Goal: Task Accomplishment & Management: Manage account settings

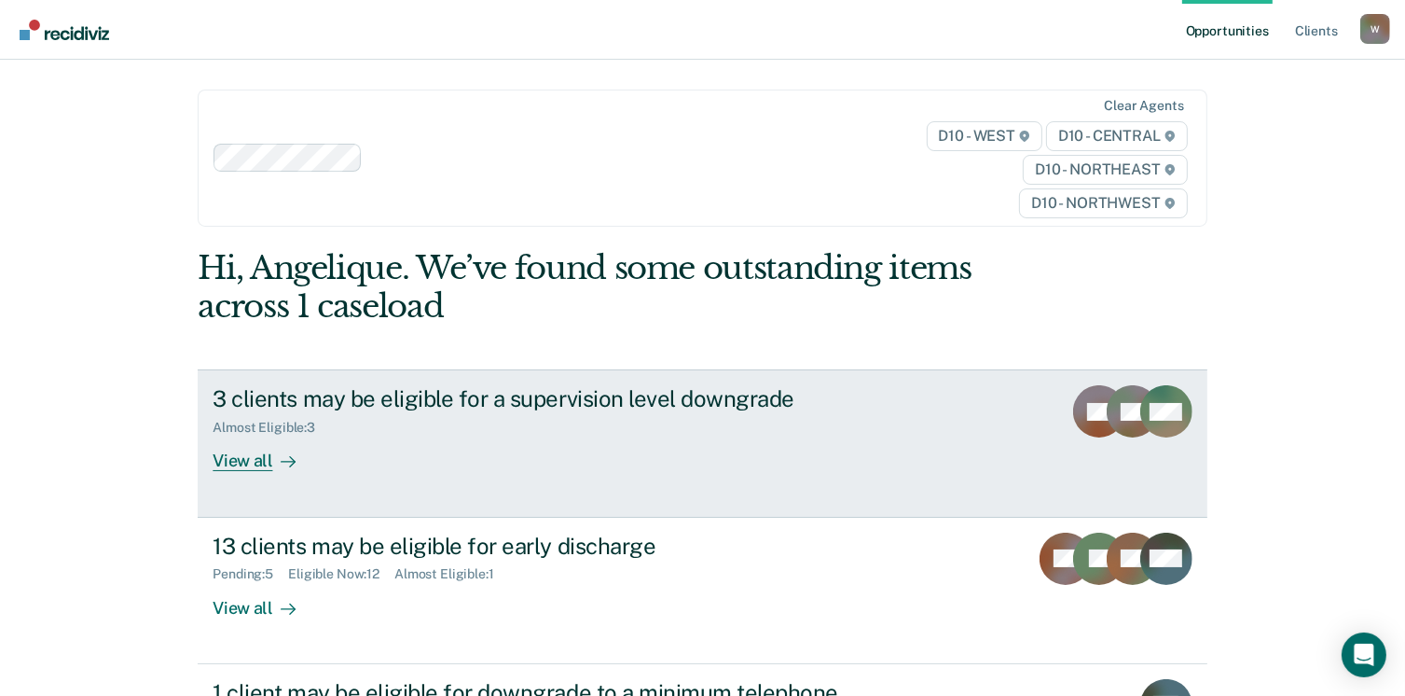
click at [239, 470] on div "View all" at bounding box center [265, 453] width 104 height 36
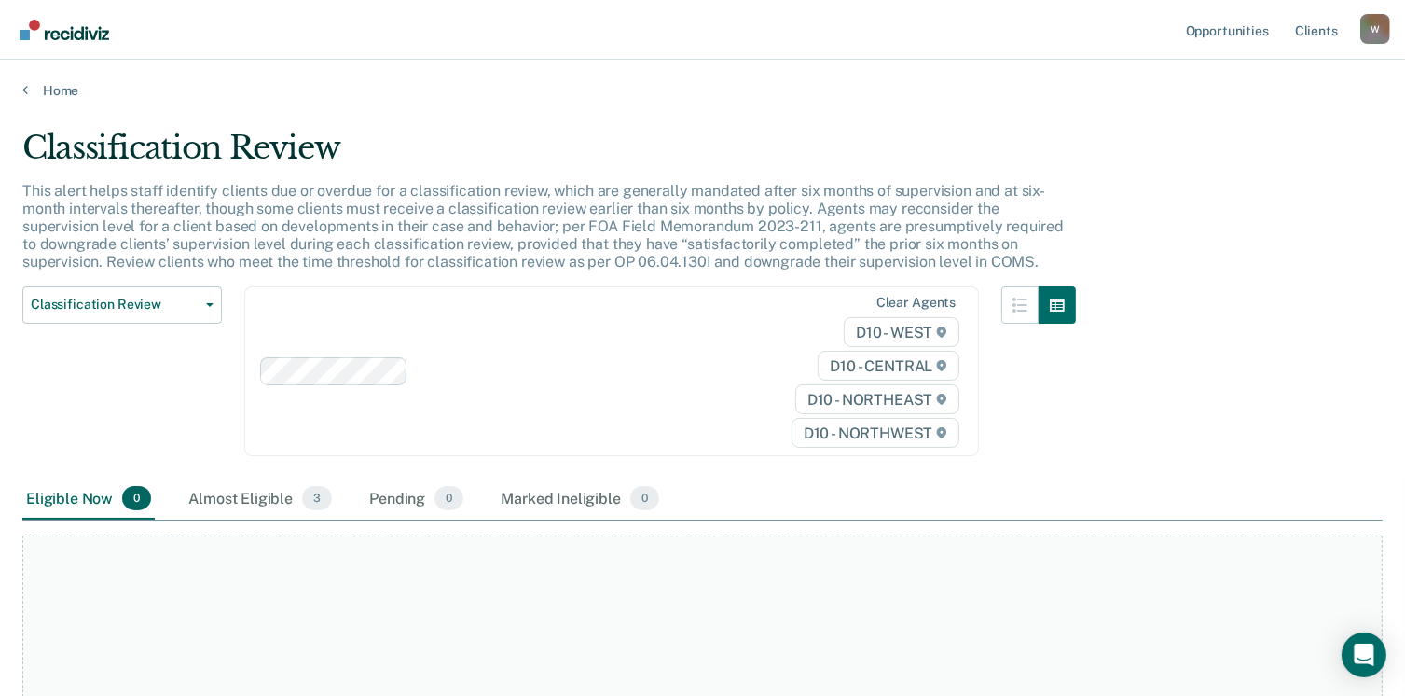
drag, startPoint x: 255, startPoint y: 492, endPoint x: 269, endPoint y: 526, distance: 36.0
drag, startPoint x: 269, startPoint y: 526, endPoint x: 231, endPoint y: 497, distance: 47.2
click at [231, 497] on div "Almost Eligible 3" at bounding box center [260, 498] width 151 height 41
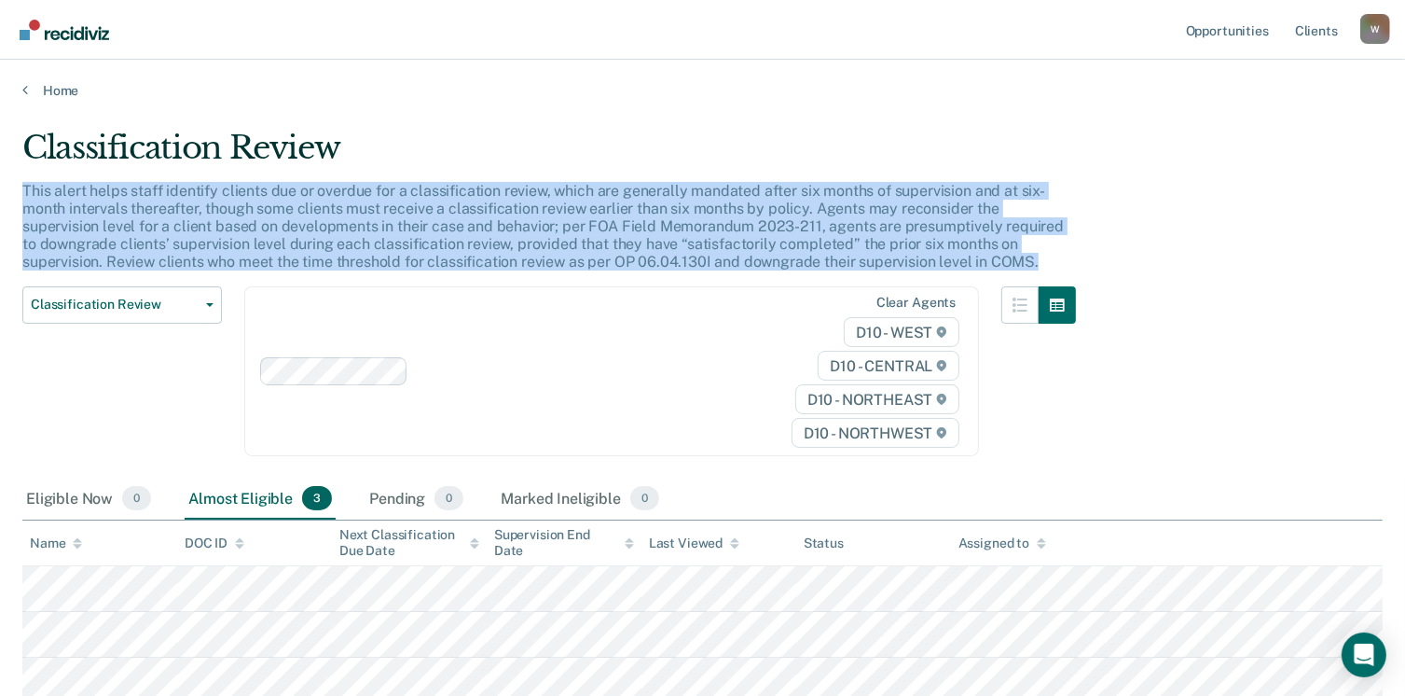
drag, startPoint x: 1403, startPoint y: 179, endPoint x: 1424, endPoint y: 277, distance: 100.0
click at [1405, 277] on html "Looks like you’re using Internet Explorer 11. For faster loading and a better e…" at bounding box center [702, 348] width 1405 height 696
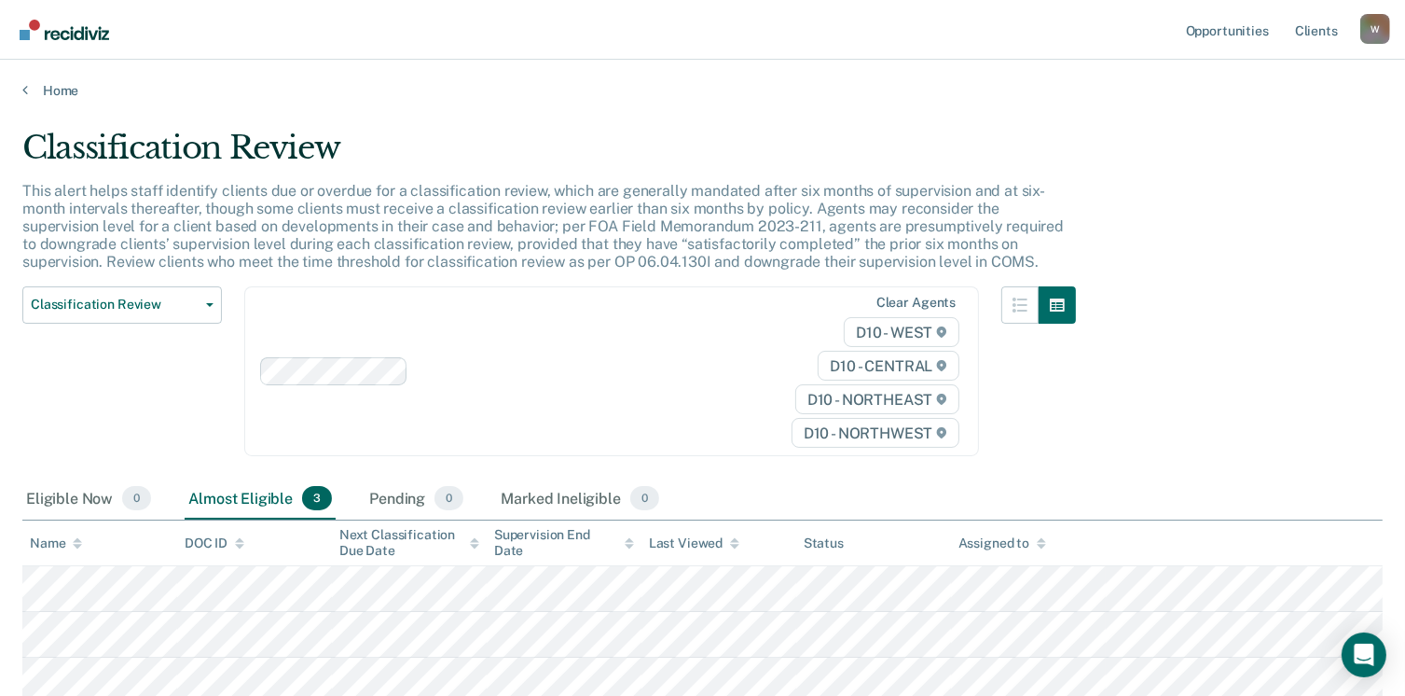
click at [1222, 418] on div "Classification Review This alert helps staff identify clients due or overdue fo…" at bounding box center [702, 413] width 1360 height 569
click at [46, 94] on link "Home" at bounding box center [702, 90] width 1360 height 17
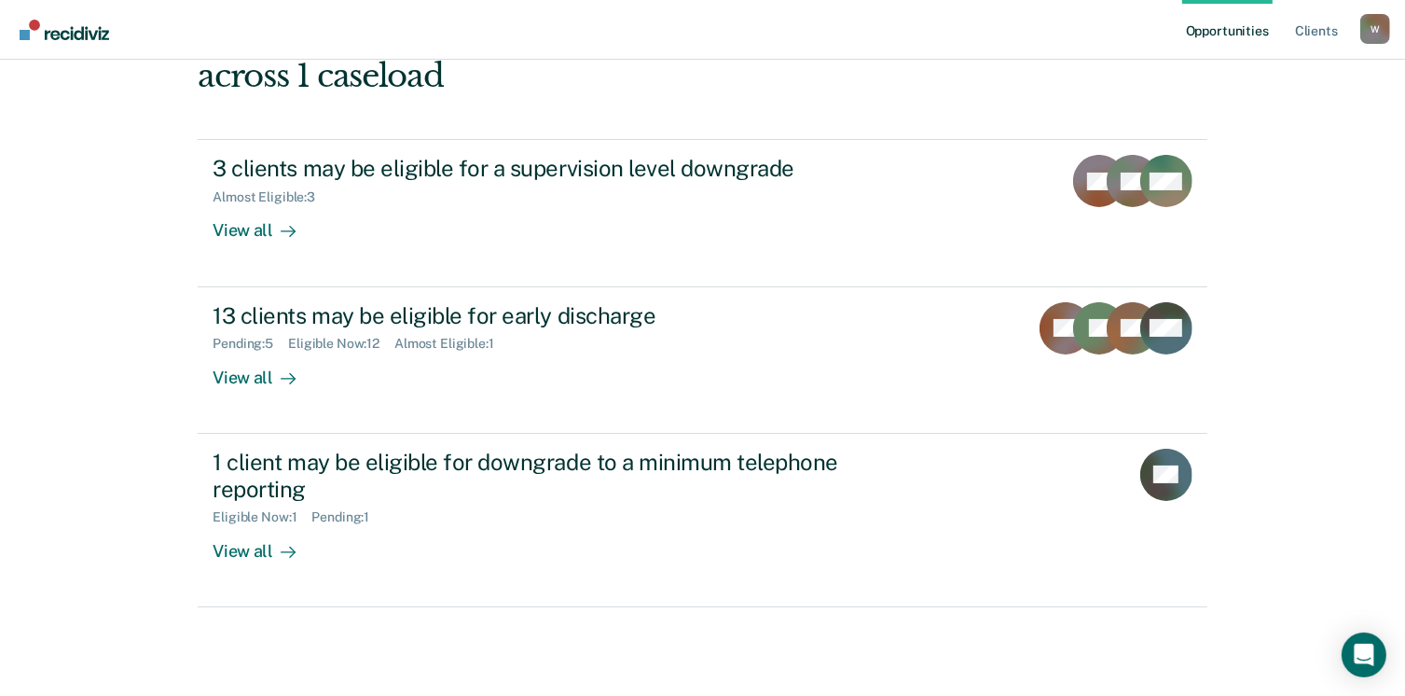
scroll to position [254, 0]
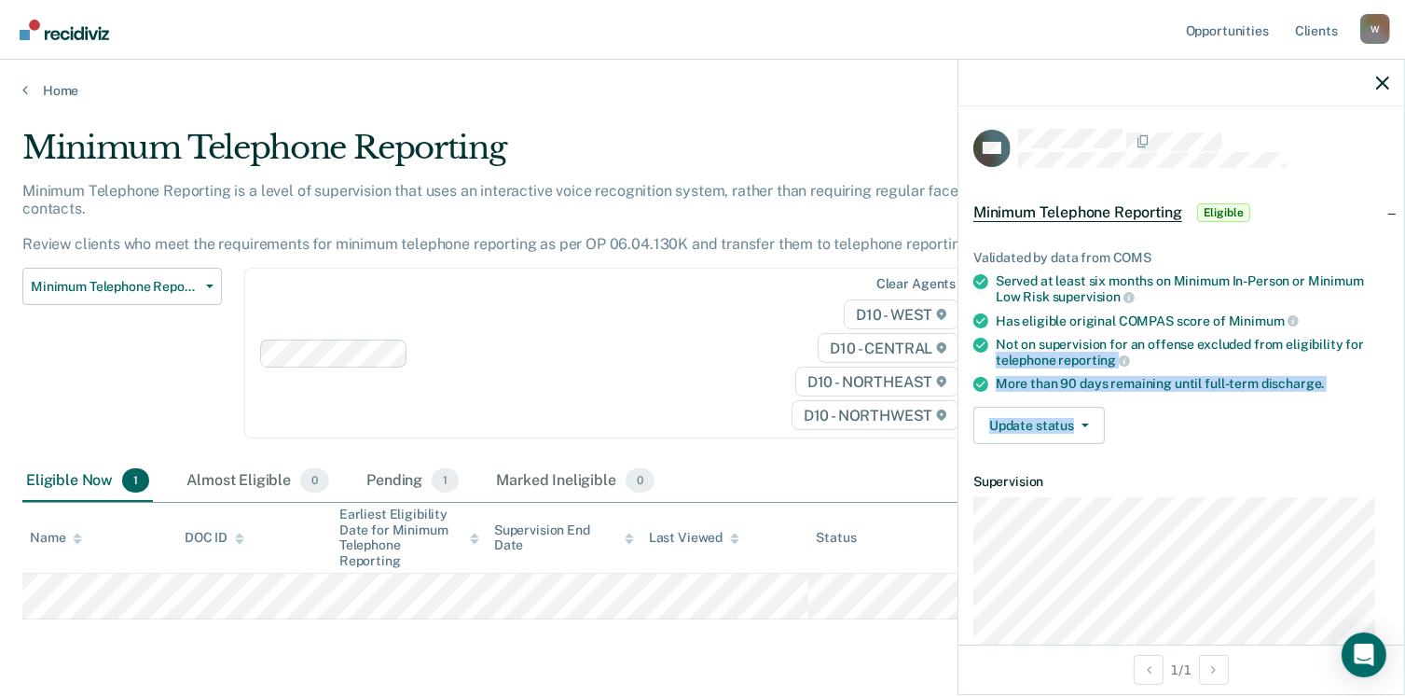
drag, startPoint x: 1389, startPoint y: 337, endPoint x: 1389, endPoint y: 423, distance: 86.7
click at [1389, 423] on div "Validated by data from COMS Served at least six months on Minimum In-Person or …" at bounding box center [1181, 339] width 446 height 239
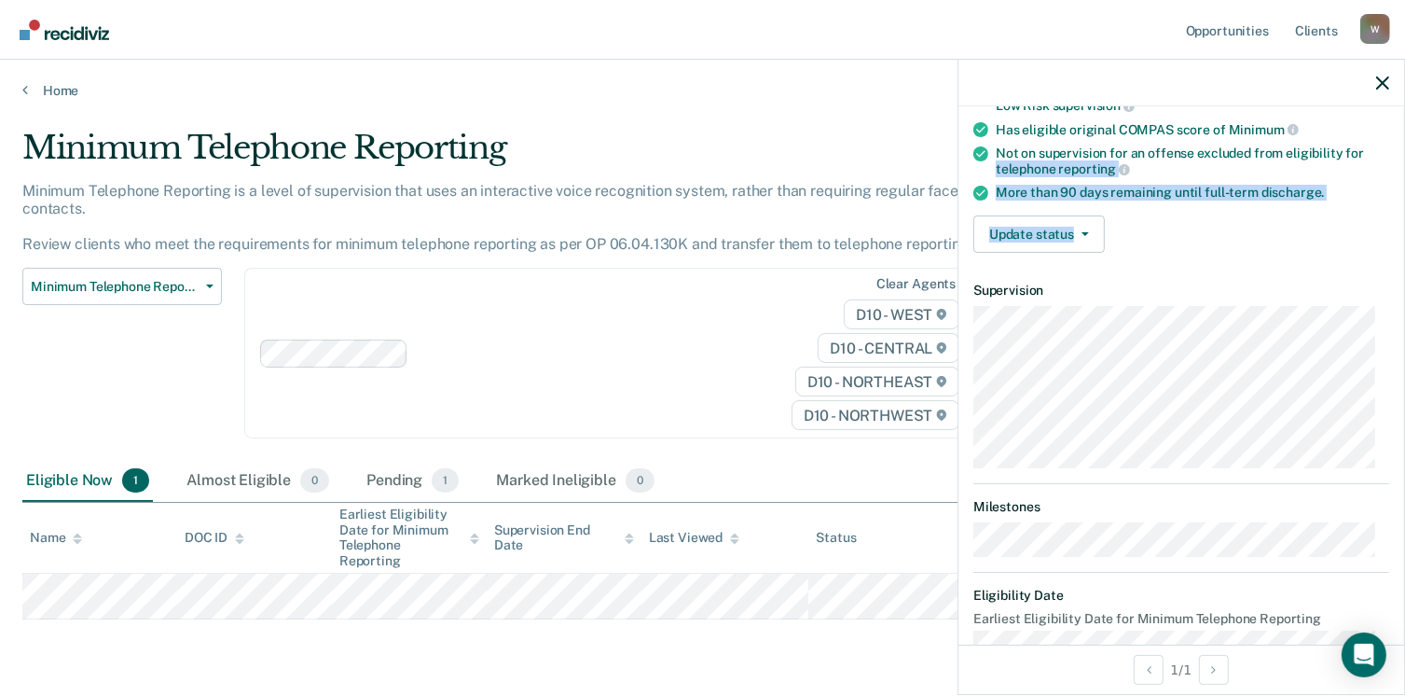
scroll to position [225, 0]
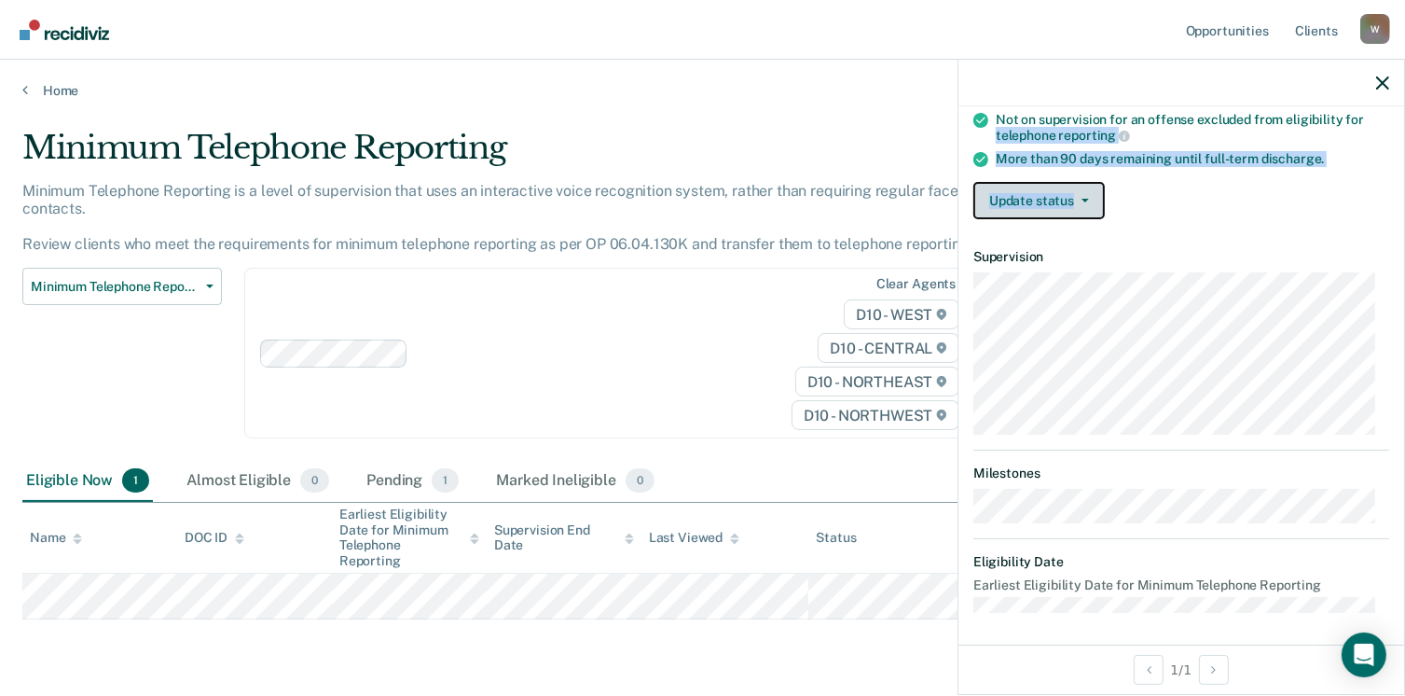
click at [1084, 199] on icon "button" at bounding box center [1085, 201] width 7 height 4
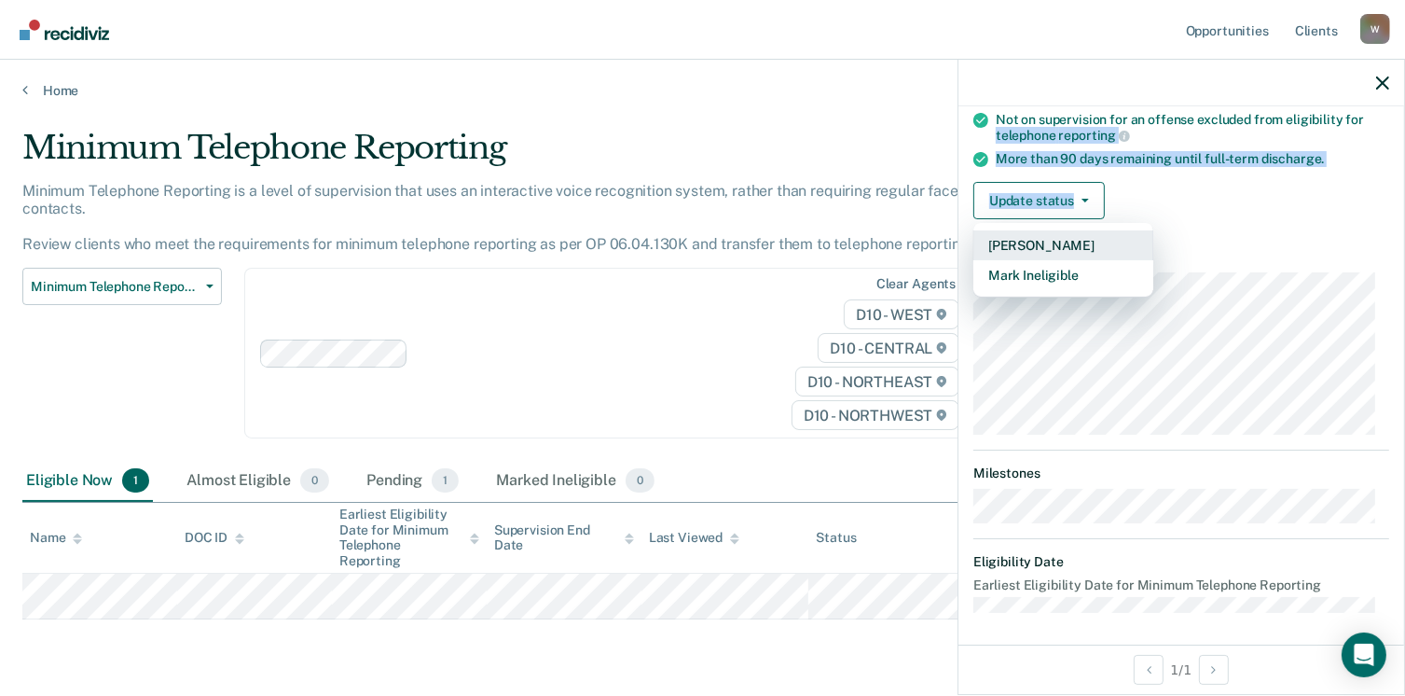
click at [1032, 240] on button "[PERSON_NAME]" at bounding box center [1063, 245] width 180 height 30
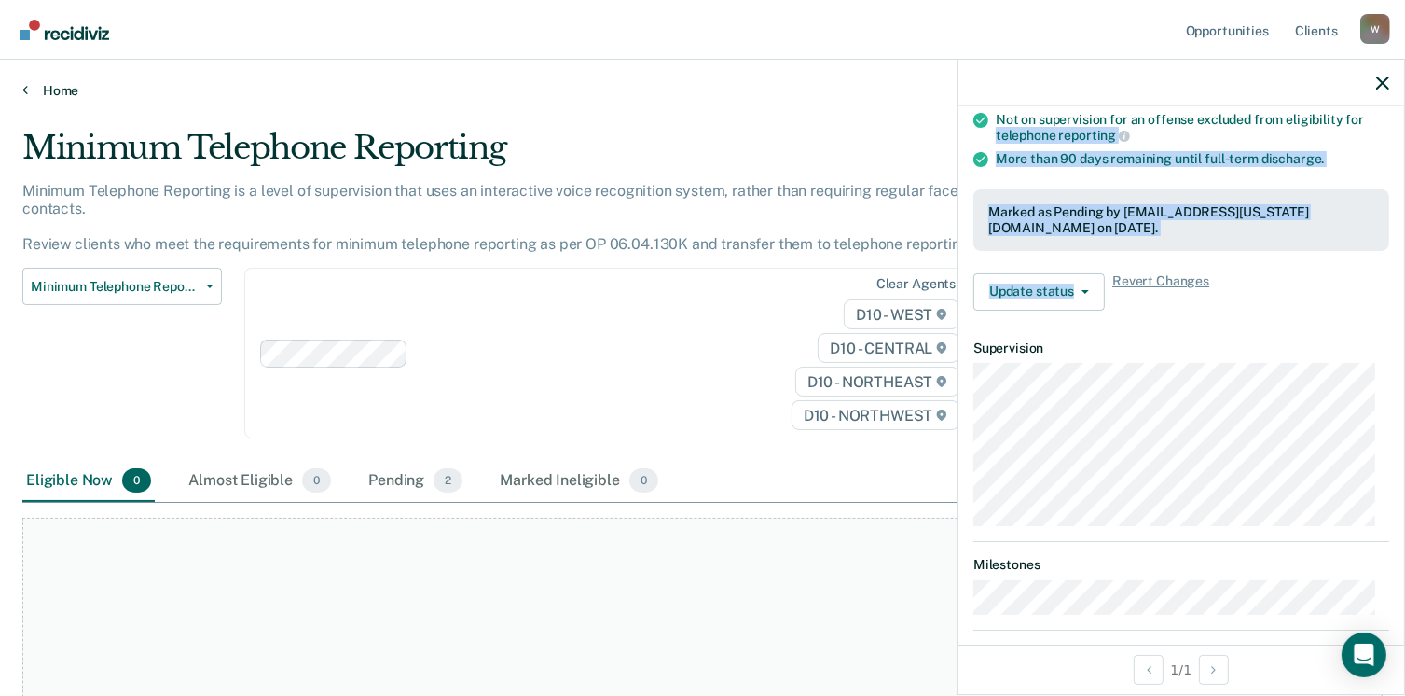
click at [54, 87] on link "Home" at bounding box center [702, 90] width 1360 height 17
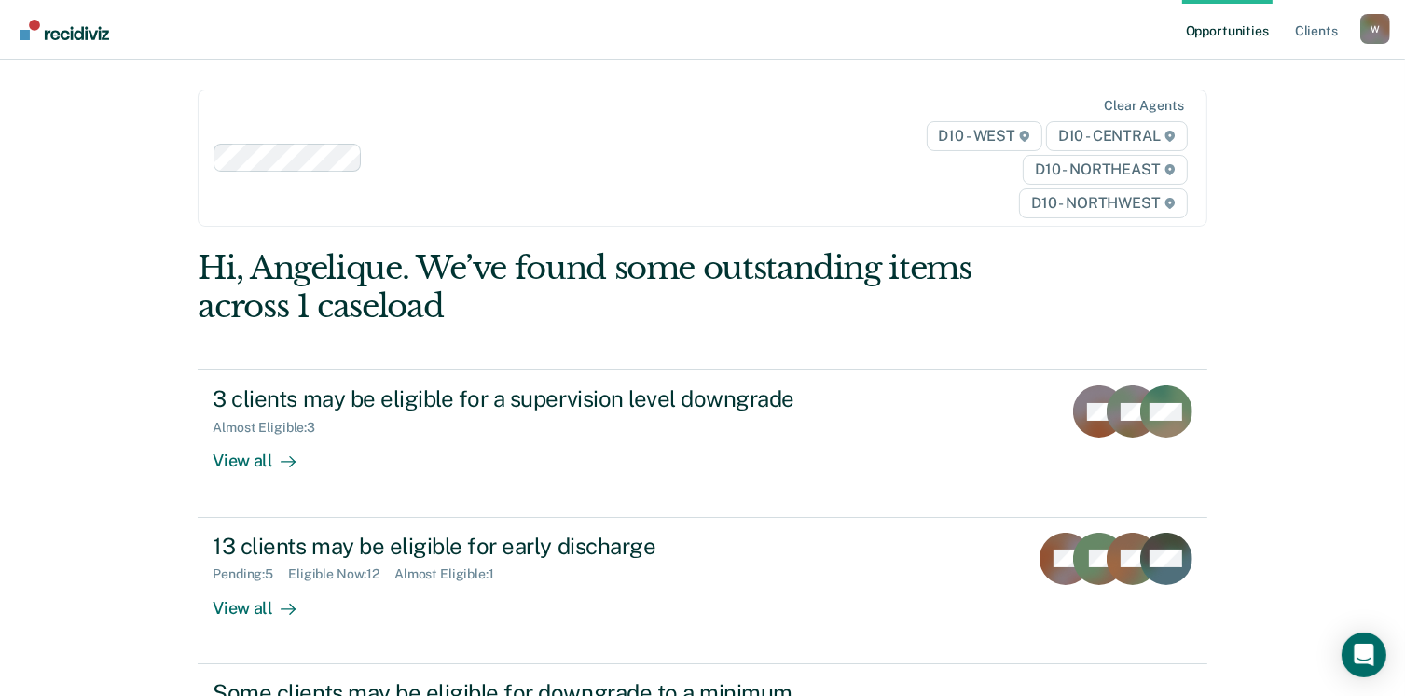
click at [1400, 270] on div "Opportunities Client s [EMAIL_ADDRESS][US_STATE][DOMAIN_NAME] W Profile How it …" at bounding box center [702, 456] width 1405 height 912
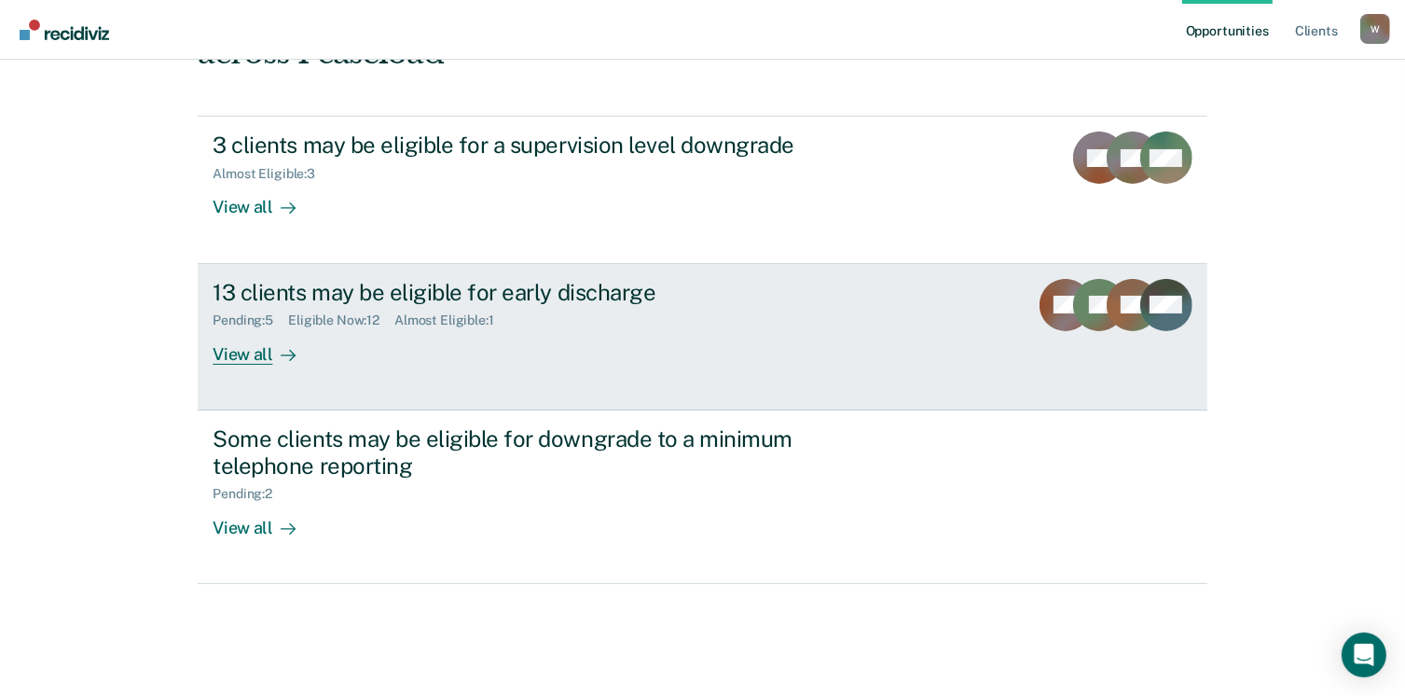
click at [264, 348] on div "View all" at bounding box center [265, 346] width 104 height 36
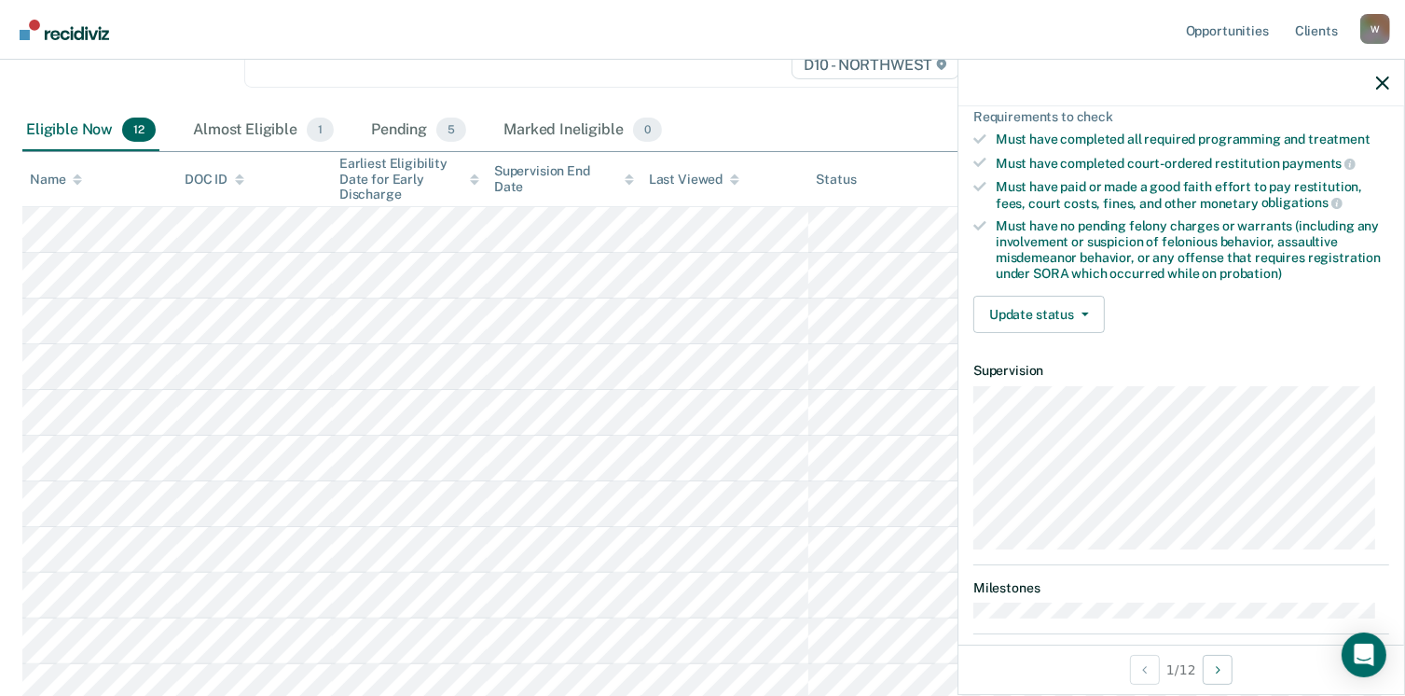
scroll to position [302, 0]
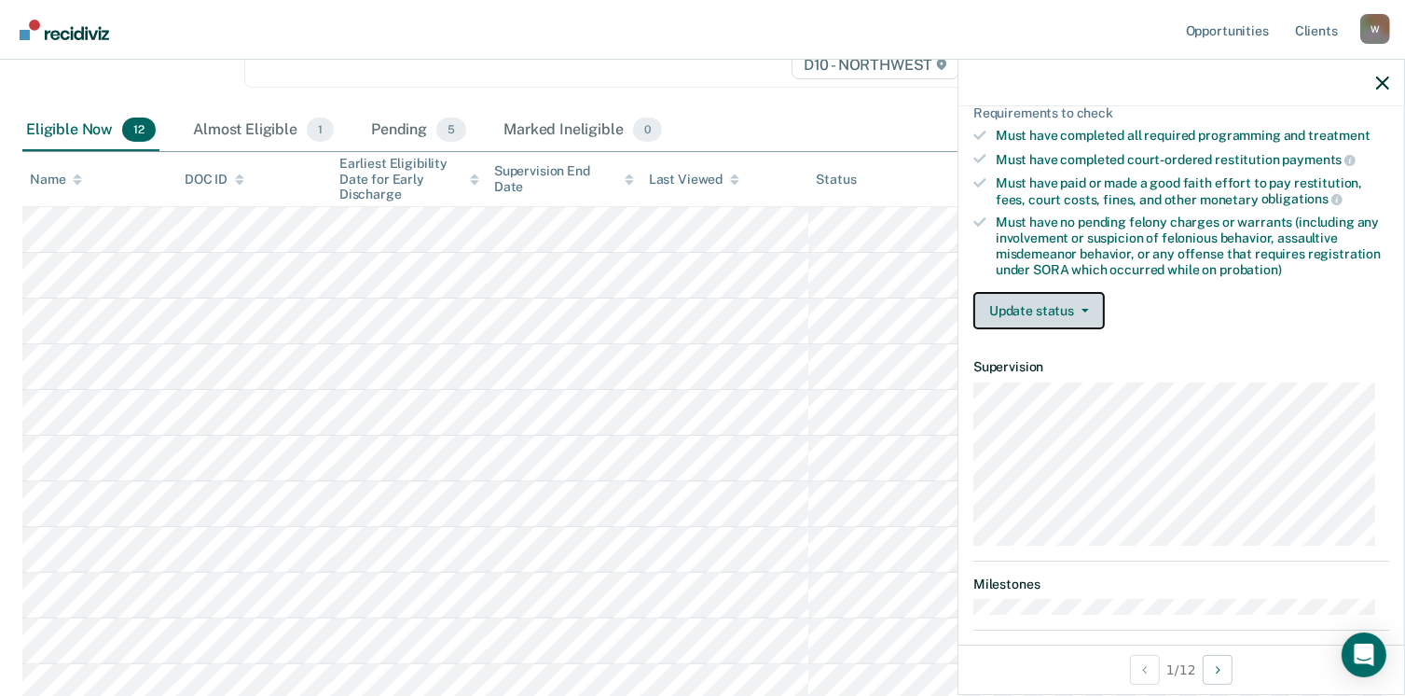
click at [1027, 316] on button "Update status" at bounding box center [1038, 310] width 131 height 37
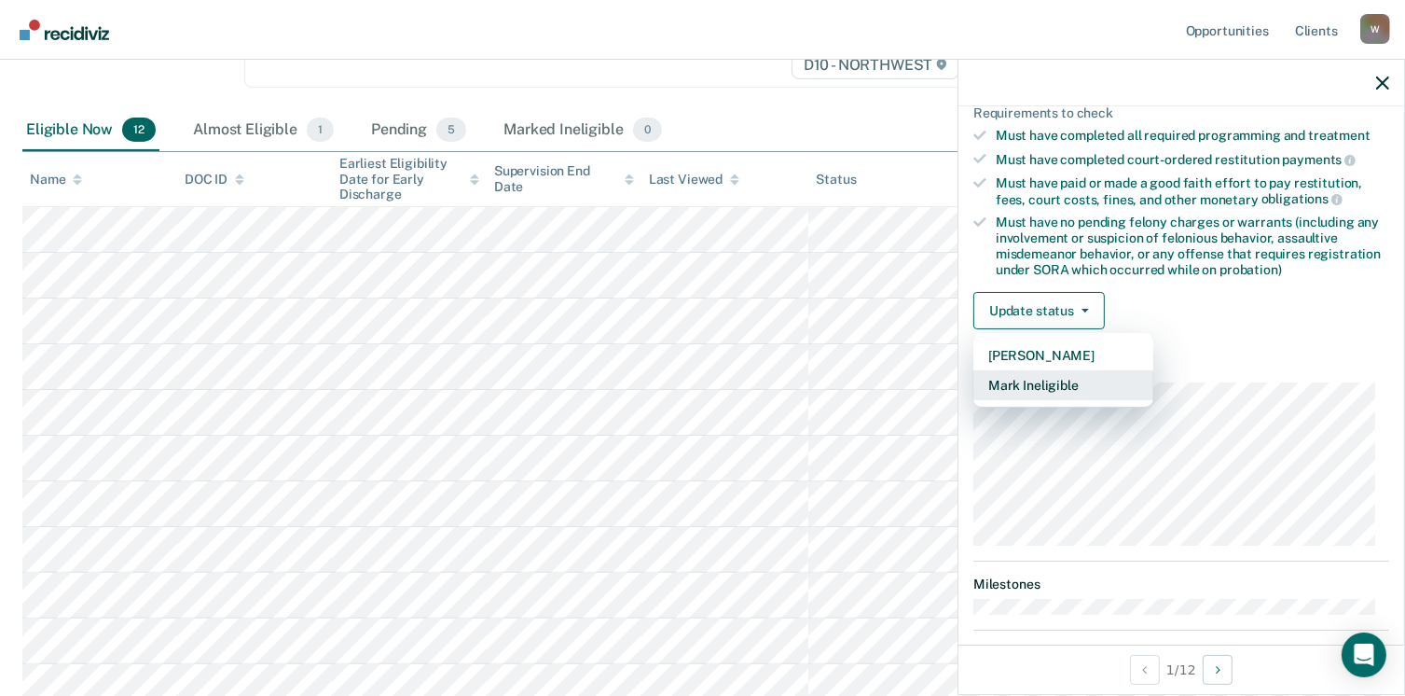
click at [1044, 392] on button "Mark Ineligible" at bounding box center [1063, 385] width 180 height 30
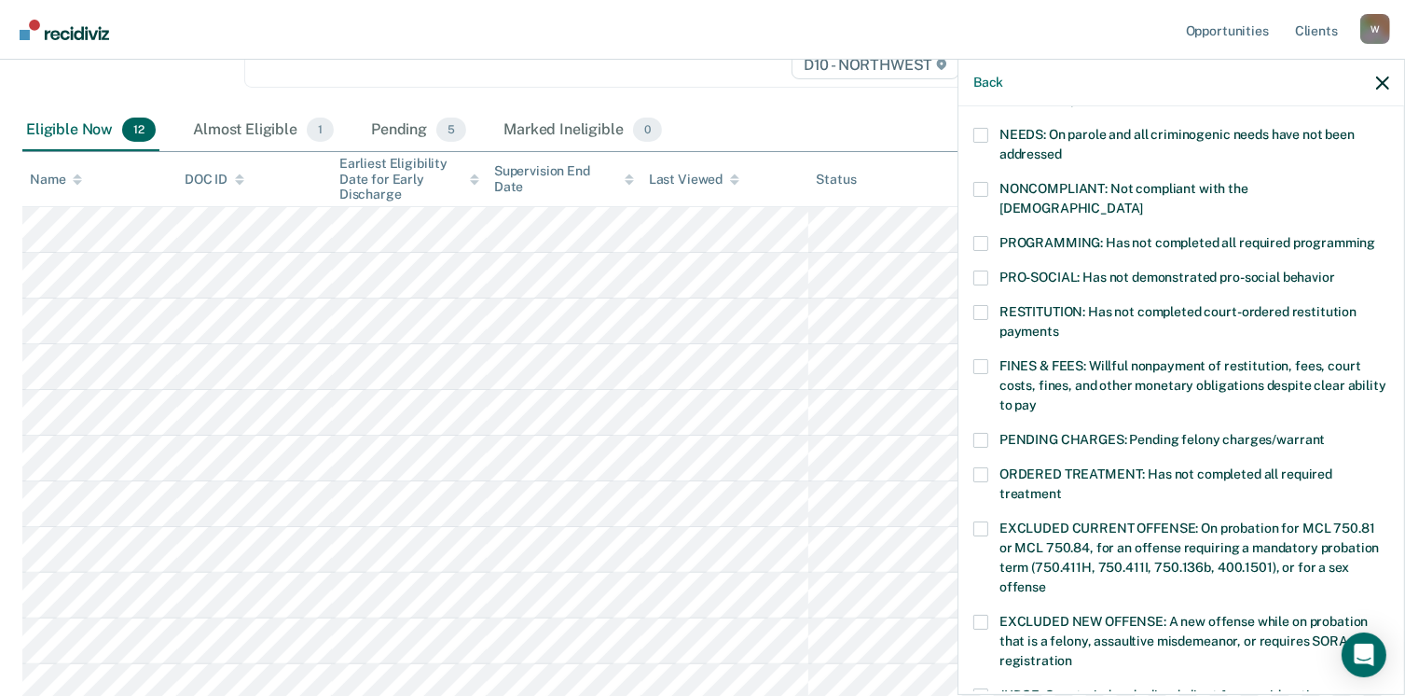
click at [985, 359] on span at bounding box center [980, 366] width 15 height 15
click at [1037, 398] on input "FINES & FEES: Willful nonpayment of restitution, fees, court costs, fines, and …" at bounding box center [1037, 398] width 0 height 0
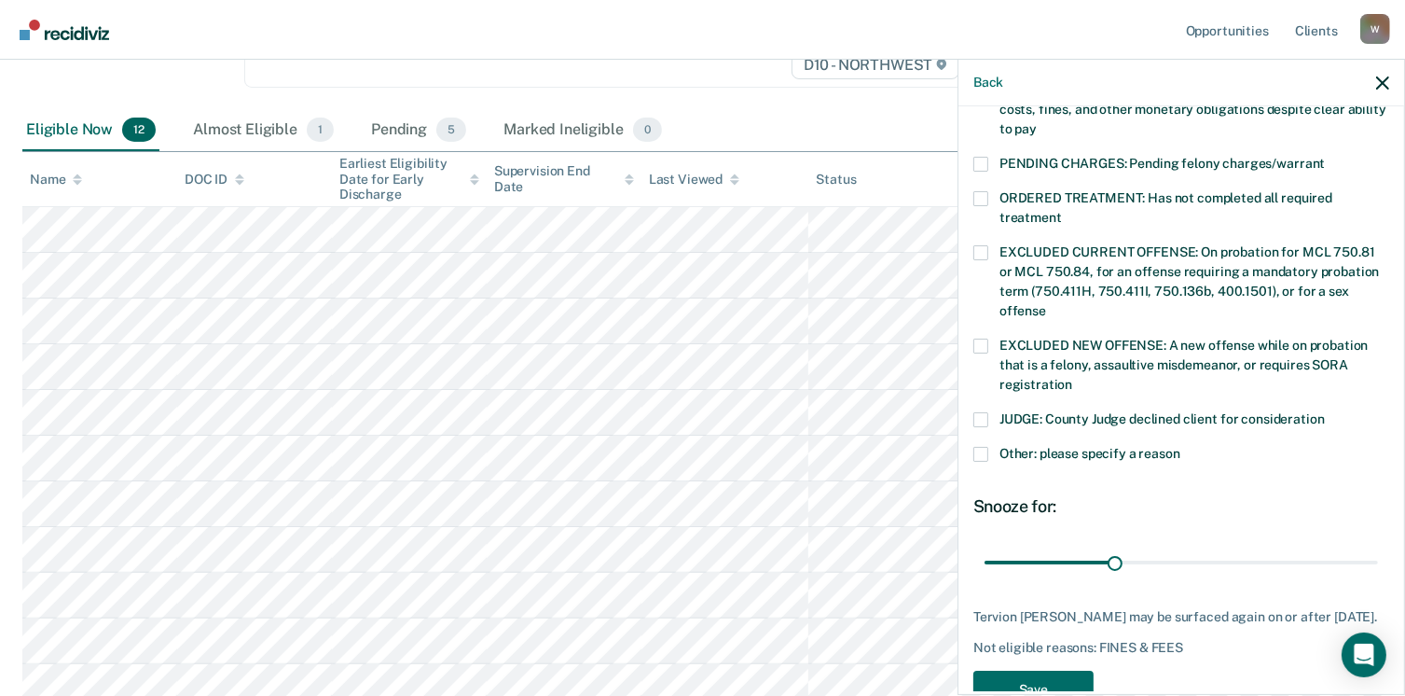
scroll to position [607, 0]
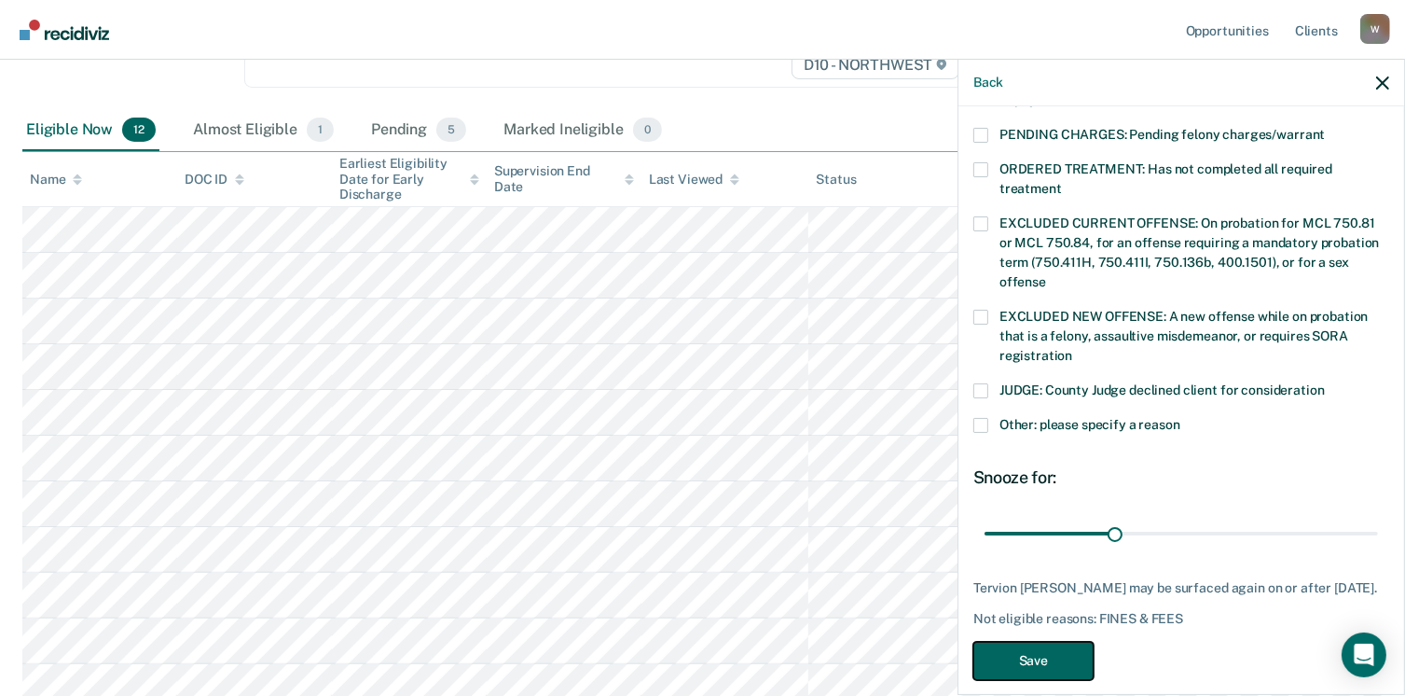
click at [1043, 641] on button "Save" at bounding box center [1033, 660] width 120 height 38
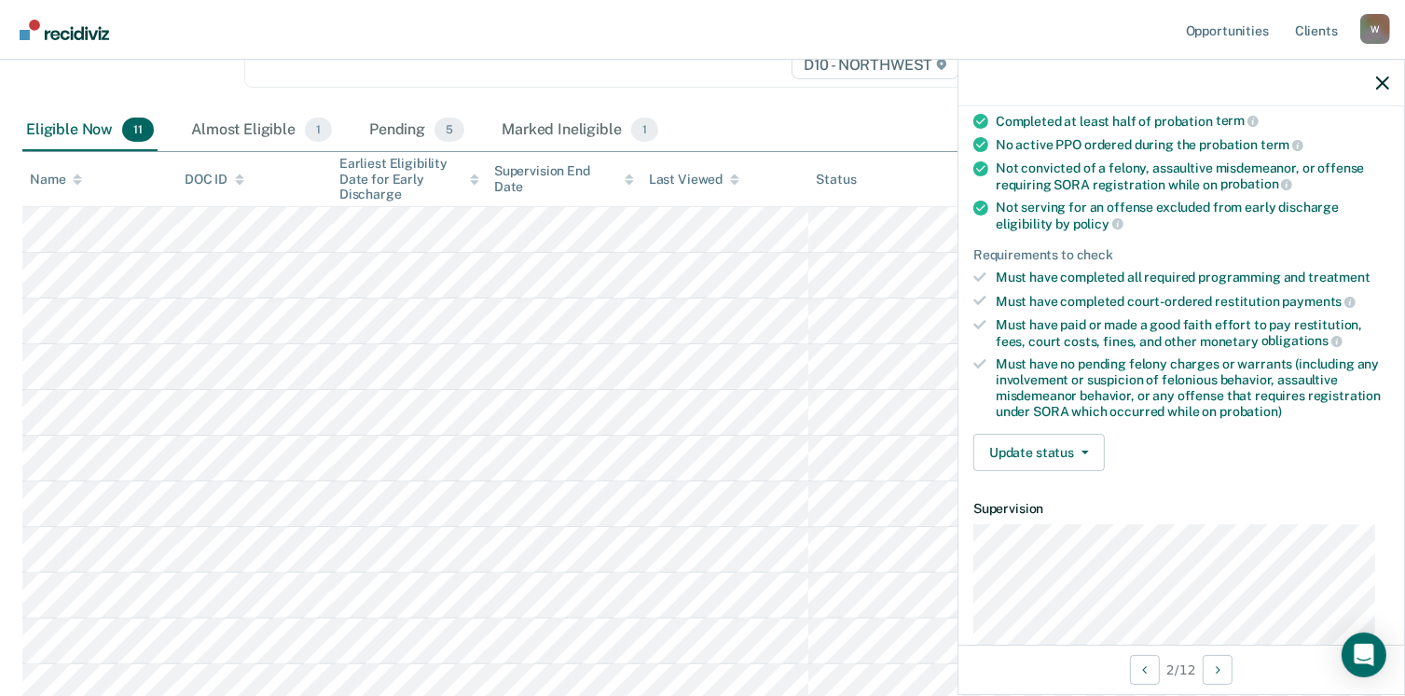
scroll to position [160, 0]
click at [1061, 448] on button "Update status" at bounding box center [1038, 452] width 131 height 37
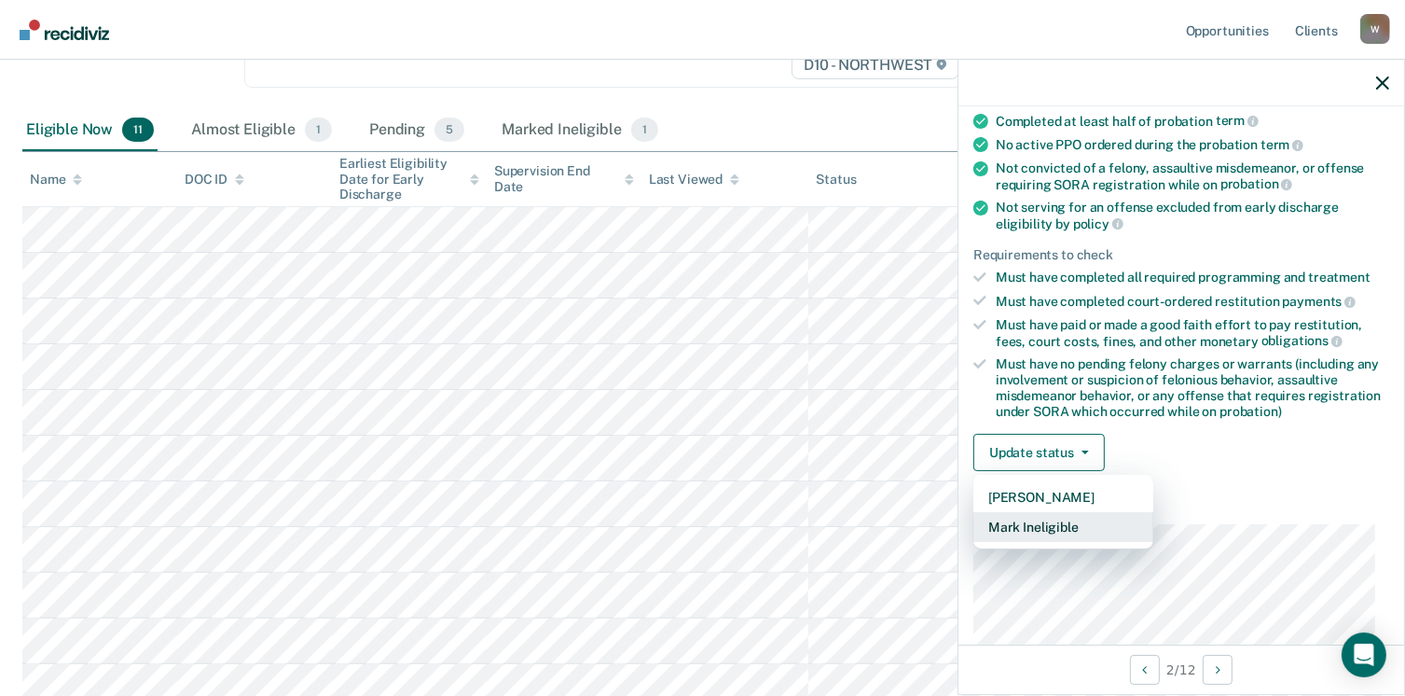
click at [1079, 518] on button "Mark Ineligible" at bounding box center [1063, 527] width 180 height 30
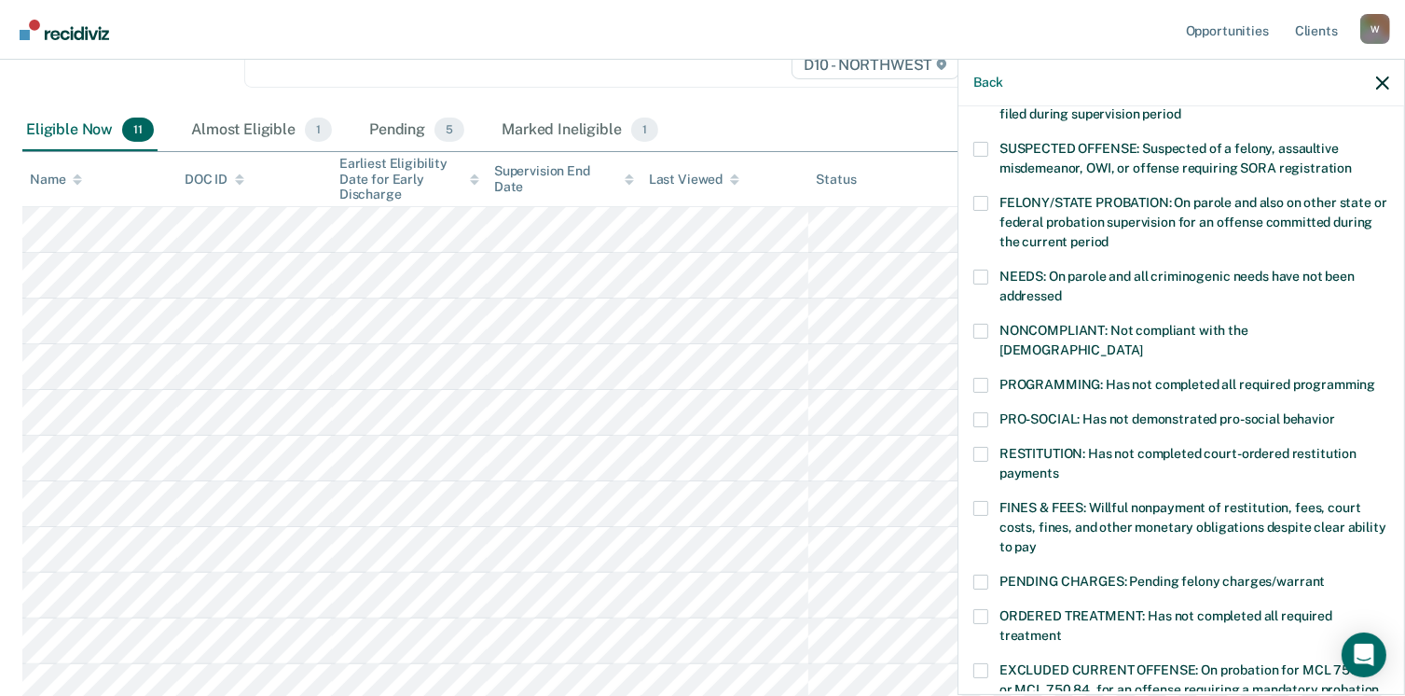
click at [985, 378] on span at bounding box center [980, 385] width 15 height 15
click at [1375, 378] on input "PROGRAMMING: Has not completed all required programming" at bounding box center [1375, 378] width 0 height 0
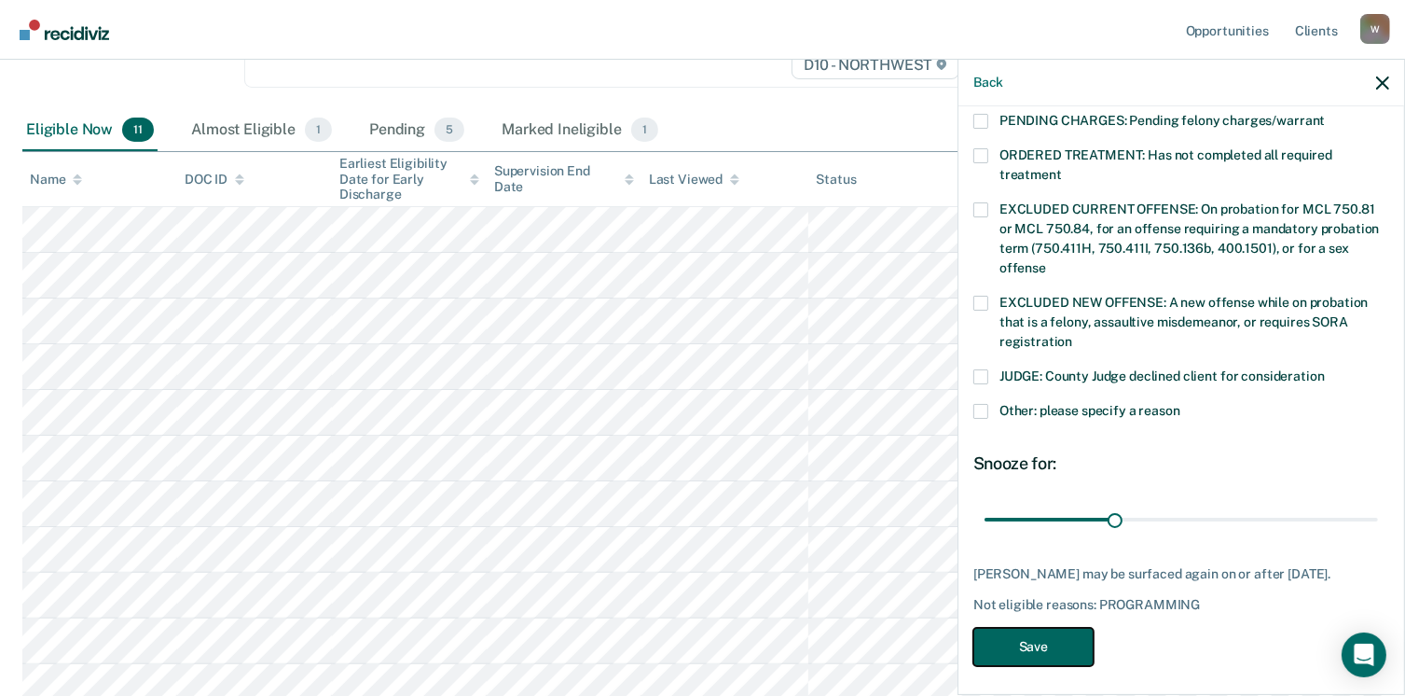
click at [1019, 627] on button "Save" at bounding box center [1033, 646] width 120 height 38
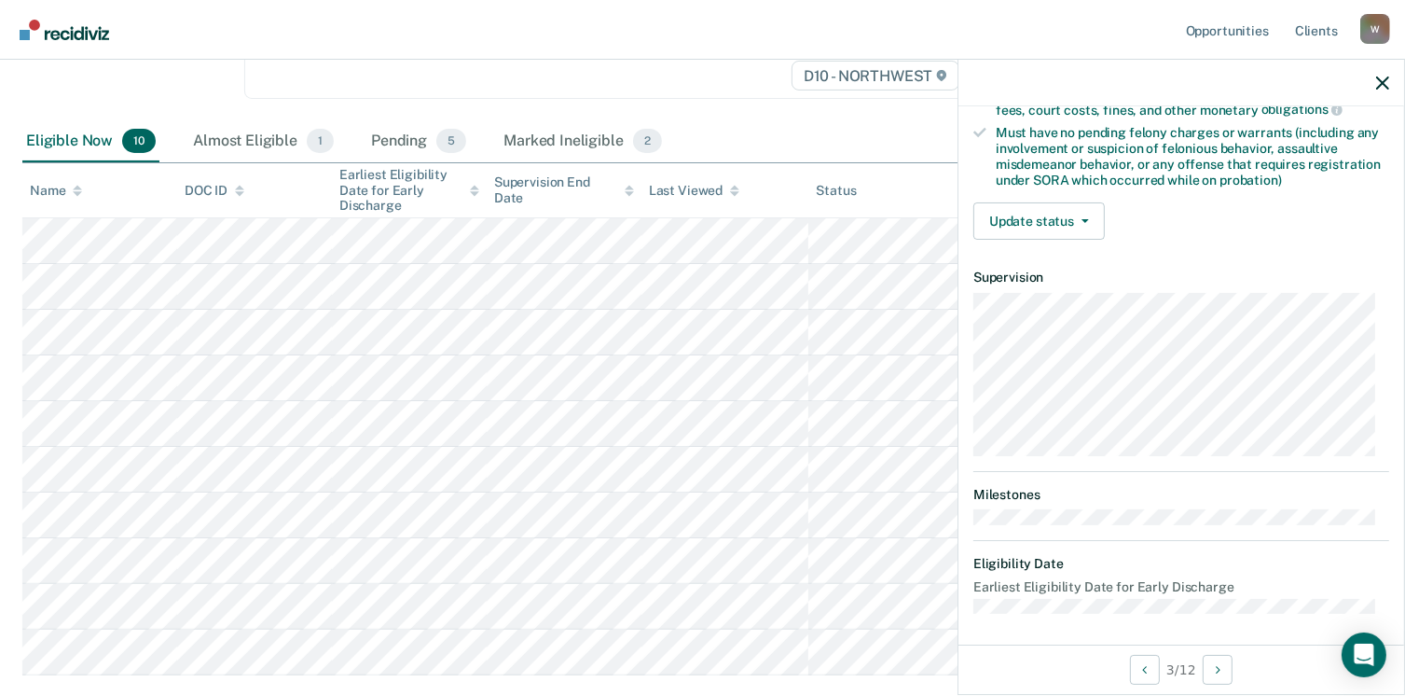
scroll to position [451, 0]
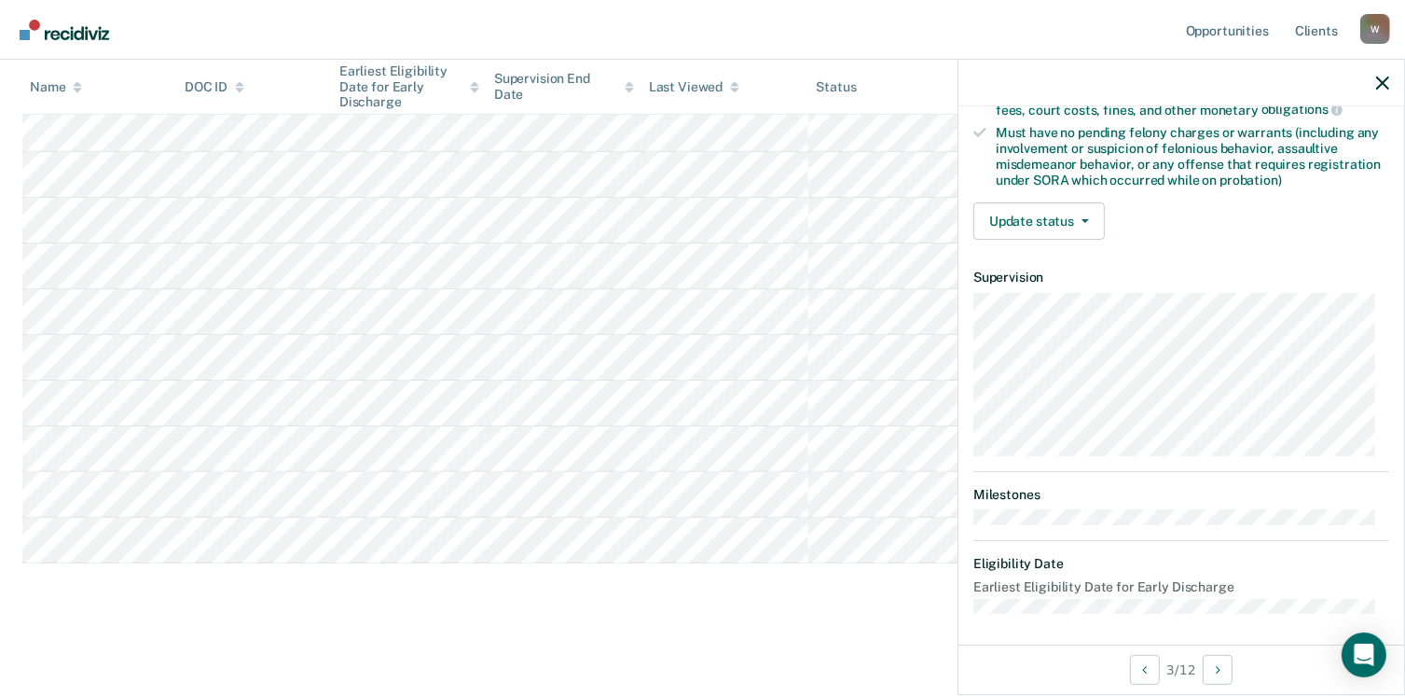
click at [1072, 235] on div "Validated by data from COMS Completed at least half of probation term No active…" at bounding box center [1181, 41] width 446 height 427
click at [1068, 223] on button "Update status" at bounding box center [1038, 220] width 131 height 37
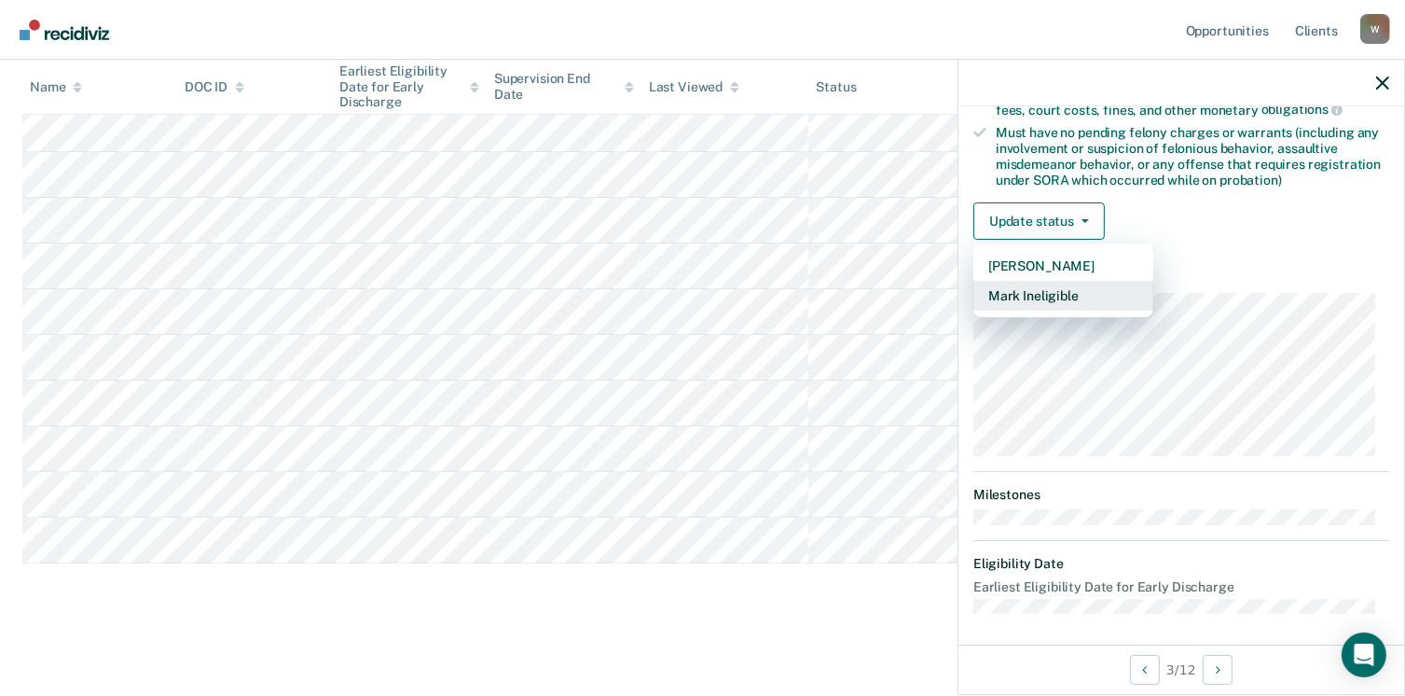
click at [1037, 292] on button "Mark Ineligible" at bounding box center [1063, 296] width 180 height 30
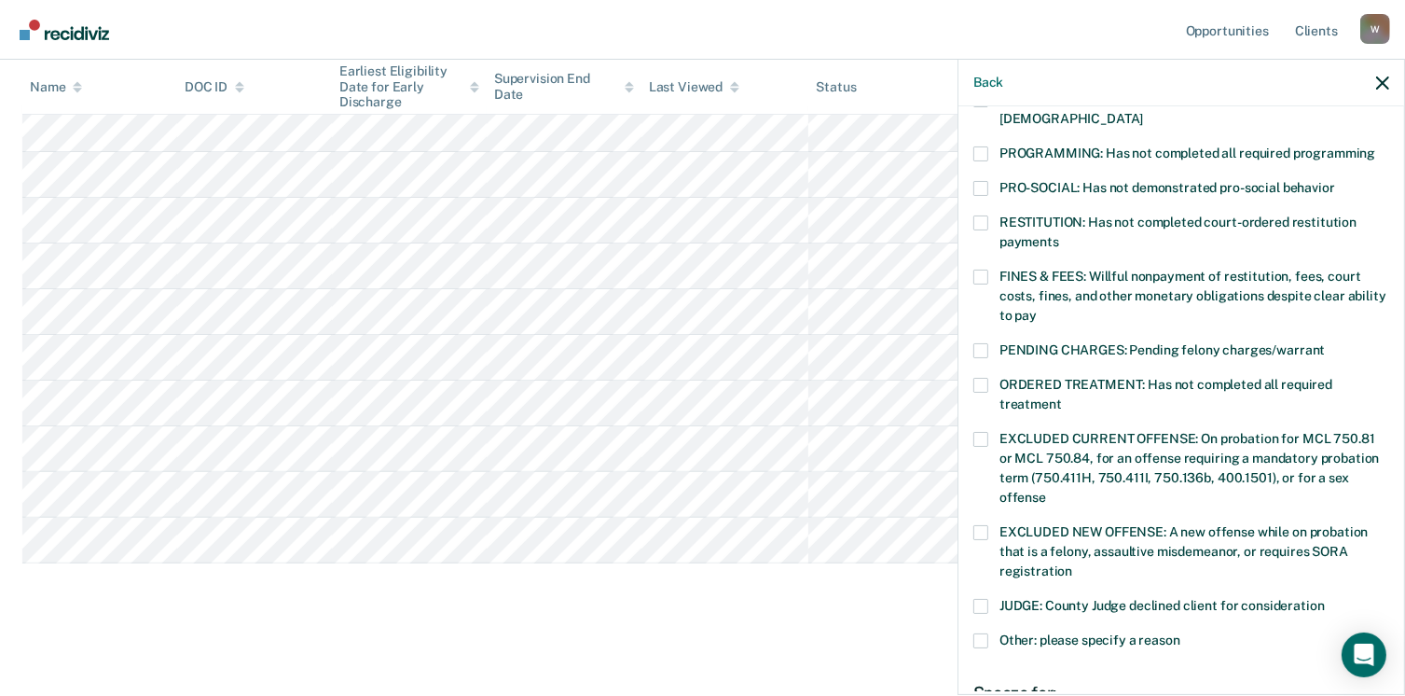
click at [987, 269] on span at bounding box center [980, 276] width 15 height 15
click at [1037, 309] on input "FINES & FEES: Willful nonpayment of restitution, fees, court costs, fines, and …" at bounding box center [1037, 309] width 0 height 0
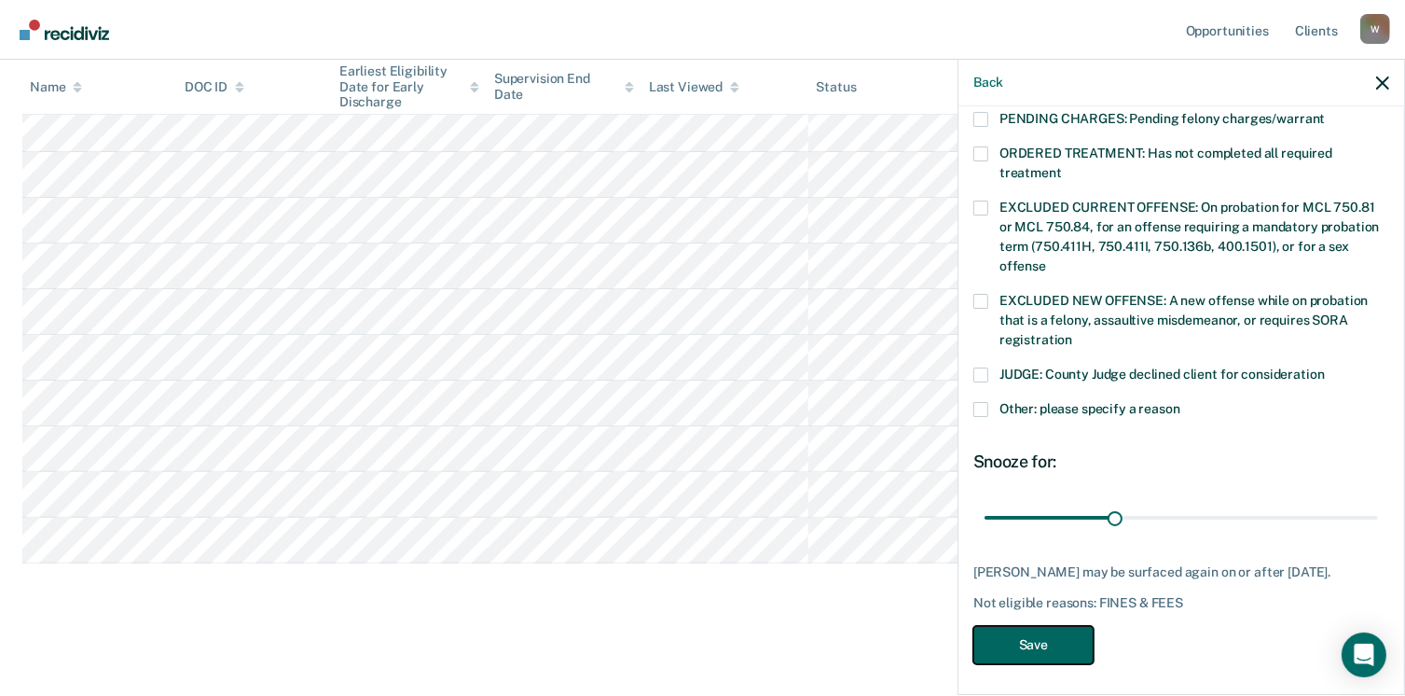
click at [1052, 650] on button "Save" at bounding box center [1033, 645] width 120 height 38
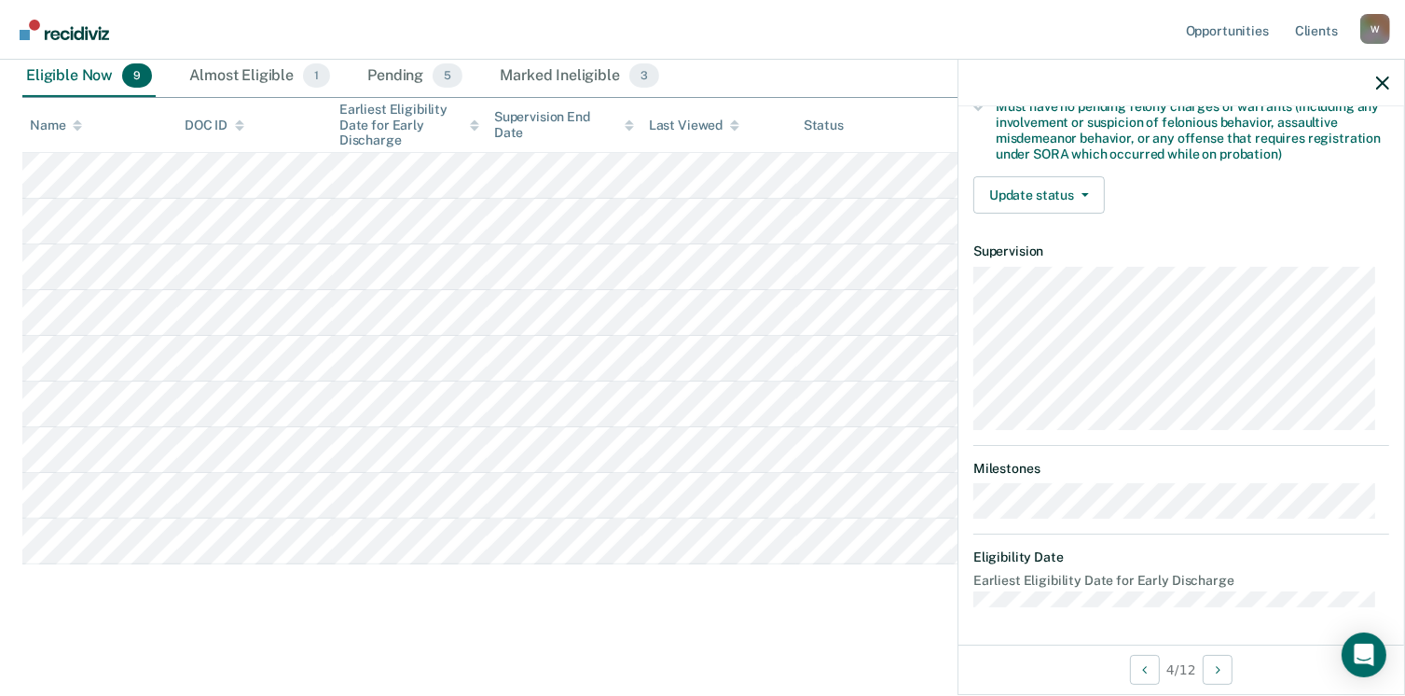
scroll to position [392, 0]
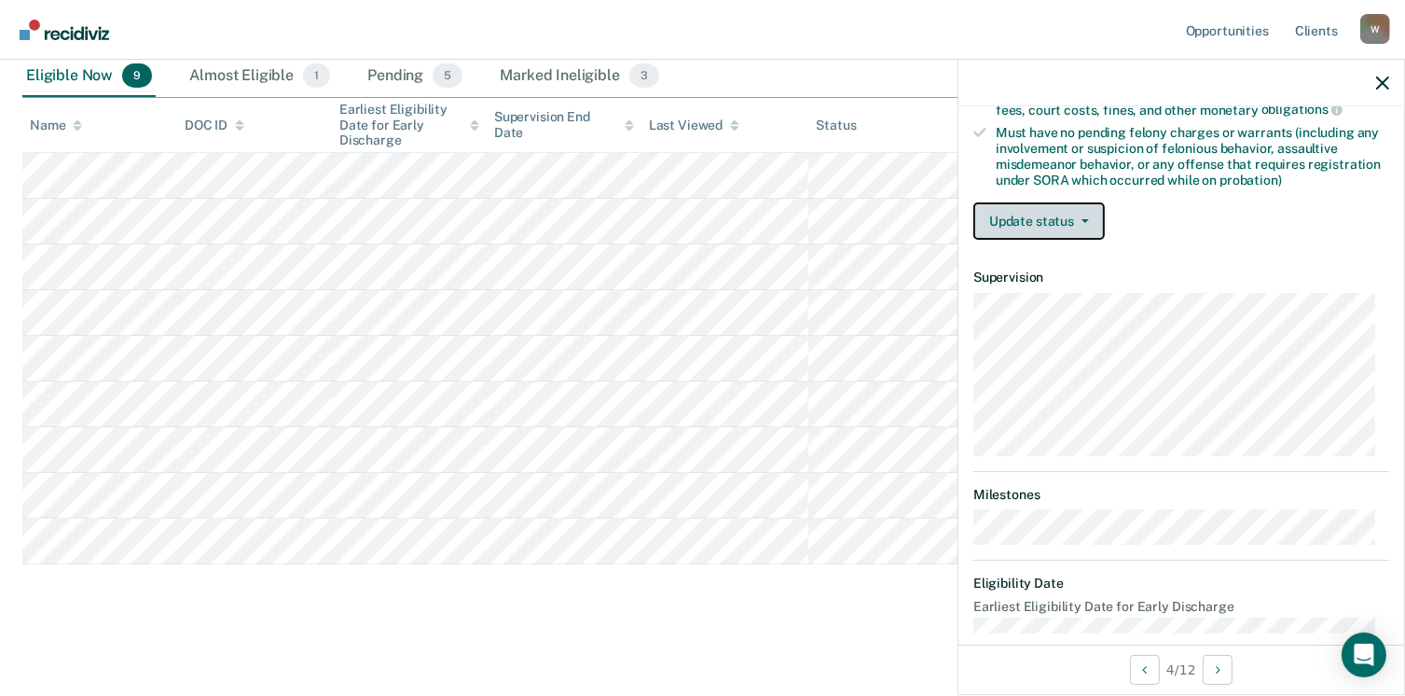
click at [1087, 206] on button "Update status" at bounding box center [1038, 220] width 131 height 37
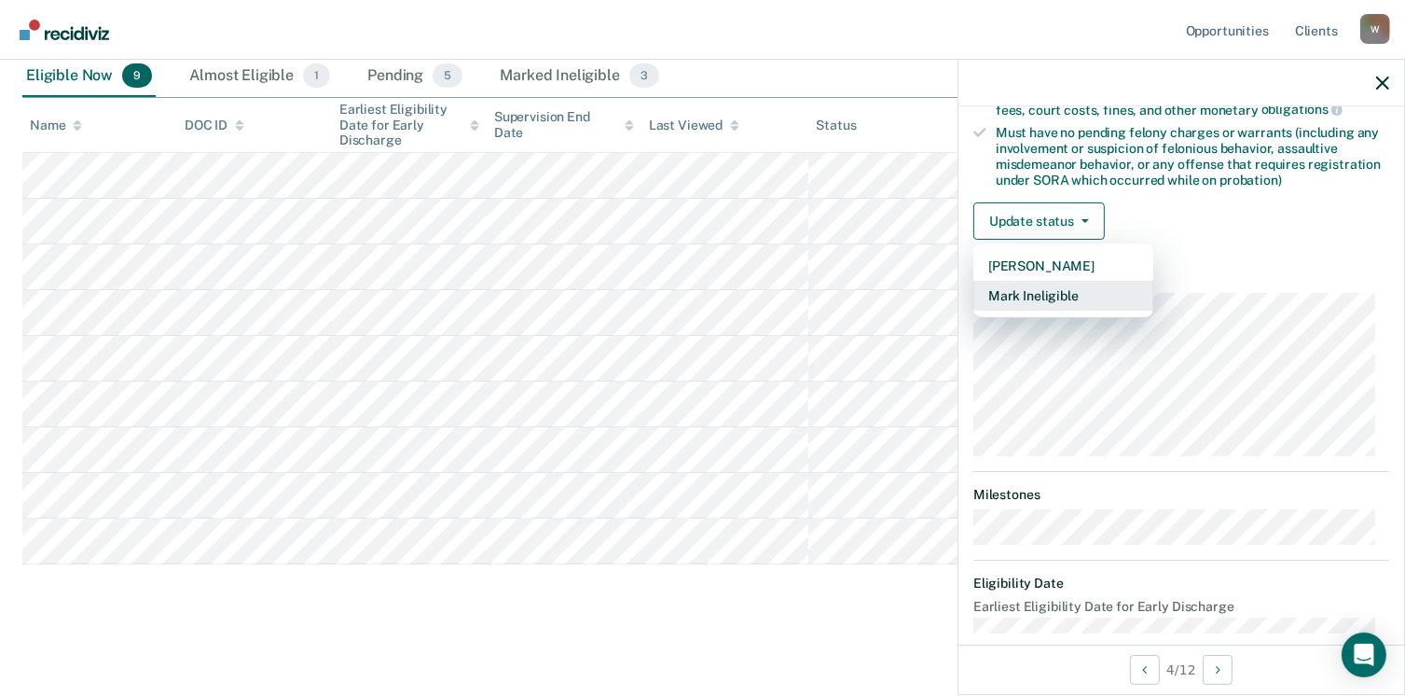
drag, startPoint x: 1025, startPoint y: 303, endPoint x: 1017, endPoint y: 295, distance: 11.2
drag, startPoint x: 1017, startPoint y: 295, endPoint x: 1010, endPoint y: 286, distance: 11.2
click at [1010, 286] on button "Mark Ineligible" at bounding box center [1063, 296] width 180 height 30
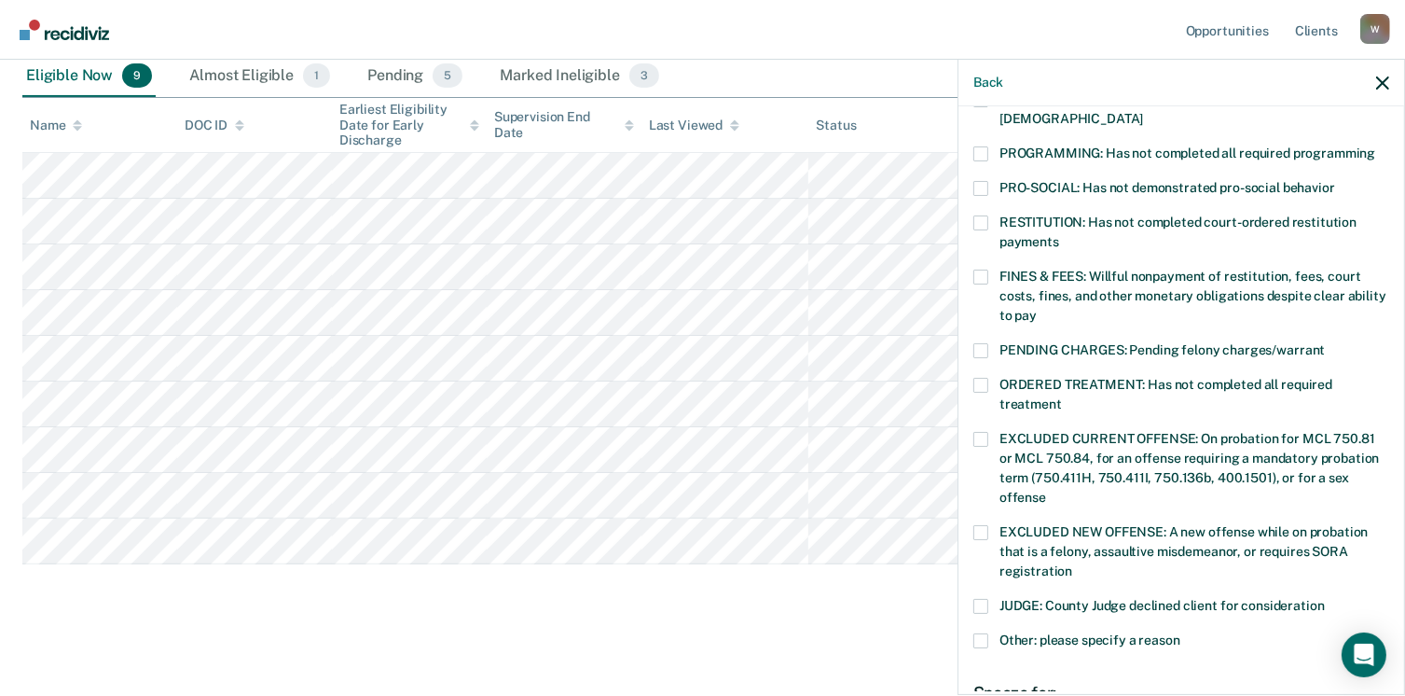
drag, startPoint x: 989, startPoint y: 409, endPoint x: 976, endPoint y: 366, distance: 44.8
drag, startPoint x: 976, startPoint y: 366, endPoint x: 981, endPoint y: 355, distance: 12.1
click at [983, 345] on div "PENDING CHARGES: Pending felony charges/warrant" at bounding box center [1181, 360] width 416 height 34
click at [978, 378] on span at bounding box center [980, 385] width 15 height 15
click at [1062, 397] on input "ORDERED TREATMENT: Has not completed all required treatment" at bounding box center [1062, 397] width 0 height 0
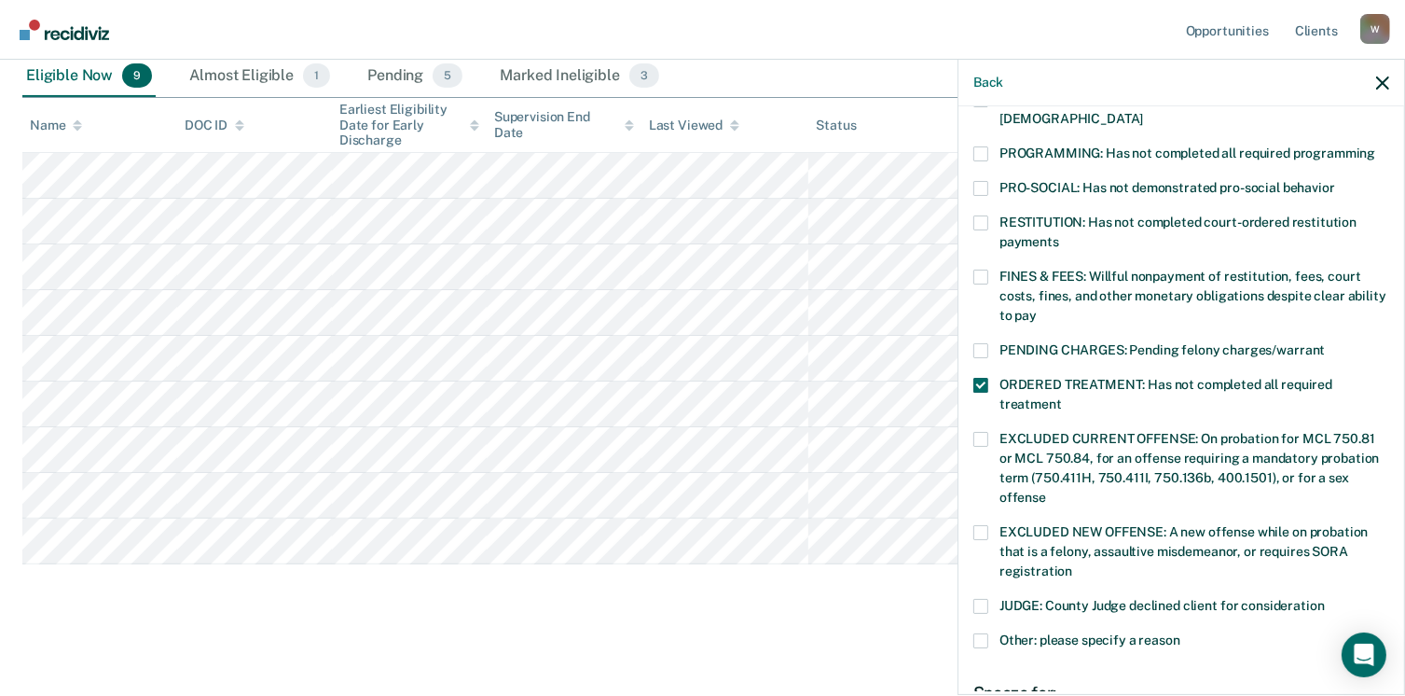
scroll to position [607, 0]
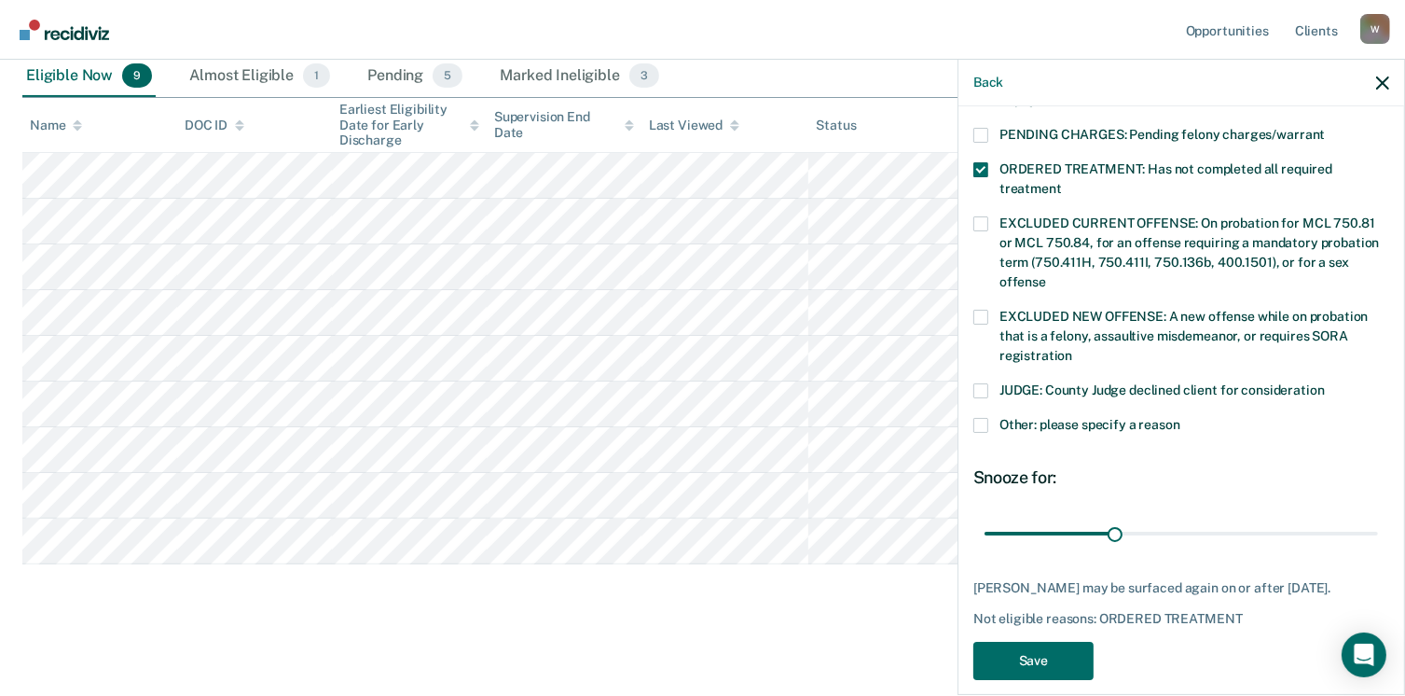
click at [1011, 679] on div "RC Which of the following requirements has [PERSON_NAME] not met? [MEDICAL_DATA…" at bounding box center [1181, 398] width 446 height 585
click at [1014, 642] on button "Save" at bounding box center [1033, 660] width 120 height 38
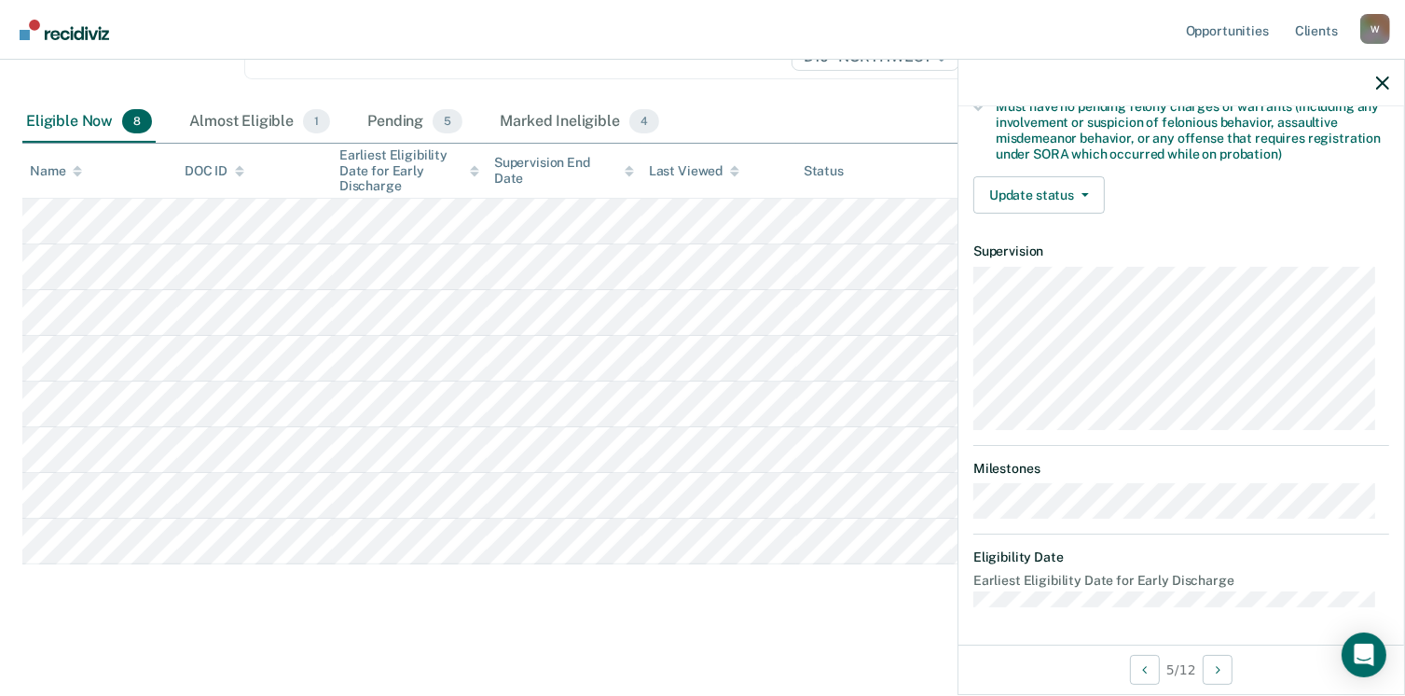
scroll to position [410, 0]
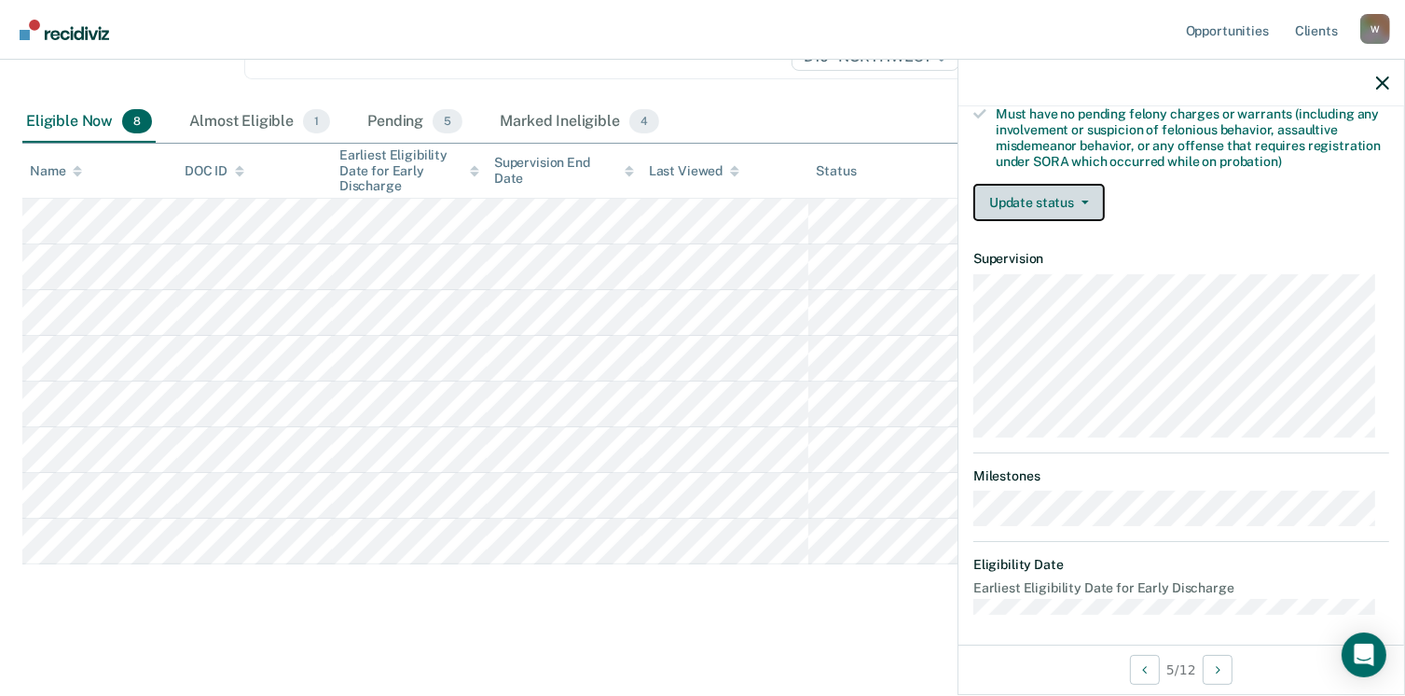
drag, startPoint x: 1044, startPoint y: 194, endPoint x: 1019, endPoint y: 213, distance: 31.3
click at [1019, 213] on button "Update status" at bounding box center [1038, 202] width 131 height 37
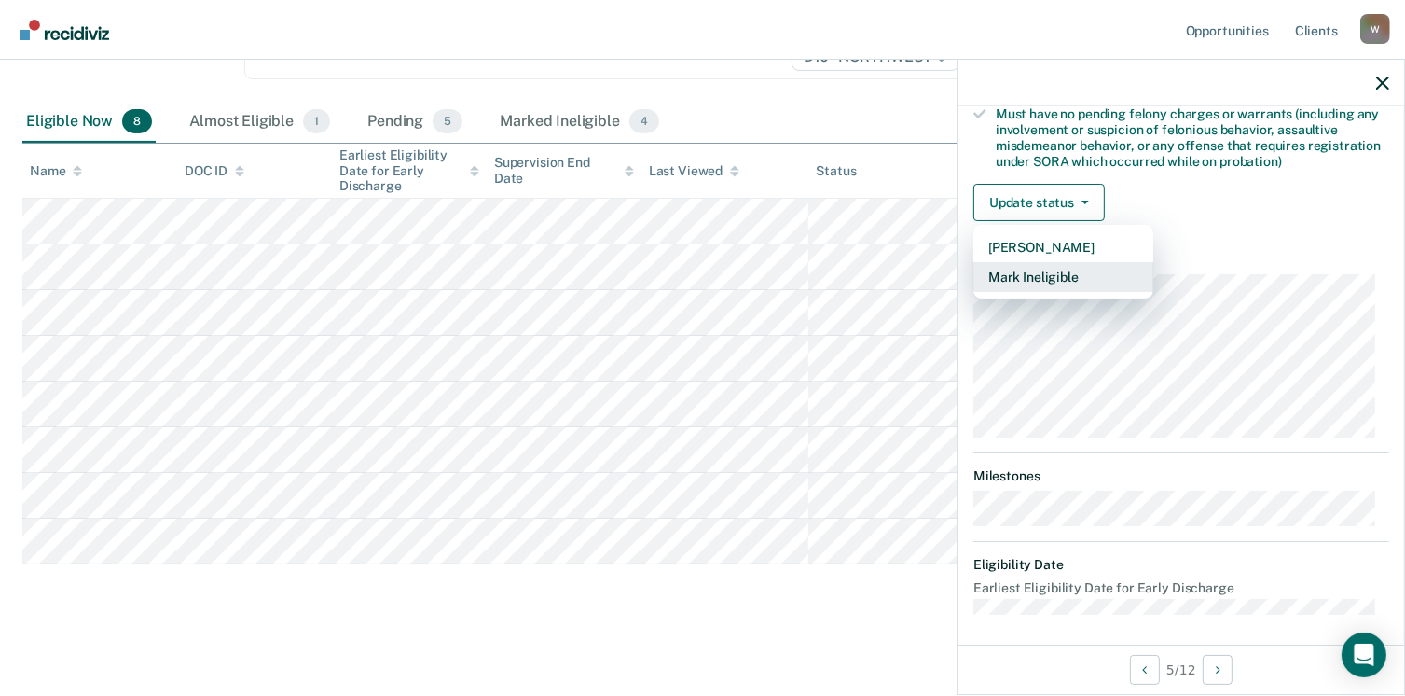
drag, startPoint x: 1044, startPoint y: 268, endPoint x: 1020, endPoint y: 262, distance: 24.9
click at [1020, 262] on button "Mark Ineligible" at bounding box center [1063, 277] width 180 height 30
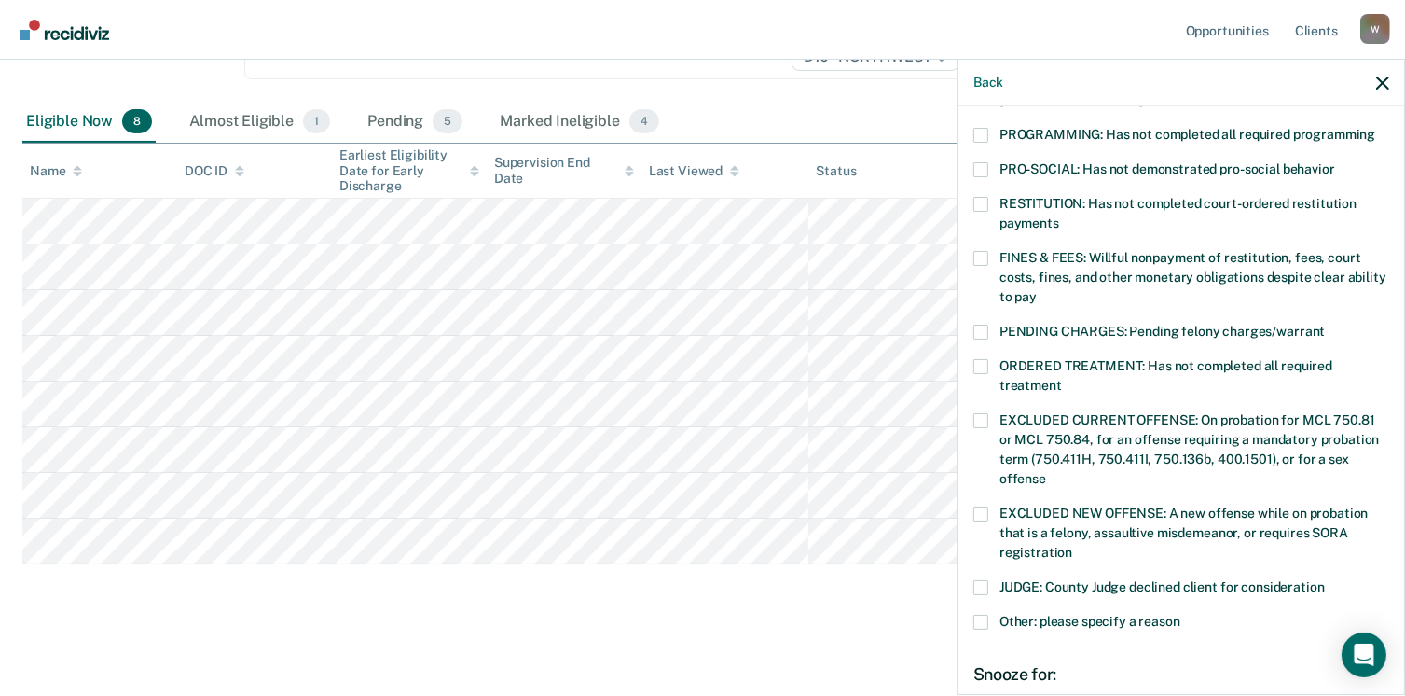
drag, startPoint x: 972, startPoint y: 214, endPoint x: 964, endPoint y: 187, distance: 27.4
click at [964, 187] on div "RN Which of the following requirements has Rolonti [PERSON_NAME] not met? [MEDI…" at bounding box center [1181, 398] width 446 height 585
click at [988, 128] on label "PROGRAMMING: Has not completed all required programming" at bounding box center [1181, 138] width 416 height 20
click at [1375, 128] on input "PROGRAMMING: Has not completed all required programming" at bounding box center [1375, 128] width 0 height 0
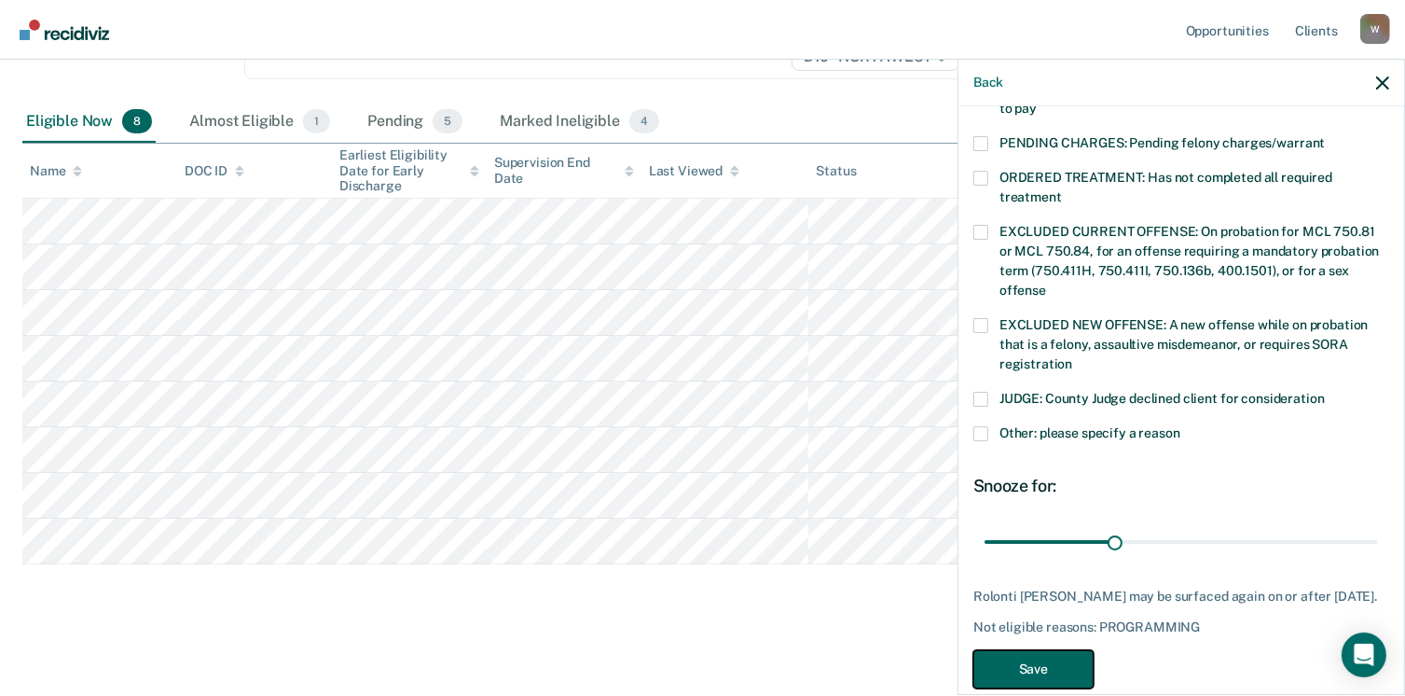
click at [1031, 650] on button "Save" at bounding box center [1033, 669] width 120 height 38
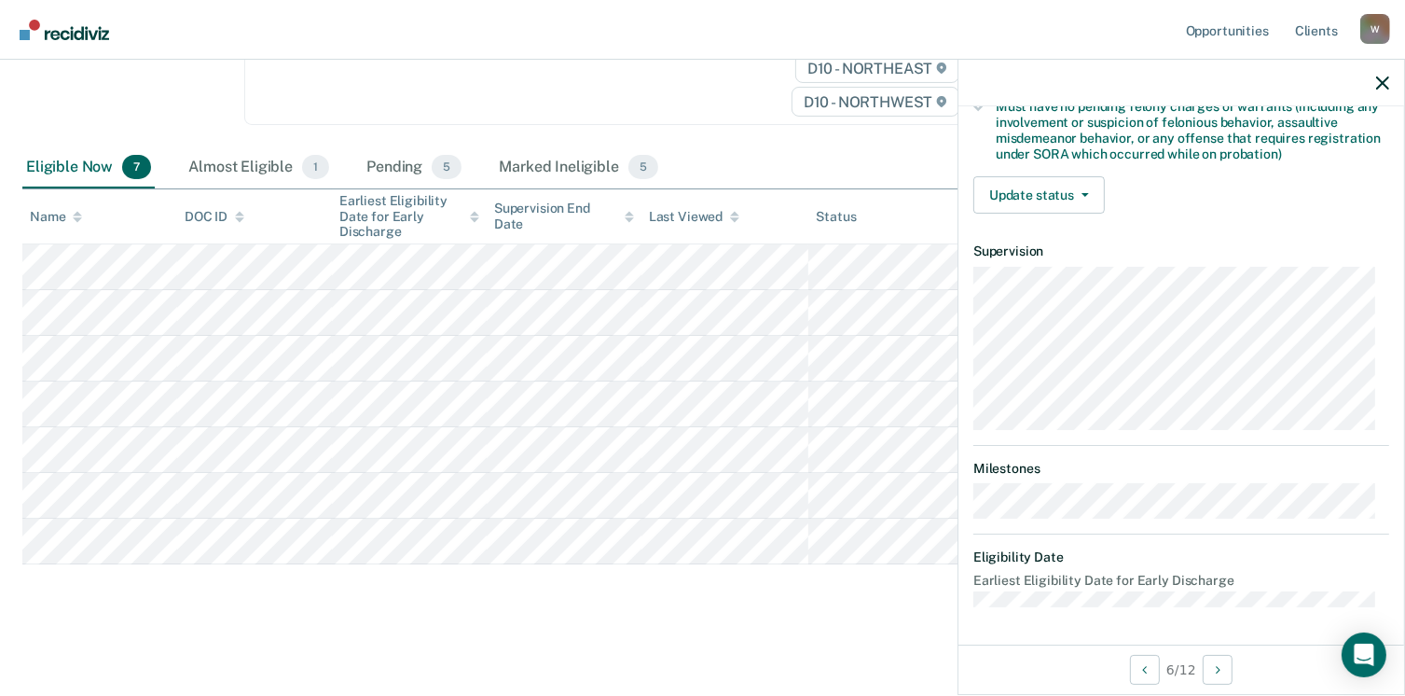
scroll to position [410, 0]
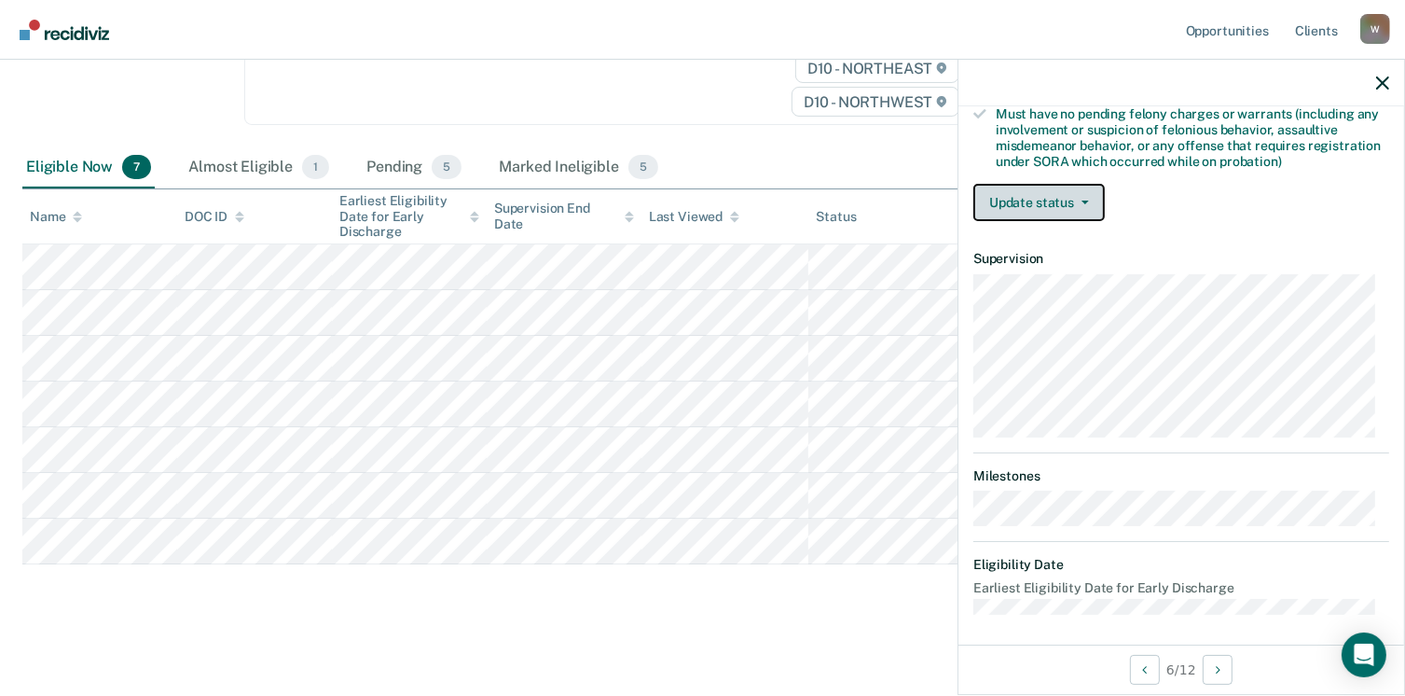
click at [1027, 201] on button "Update status" at bounding box center [1038, 202] width 131 height 37
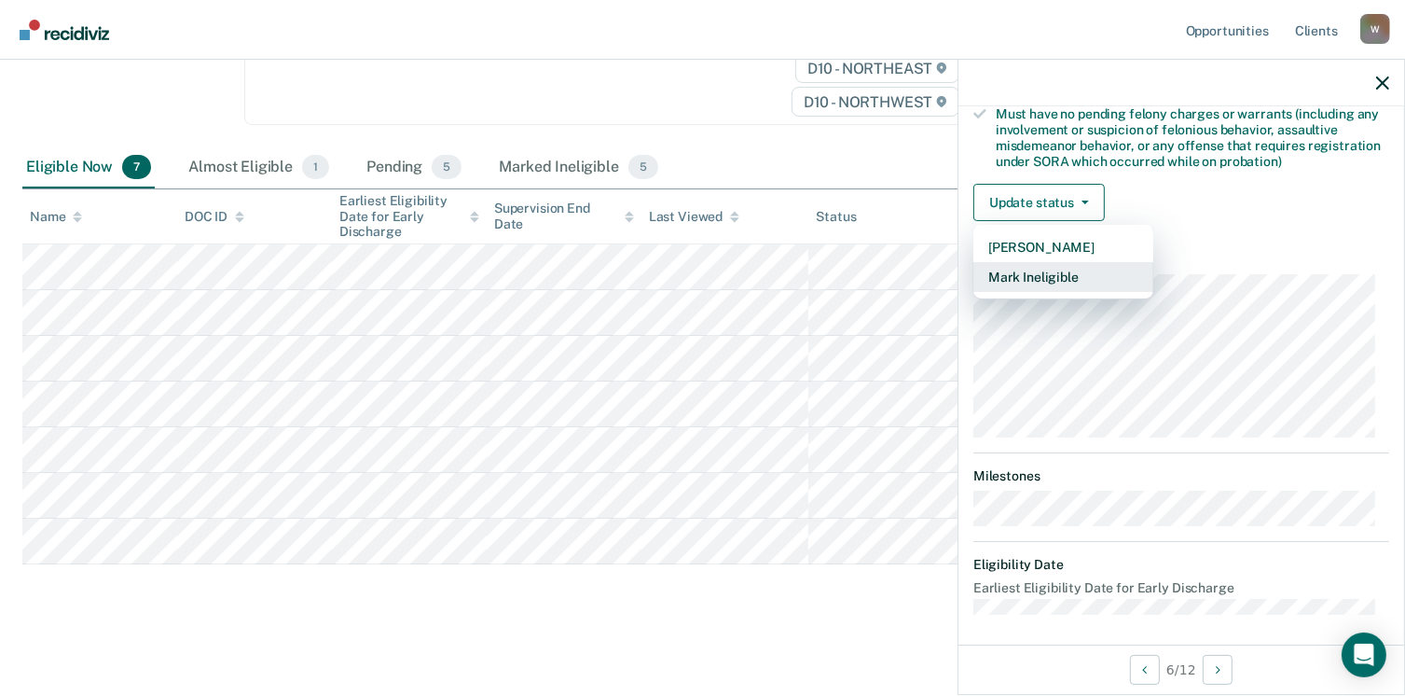
click at [1050, 276] on button "Mark Ineligible" at bounding box center [1063, 277] width 180 height 30
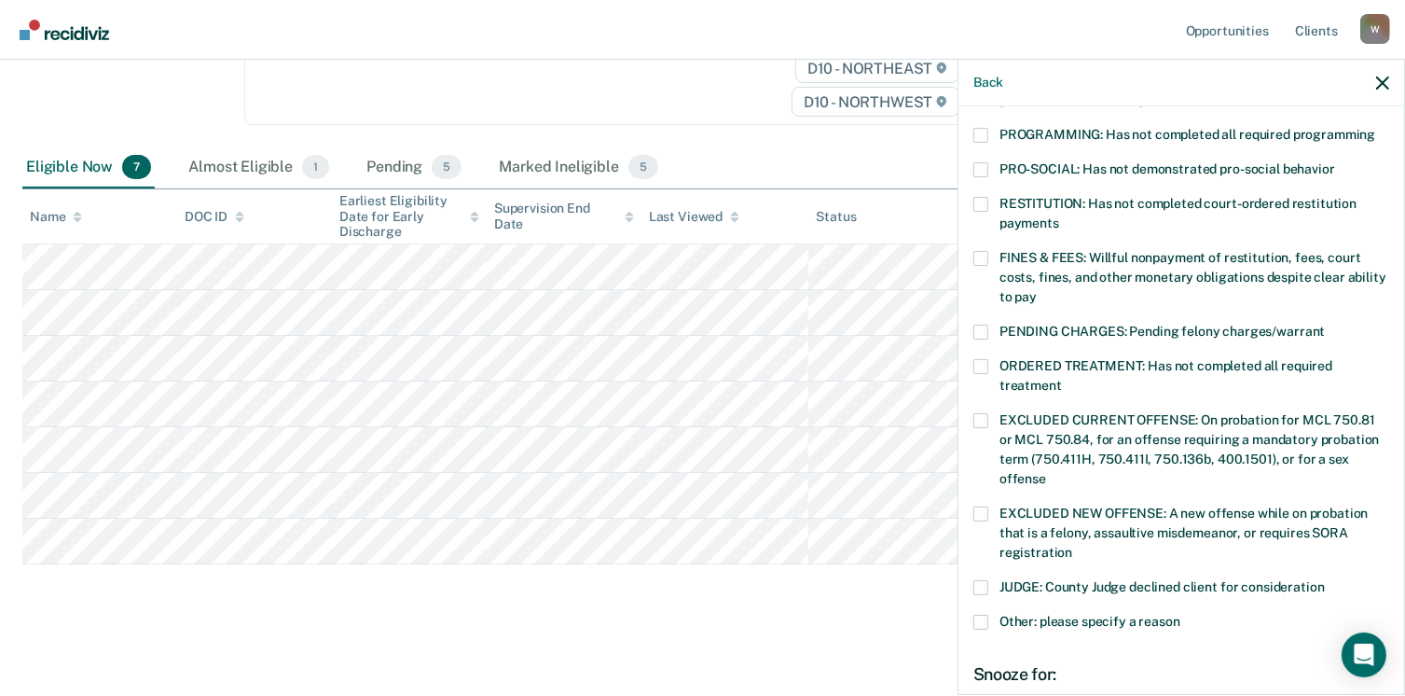
click at [981, 128] on span at bounding box center [980, 135] width 15 height 15
click at [1375, 128] on input "PROGRAMMING: Has not completed all required programming" at bounding box center [1375, 128] width 0 height 0
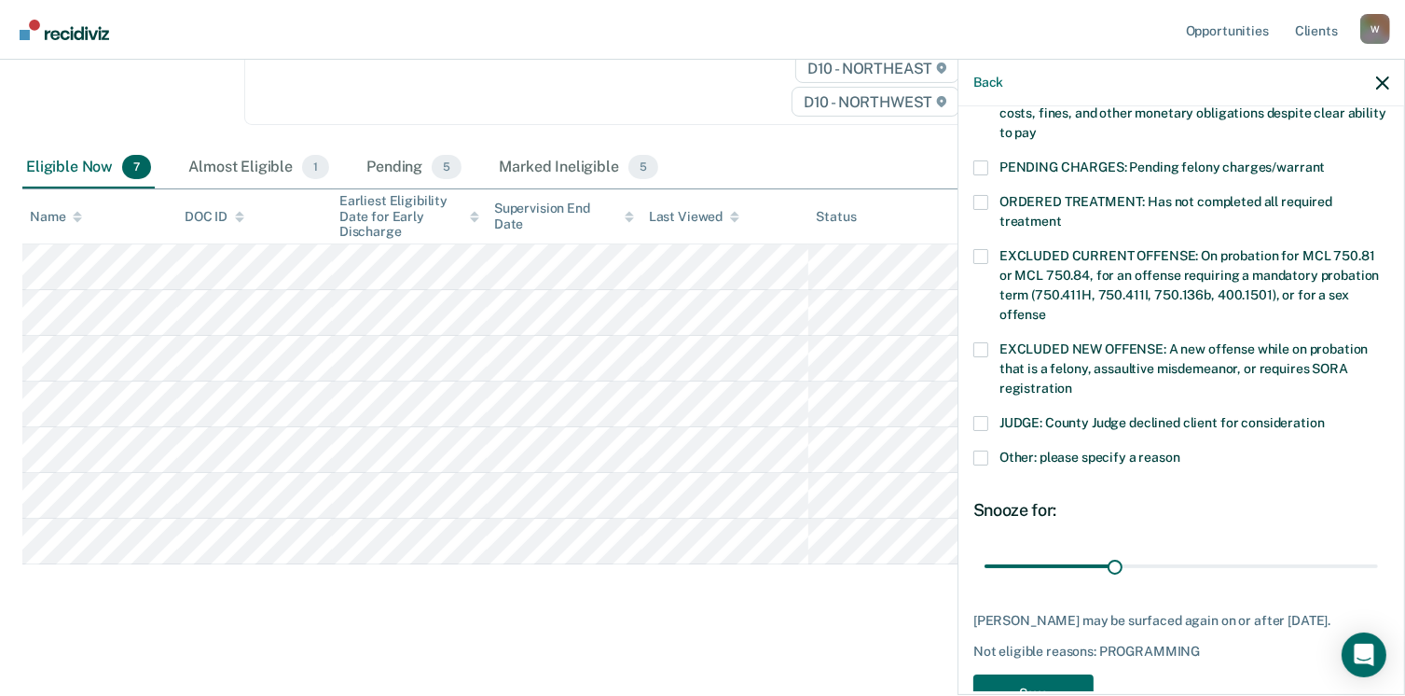
scroll to position [623, 0]
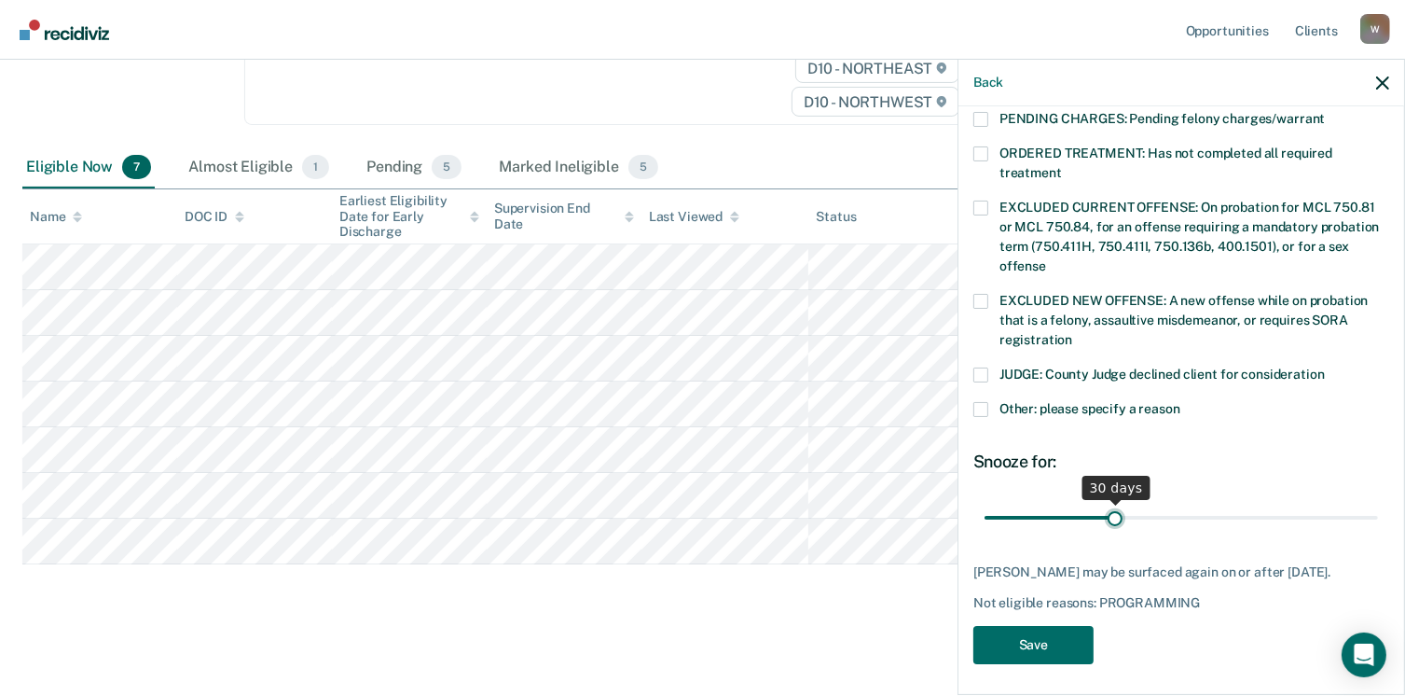
click at [1111, 502] on input "range" at bounding box center [1181, 518] width 393 height 33
click at [1034, 638] on button "Save" at bounding box center [1033, 645] width 120 height 38
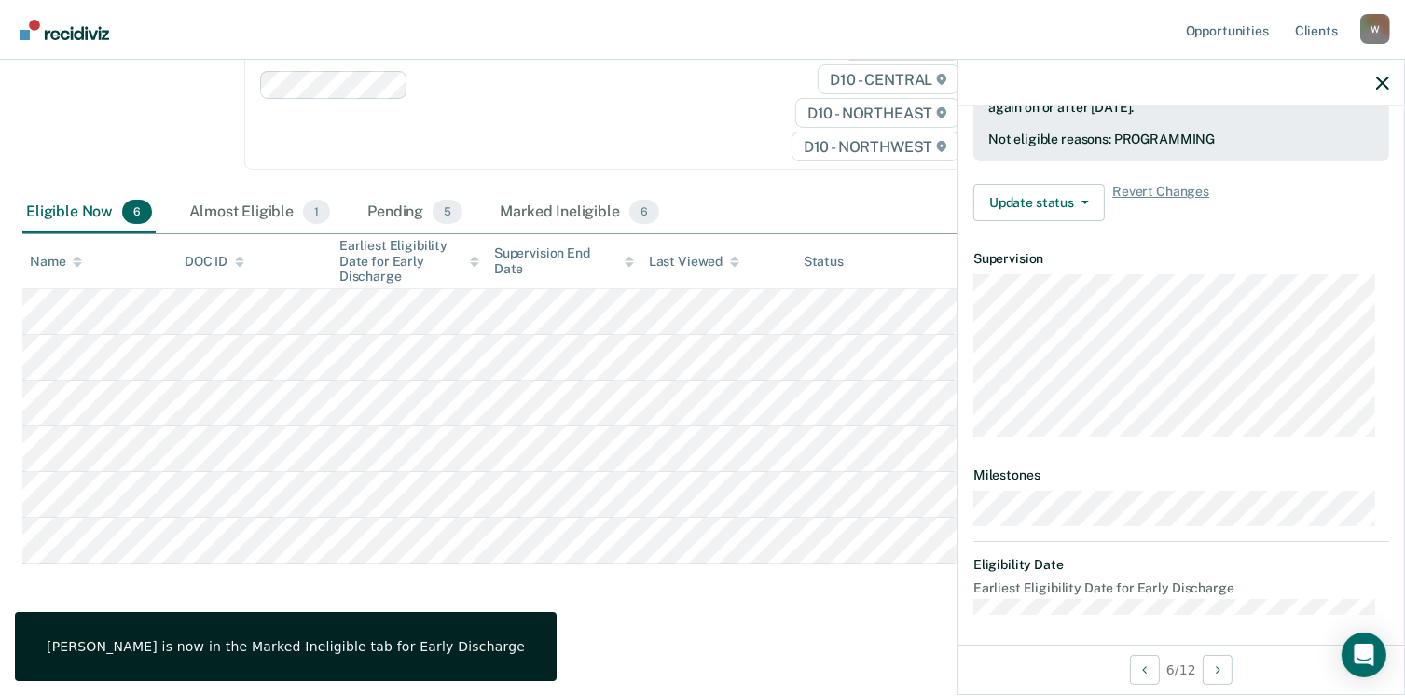
scroll to position [410, 0]
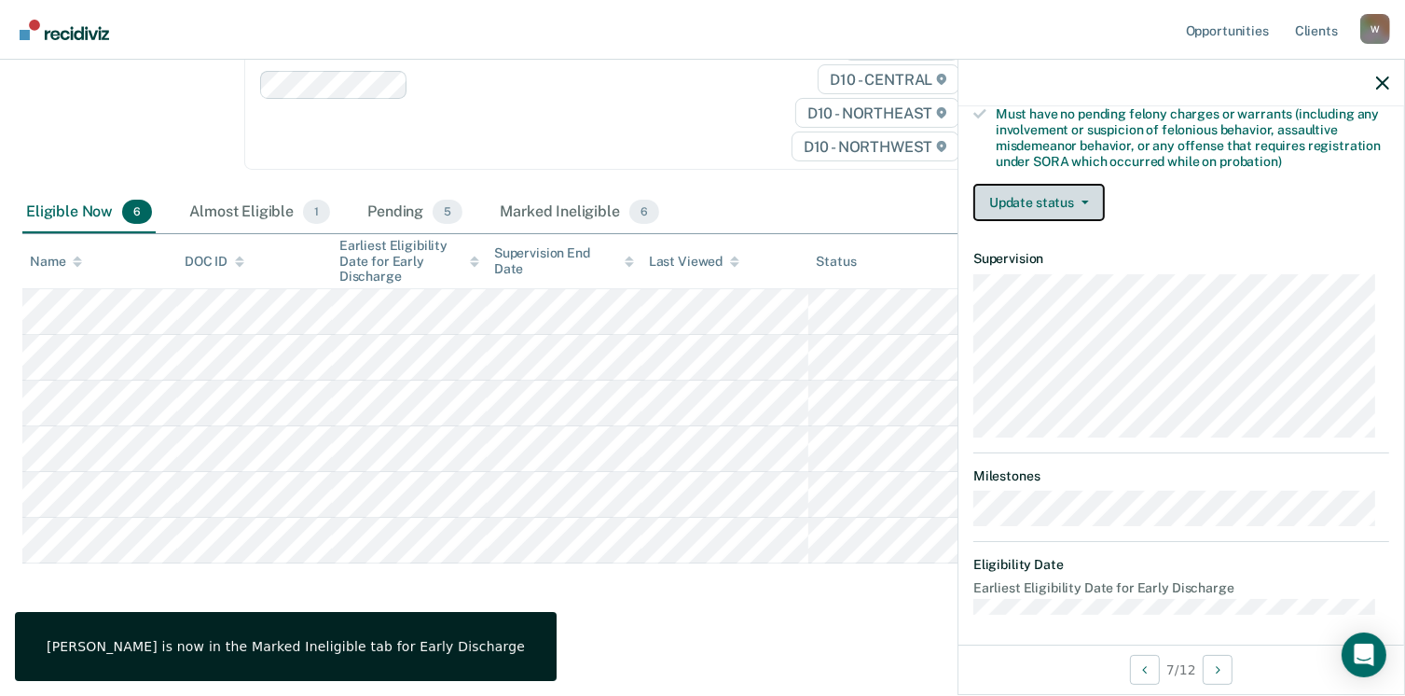
click at [1027, 184] on button "Update status" at bounding box center [1038, 202] width 131 height 37
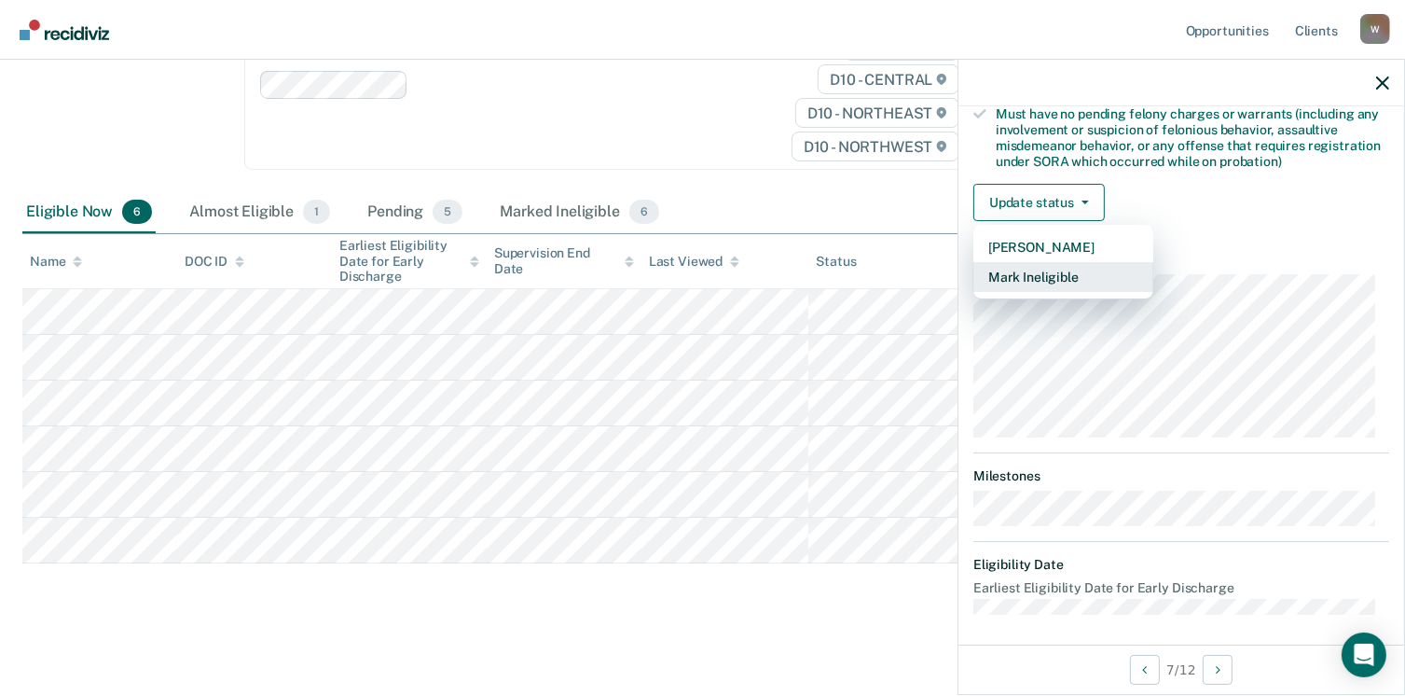
click at [1044, 270] on button "Mark Ineligible" at bounding box center [1063, 277] width 180 height 30
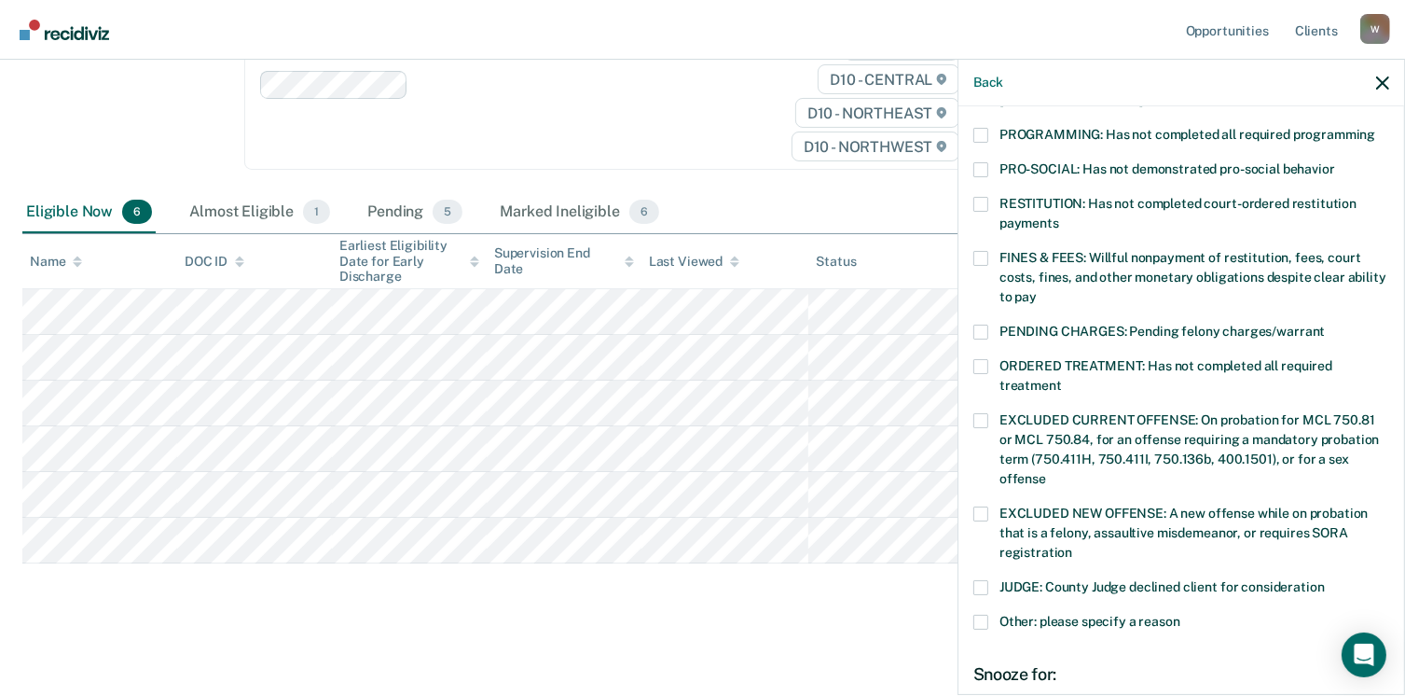
click at [988, 128] on label "PROGRAMMING: Has not completed all required programming" at bounding box center [1181, 138] width 416 height 20
click at [1375, 128] on input "PROGRAMMING: Has not completed all required programming" at bounding box center [1375, 128] width 0 height 0
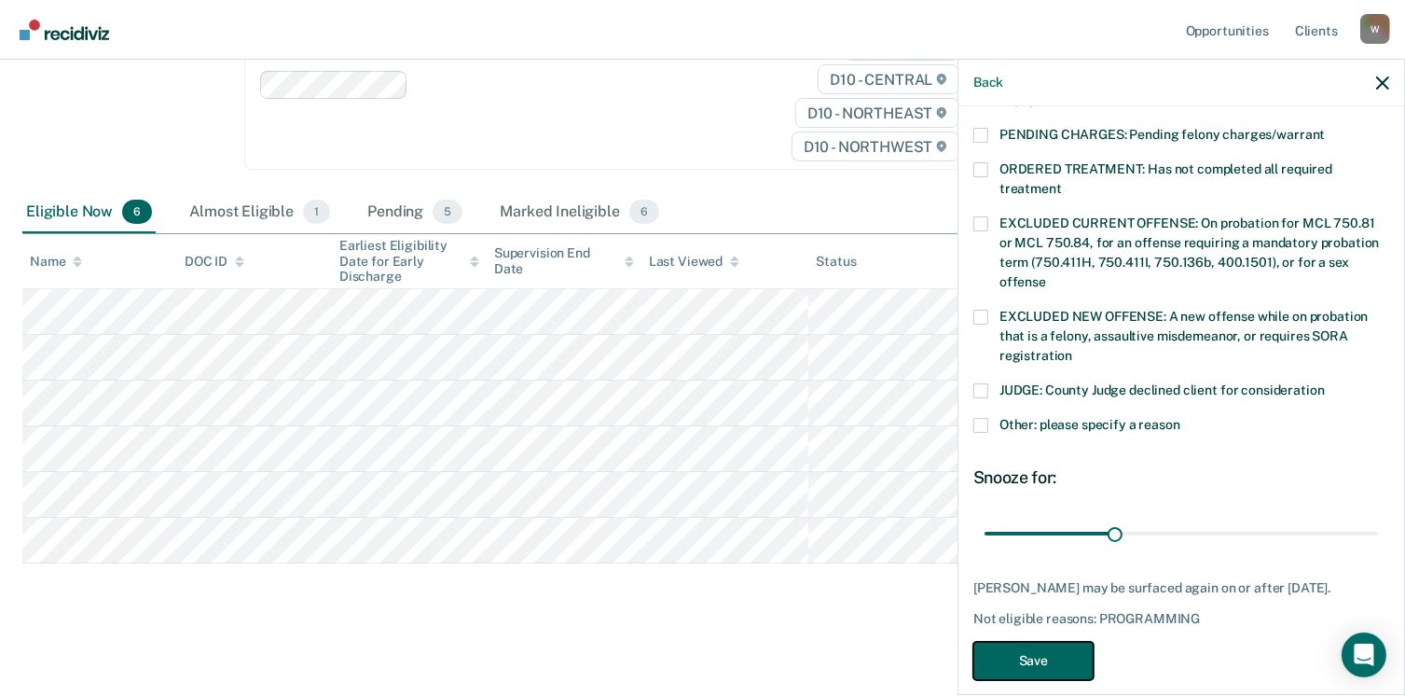
click at [1023, 641] on button "Save" at bounding box center [1033, 660] width 120 height 38
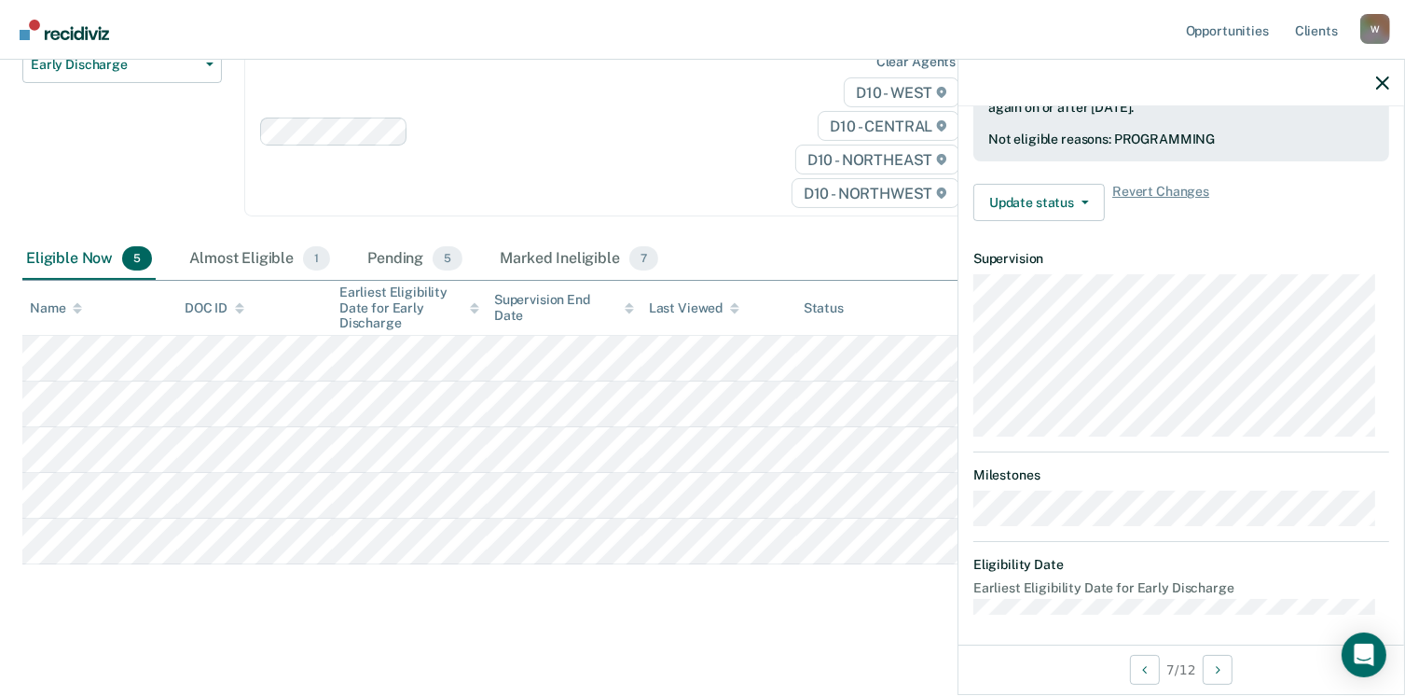
scroll to position [392, 0]
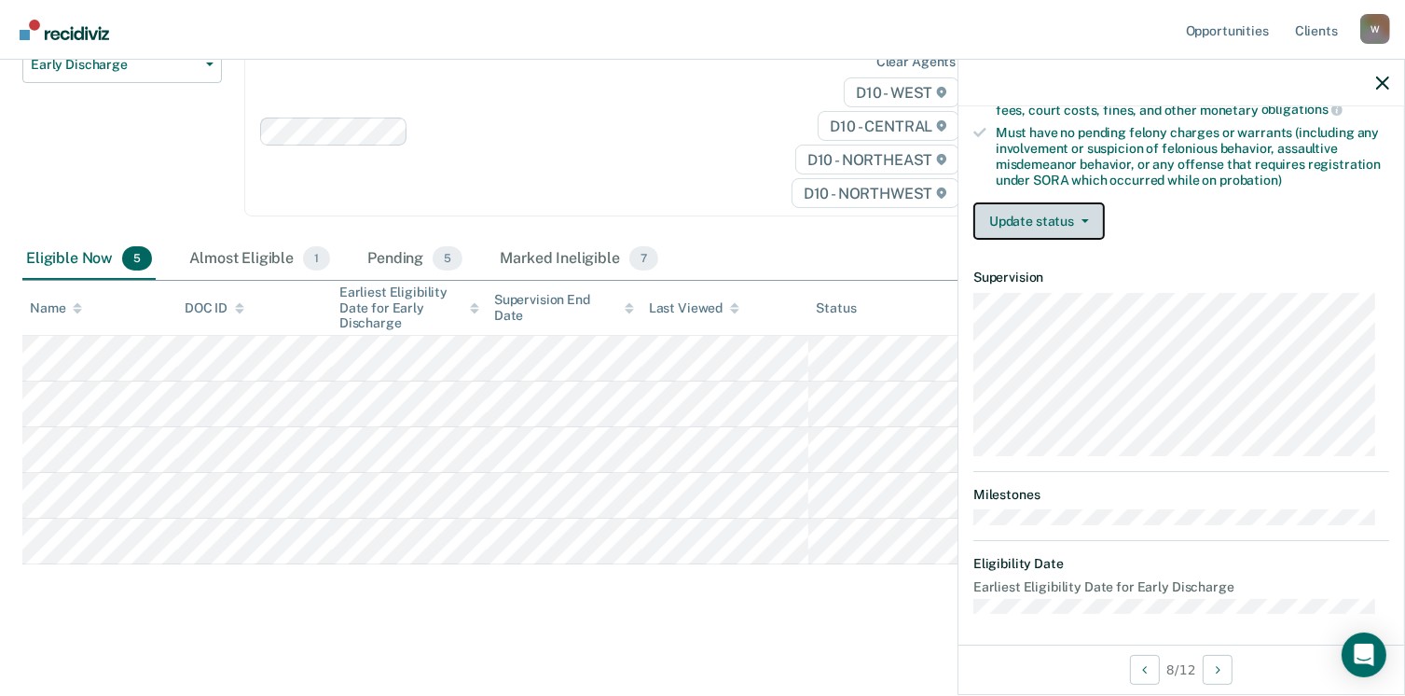
click at [1018, 206] on button "Update status" at bounding box center [1038, 220] width 131 height 37
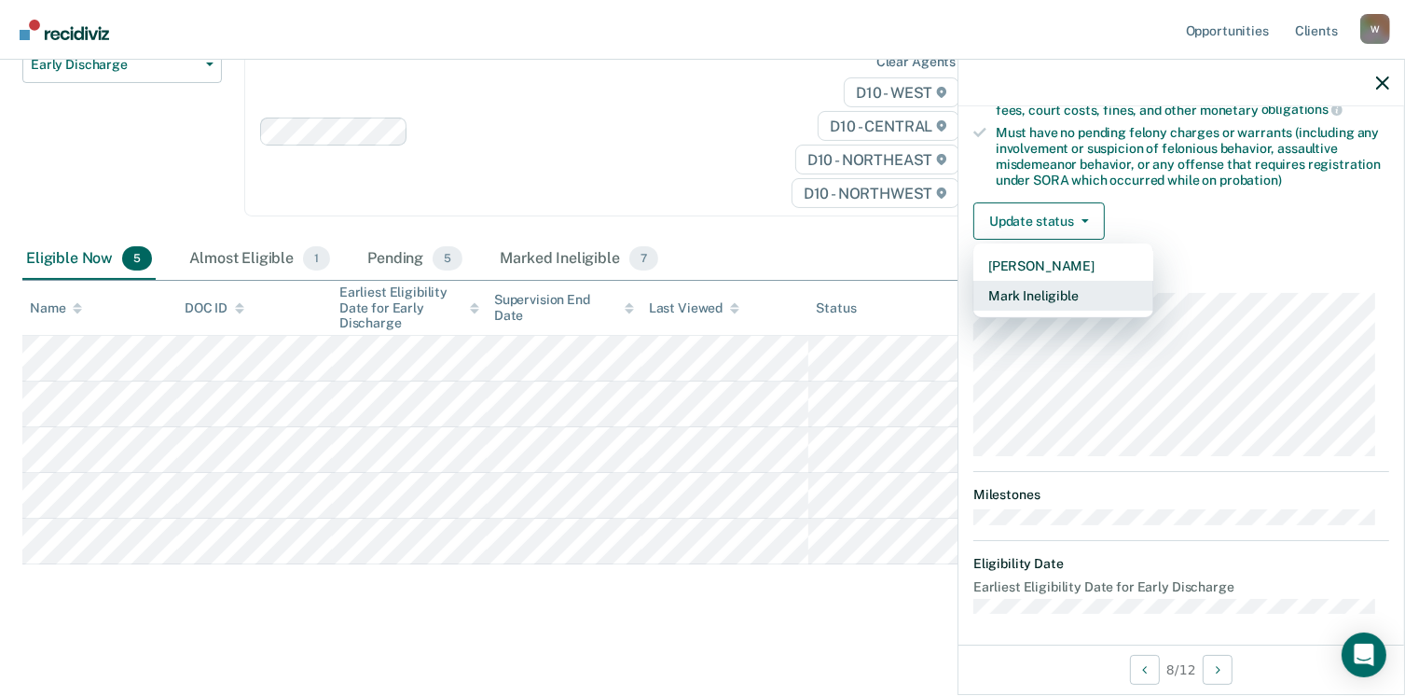
click at [1036, 281] on button "Mark Ineligible" at bounding box center [1063, 296] width 180 height 30
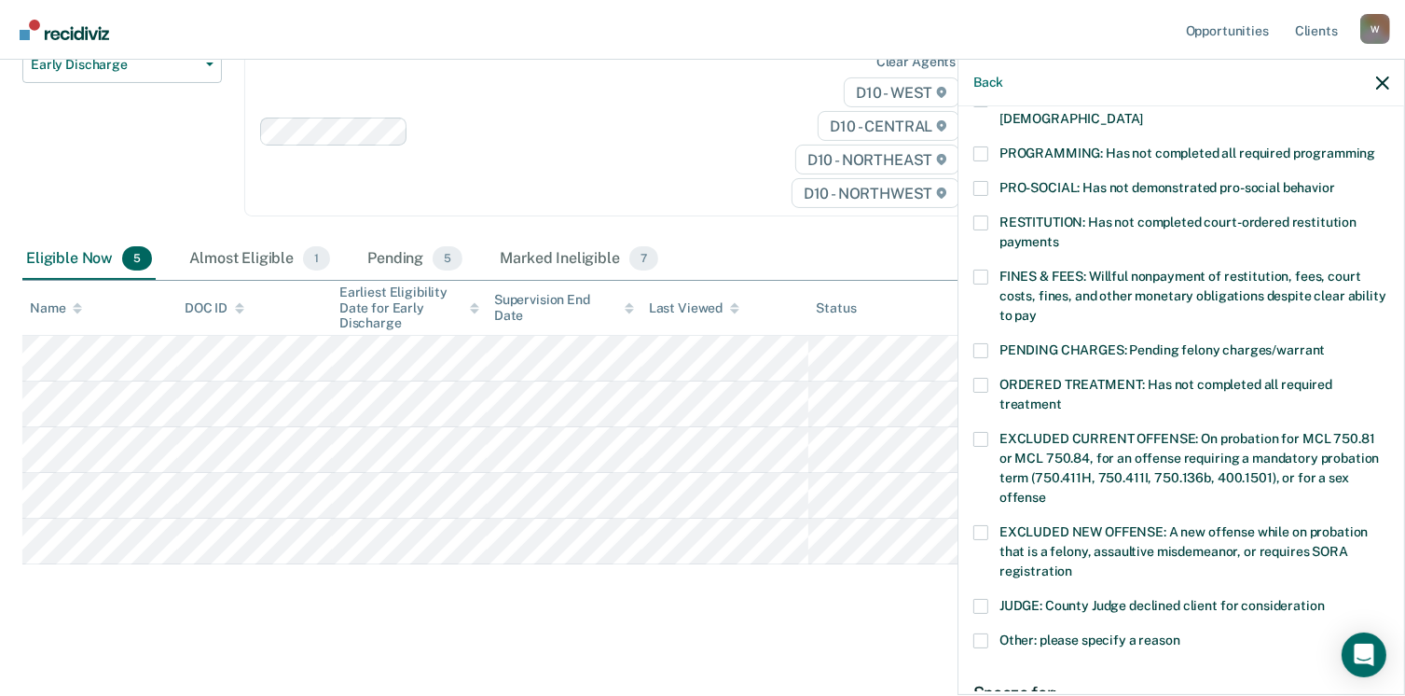
click at [978, 146] on span at bounding box center [980, 153] width 15 height 15
click at [1375, 146] on input "PROGRAMMING: Has not completed all required programming" at bounding box center [1375, 146] width 0 height 0
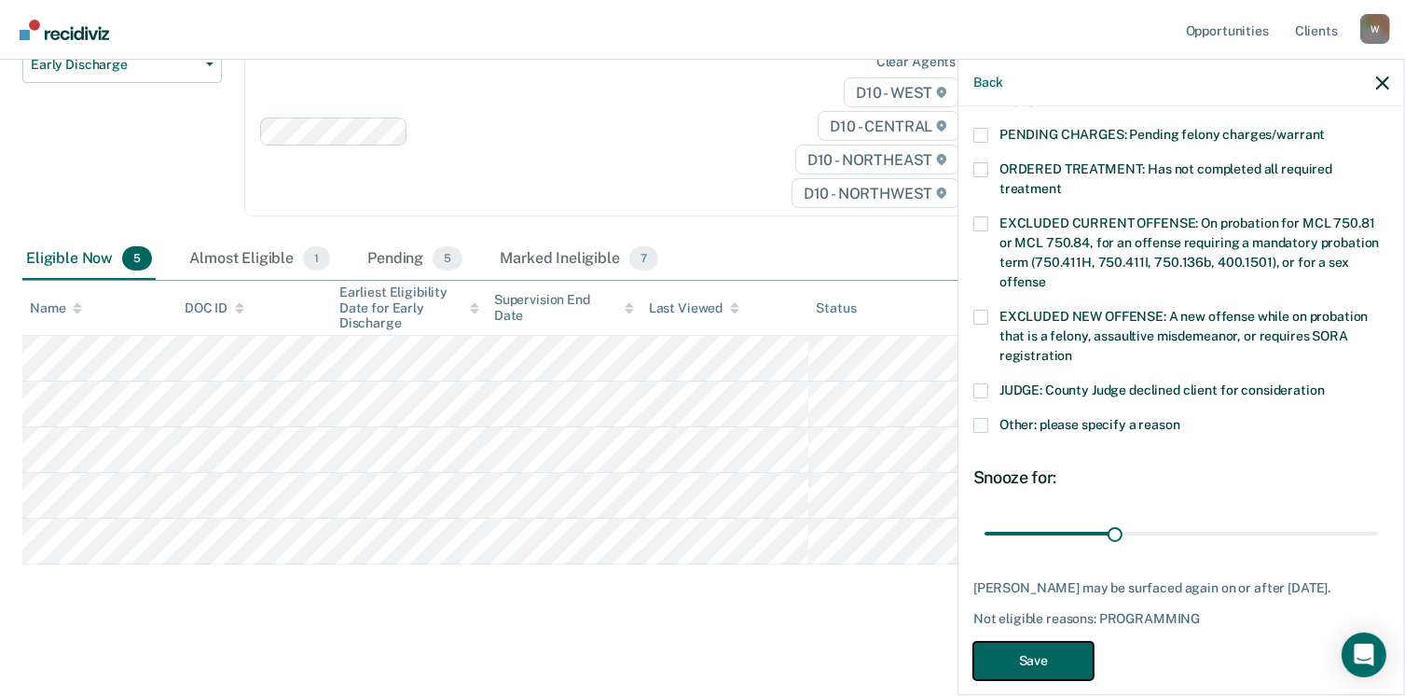
click at [1003, 642] on button "Save" at bounding box center [1033, 660] width 120 height 38
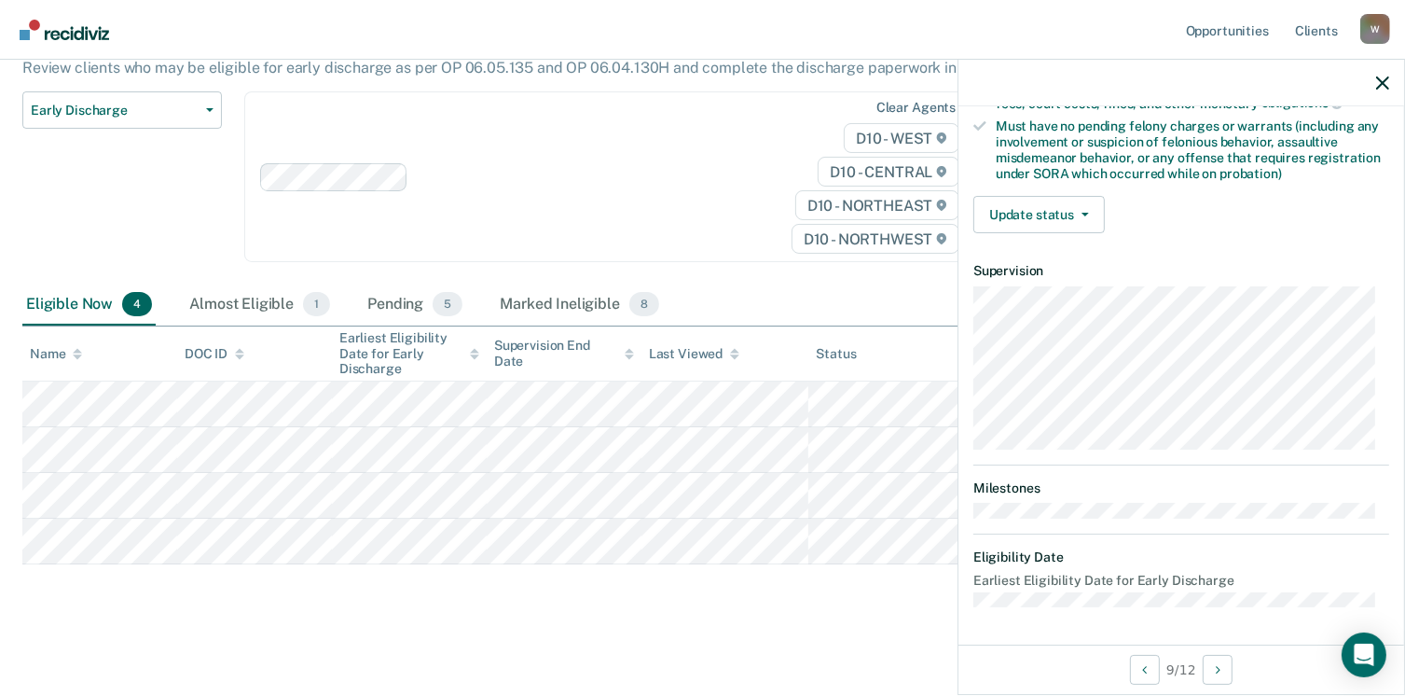
scroll to position [392, 0]
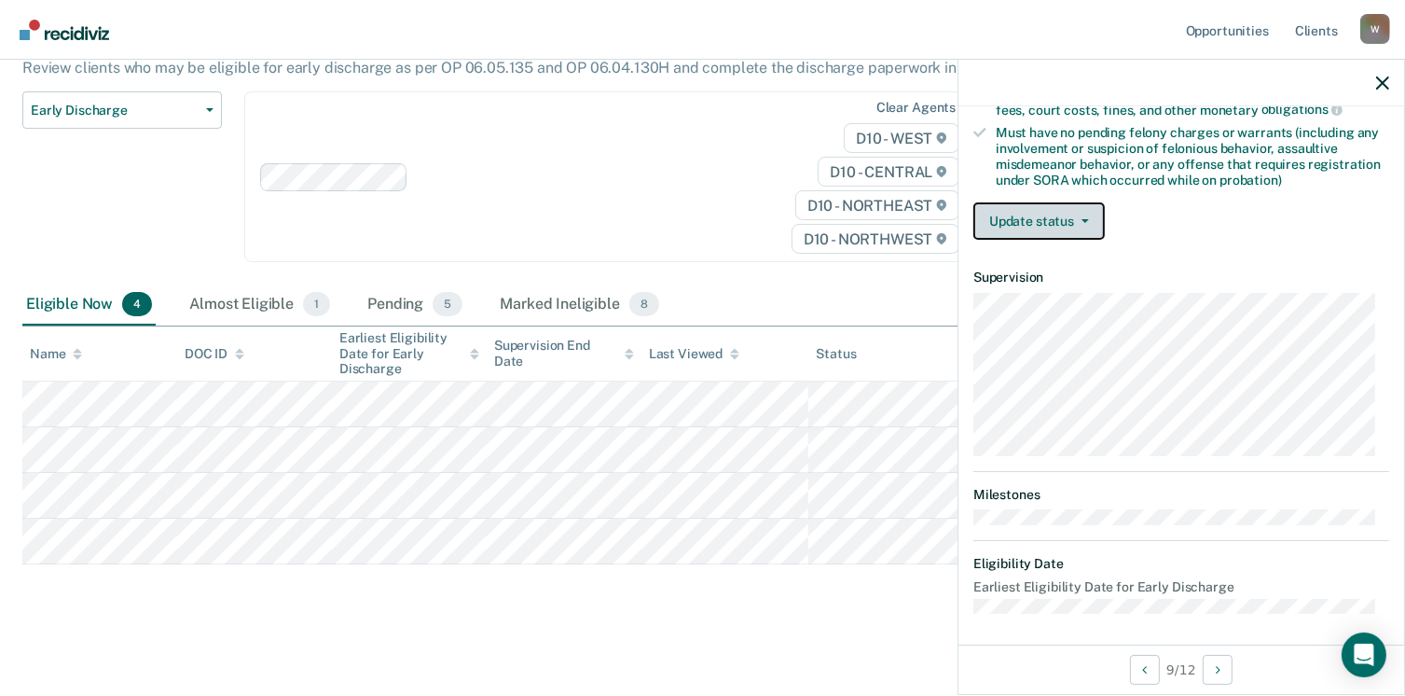
click at [1032, 204] on button "Update status" at bounding box center [1038, 220] width 131 height 37
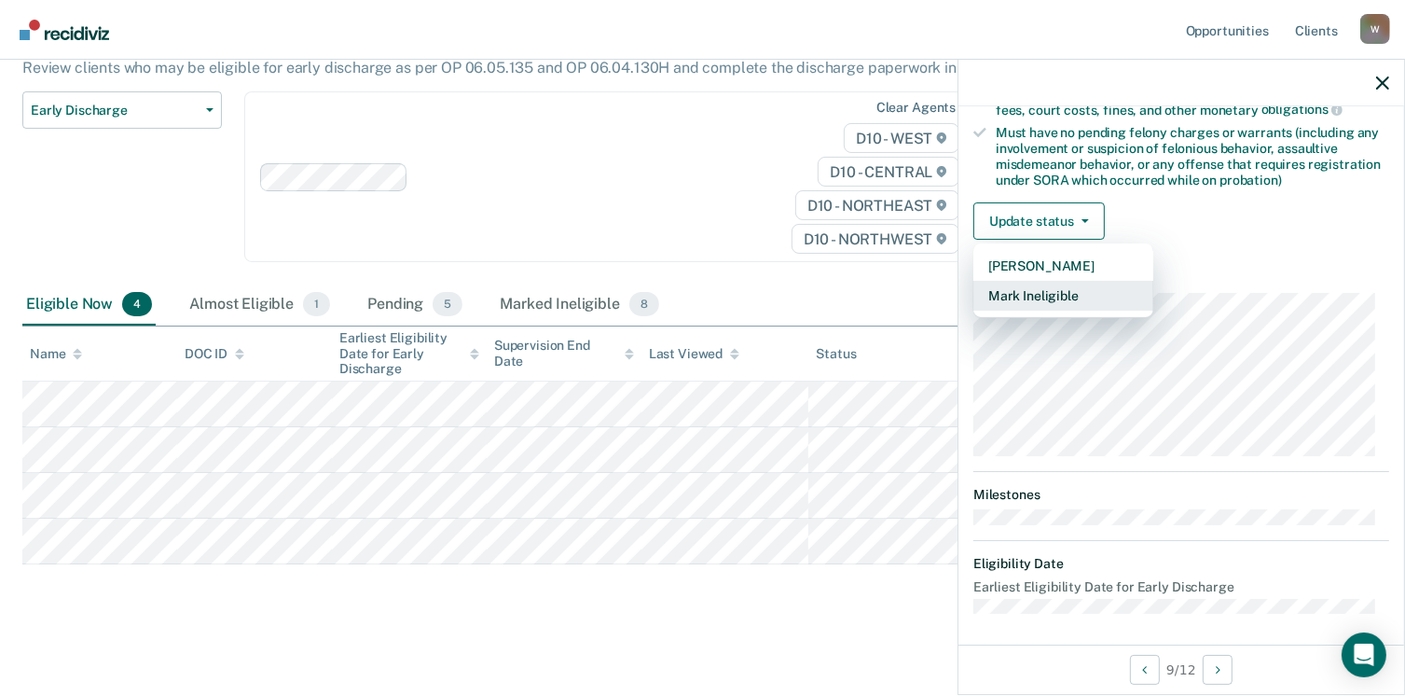
click at [1041, 290] on button "Mark Ineligible" at bounding box center [1063, 296] width 180 height 30
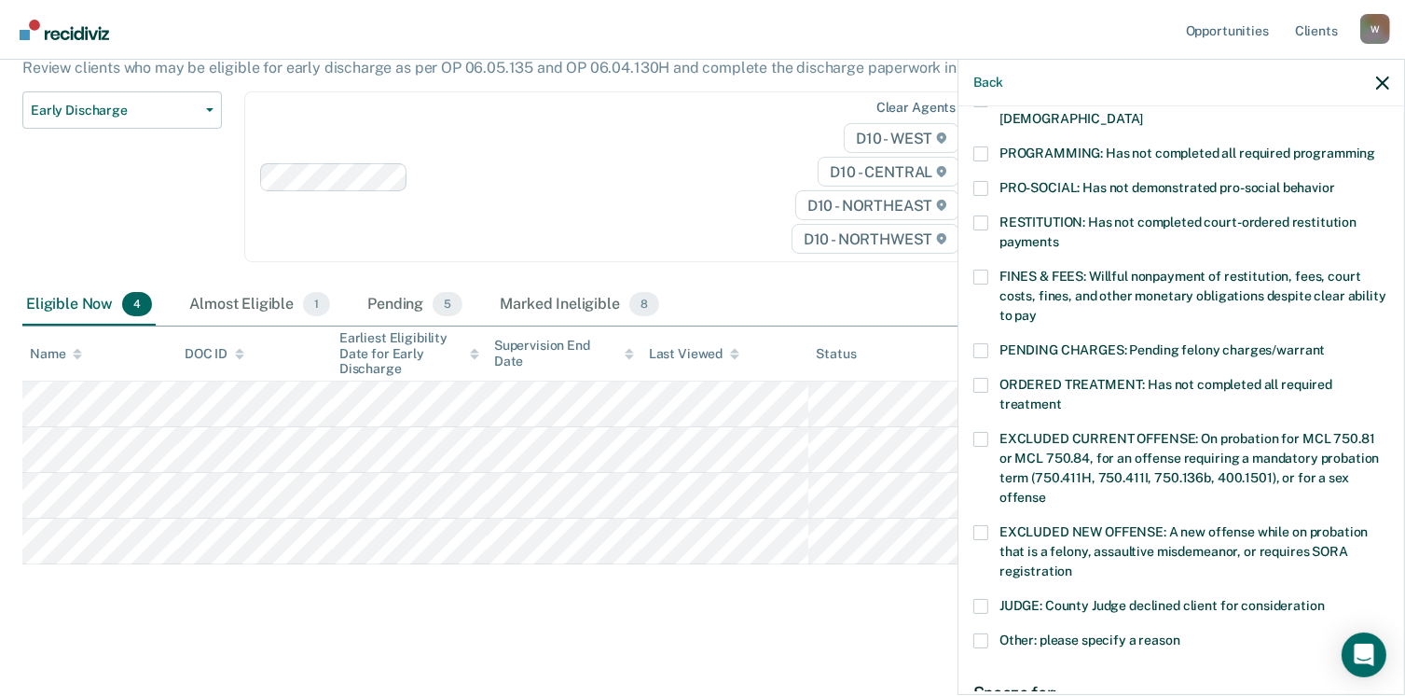
click at [977, 146] on span at bounding box center [980, 153] width 15 height 15
click at [1375, 146] on input "PROGRAMMING: Has not completed all required programming" at bounding box center [1375, 146] width 0 height 0
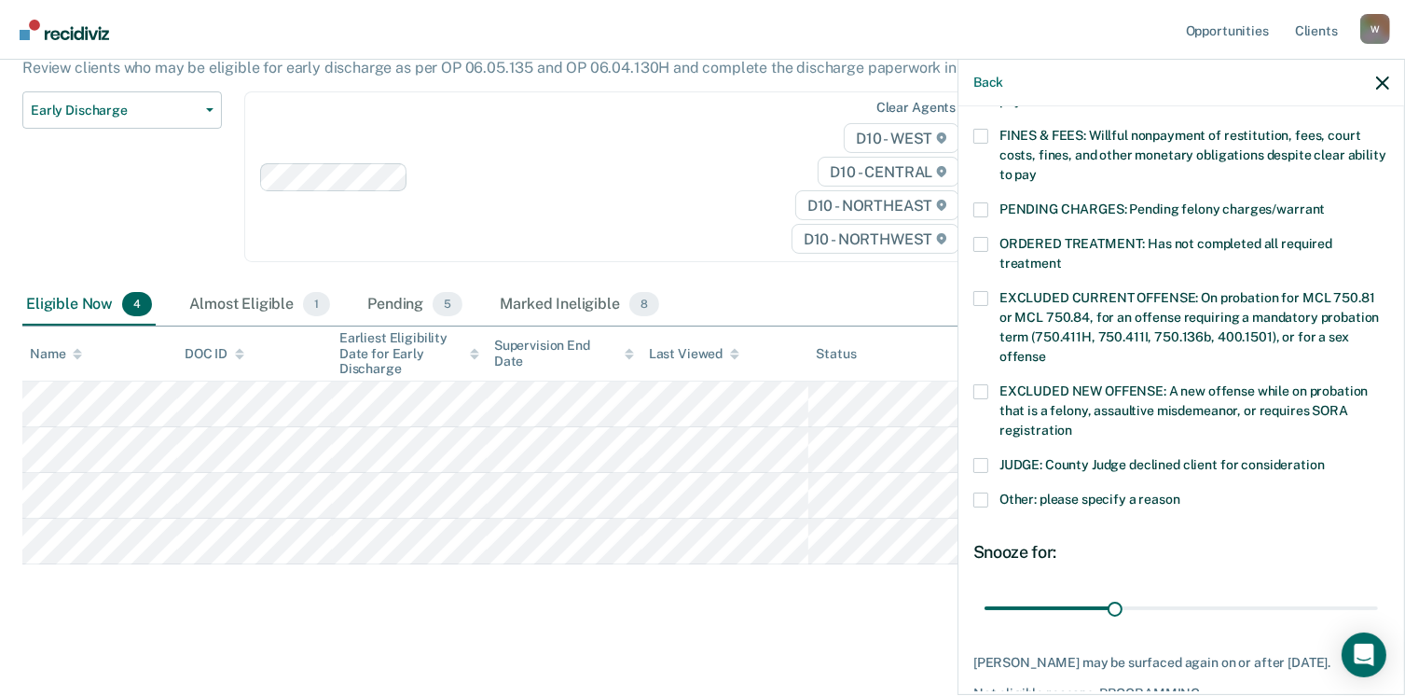
scroll to position [557, 0]
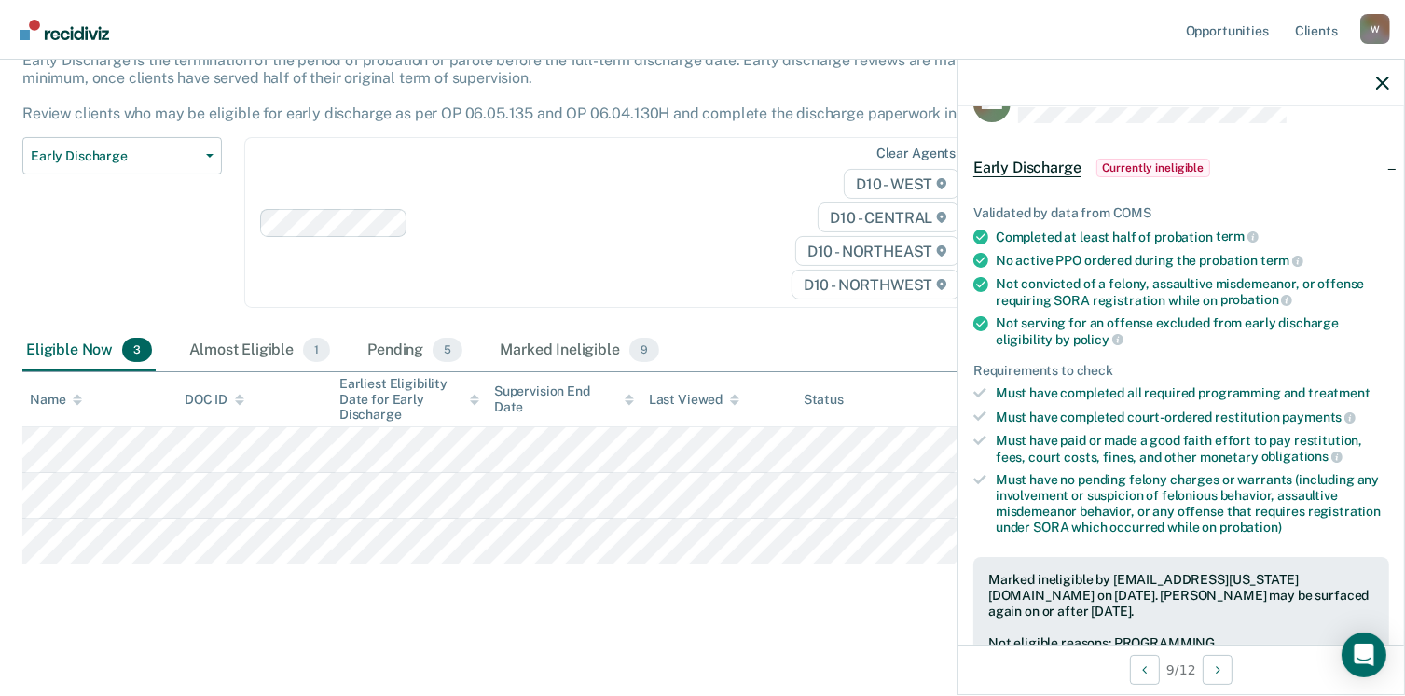
scroll to position [0, 0]
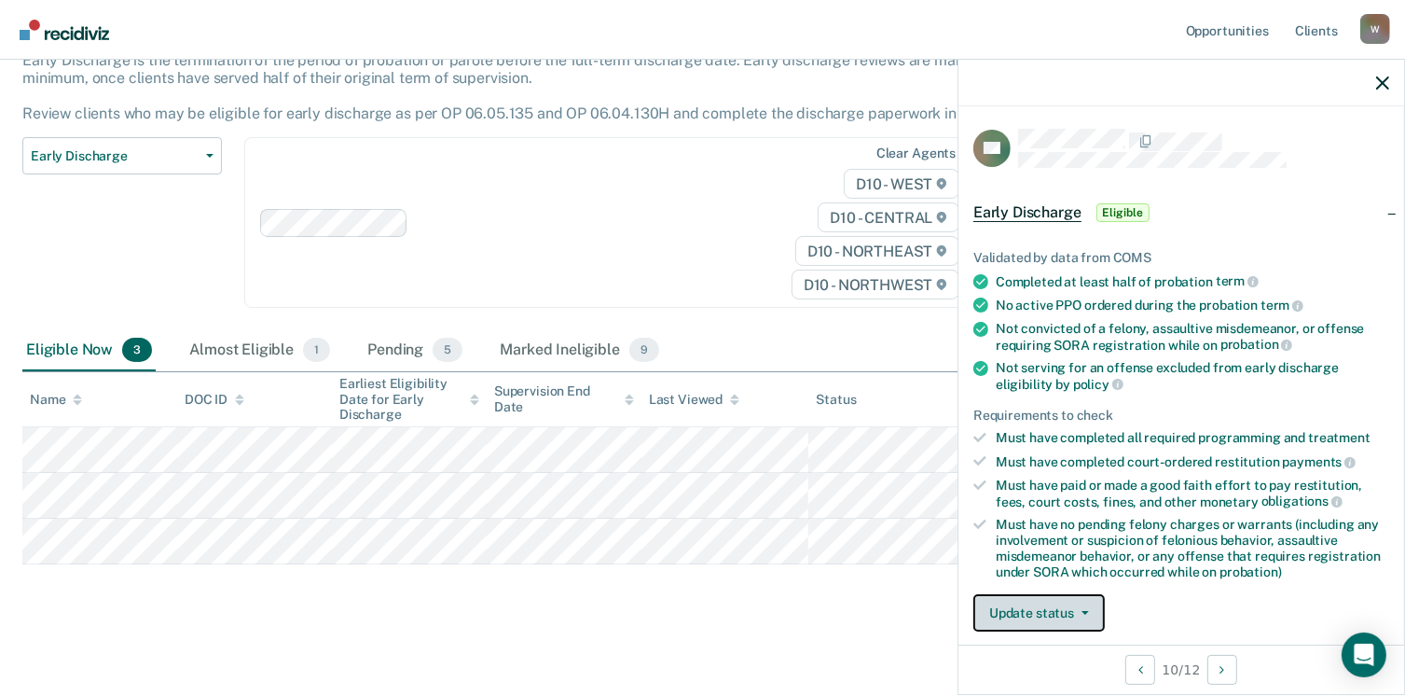
click at [1075, 601] on button "Update status" at bounding box center [1038, 612] width 131 height 37
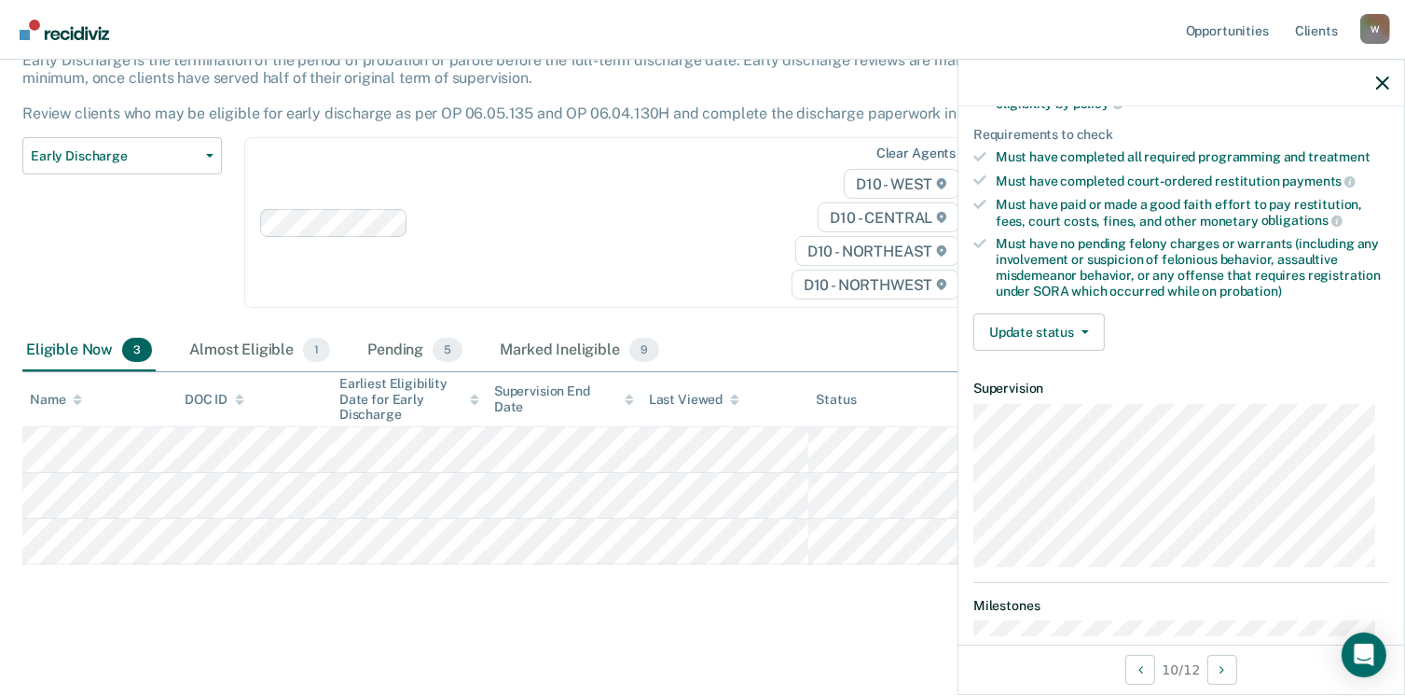
scroll to position [294, 0]
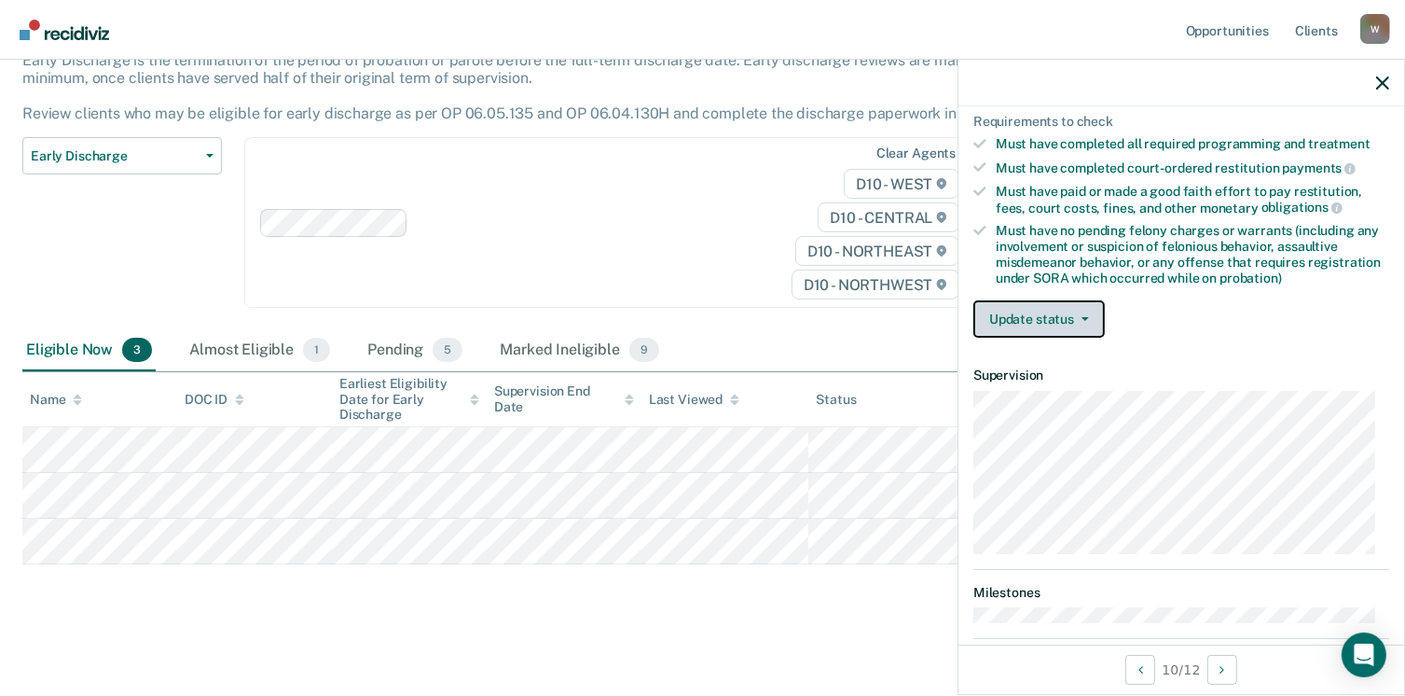
click at [1067, 325] on button "Update status" at bounding box center [1038, 318] width 131 height 37
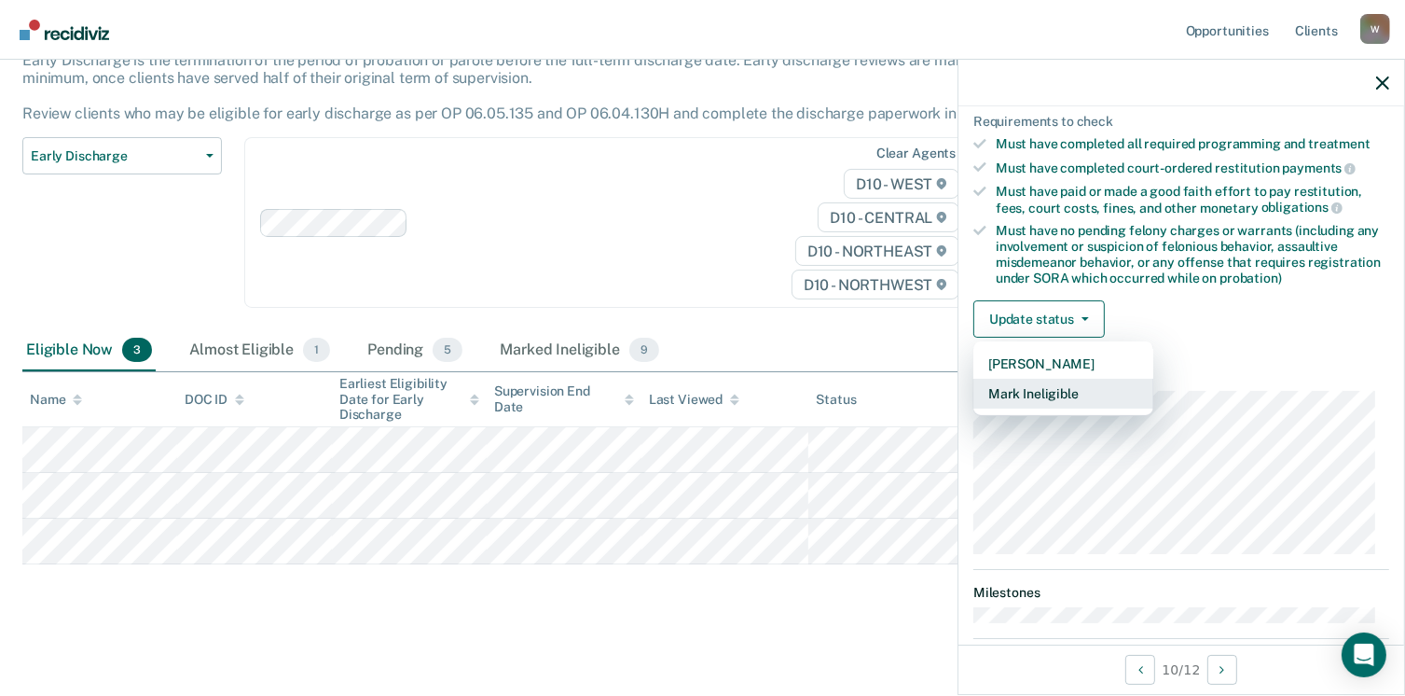
click at [1021, 395] on button "Mark Ineligible" at bounding box center [1063, 394] width 180 height 30
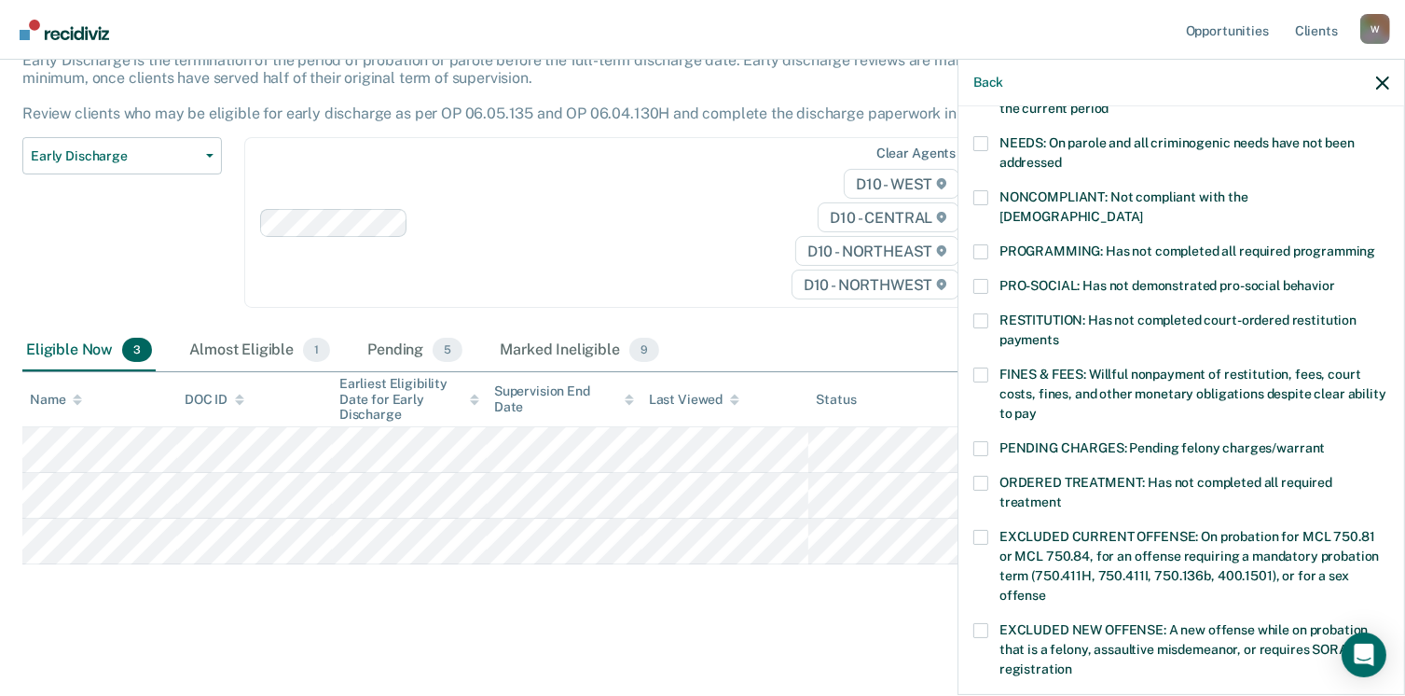
click at [985, 244] on span at bounding box center [980, 251] width 15 height 15
click at [1375, 244] on input "PROGRAMMING: Has not completed all required programming" at bounding box center [1375, 244] width 0 height 0
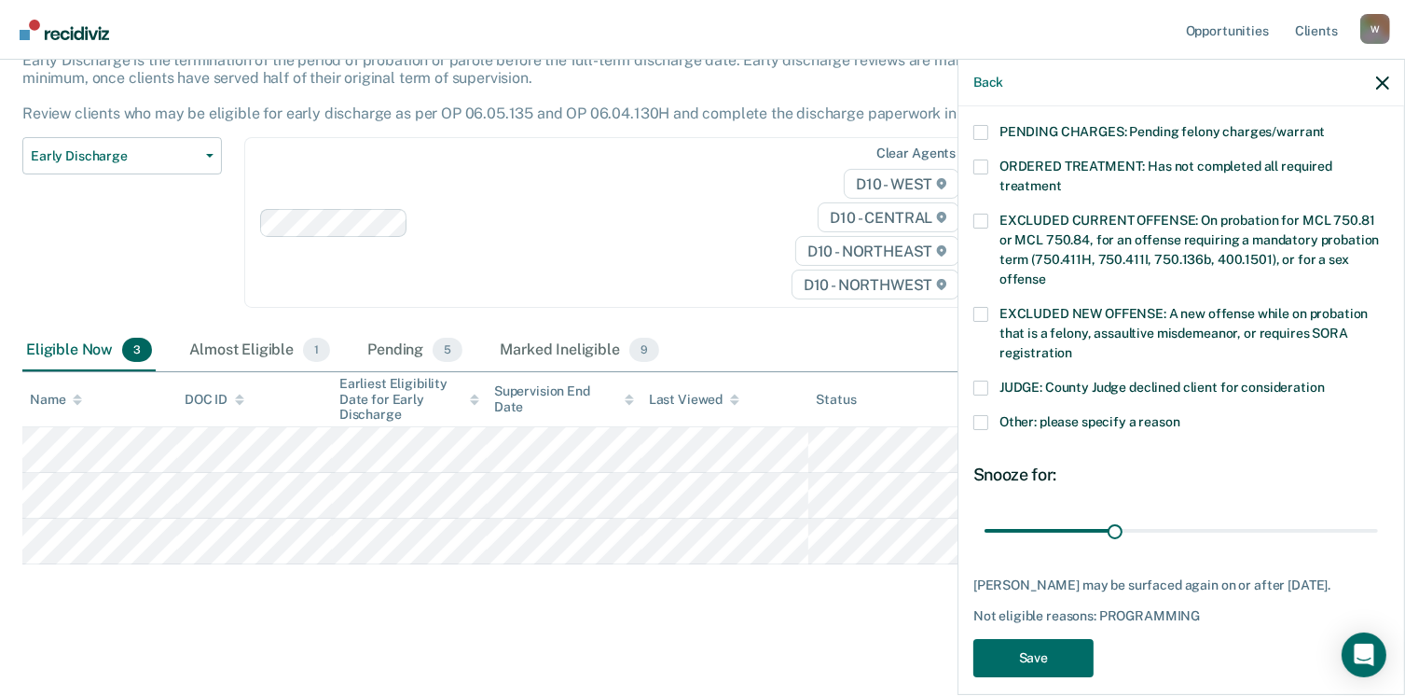
scroll to position [623, 0]
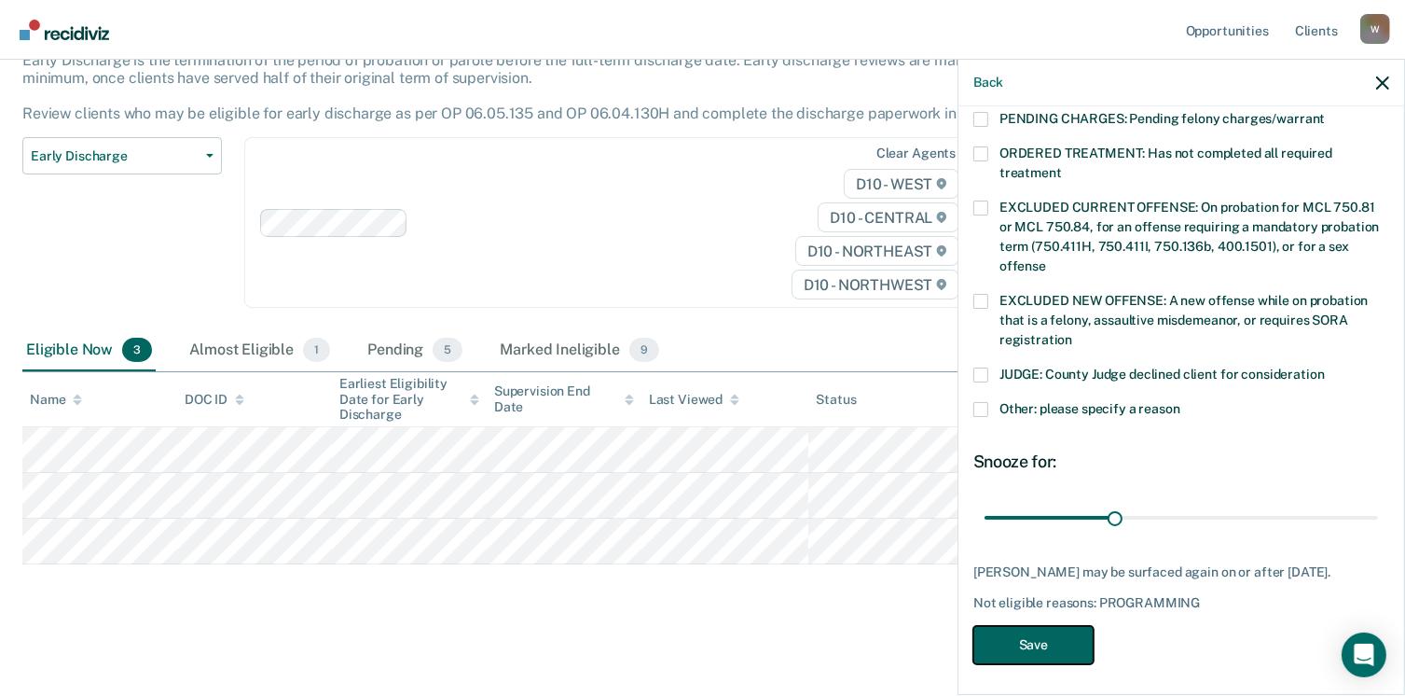
click at [1041, 632] on button "Save" at bounding box center [1033, 645] width 120 height 38
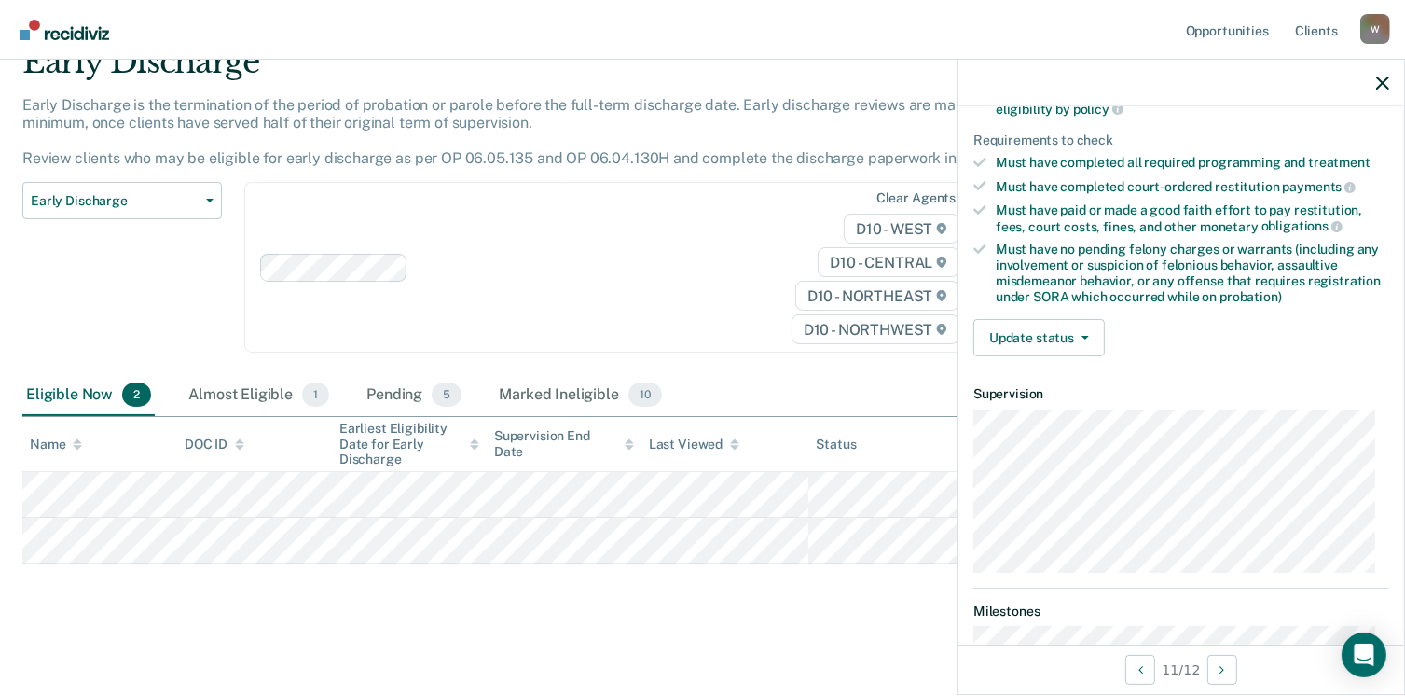
scroll to position [283, 0]
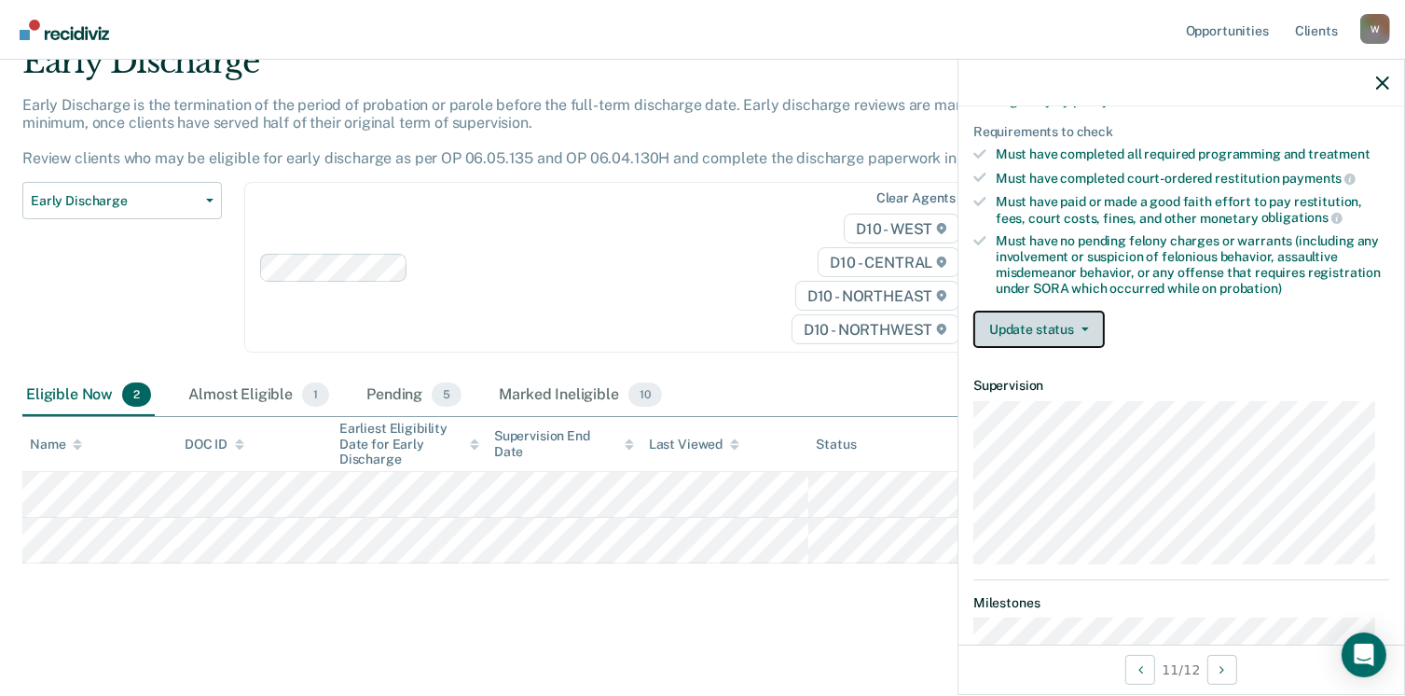
click at [1061, 315] on button "Update status" at bounding box center [1038, 328] width 131 height 37
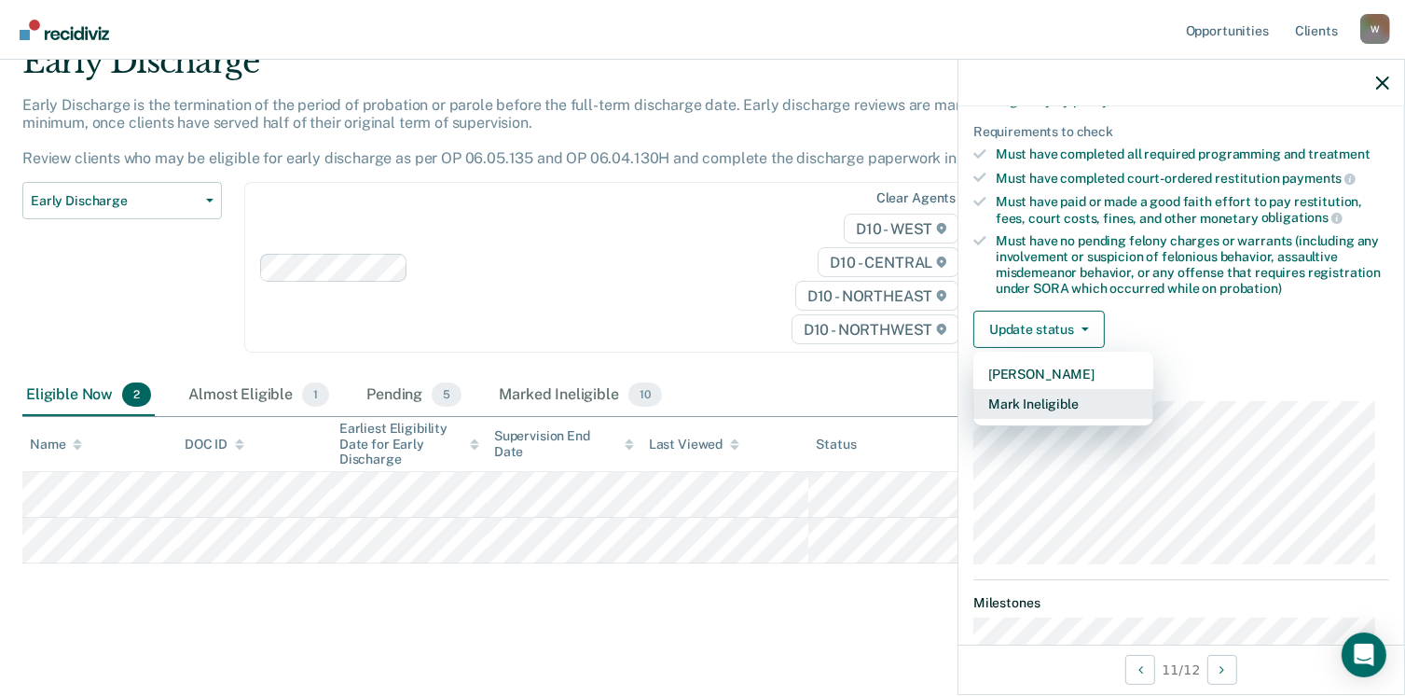
click at [1034, 396] on button "Mark Ineligible" at bounding box center [1063, 404] width 180 height 30
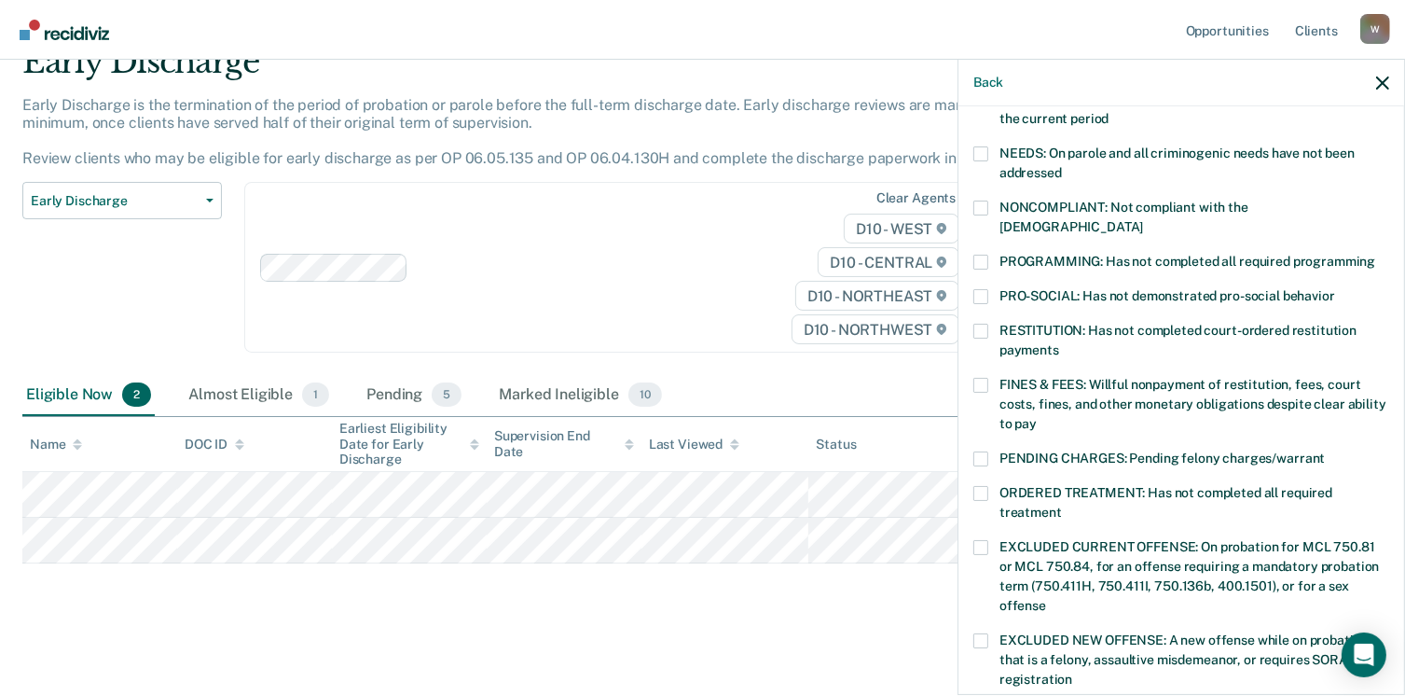
click at [972, 209] on div "[PERSON_NAME] of the following requirements has [PERSON_NAME] not met? [MEDICAL…" at bounding box center [1181, 398] width 446 height 585
click at [981, 324] on label "RESTITUTION: Has not completed court-ordered restitution payments" at bounding box center [1181, 343] width 416 height 39
click at [1059, 343] on input "RESTITUTION: Has not completed court-ordered restitution payments" at bounding box center [1059, 343] width 0 height 0
drag, startPoint x: 1389, startPoint y: 424, endPoint x: 1400, endPoint y: 536, distance: 112.4
click at [1400, 536] on div "[PERSON_NAME] of the following requirements has [PERSON_NAME] not met? [MEDICAL…" at bounding box center [1181, 398] width 446 height 585
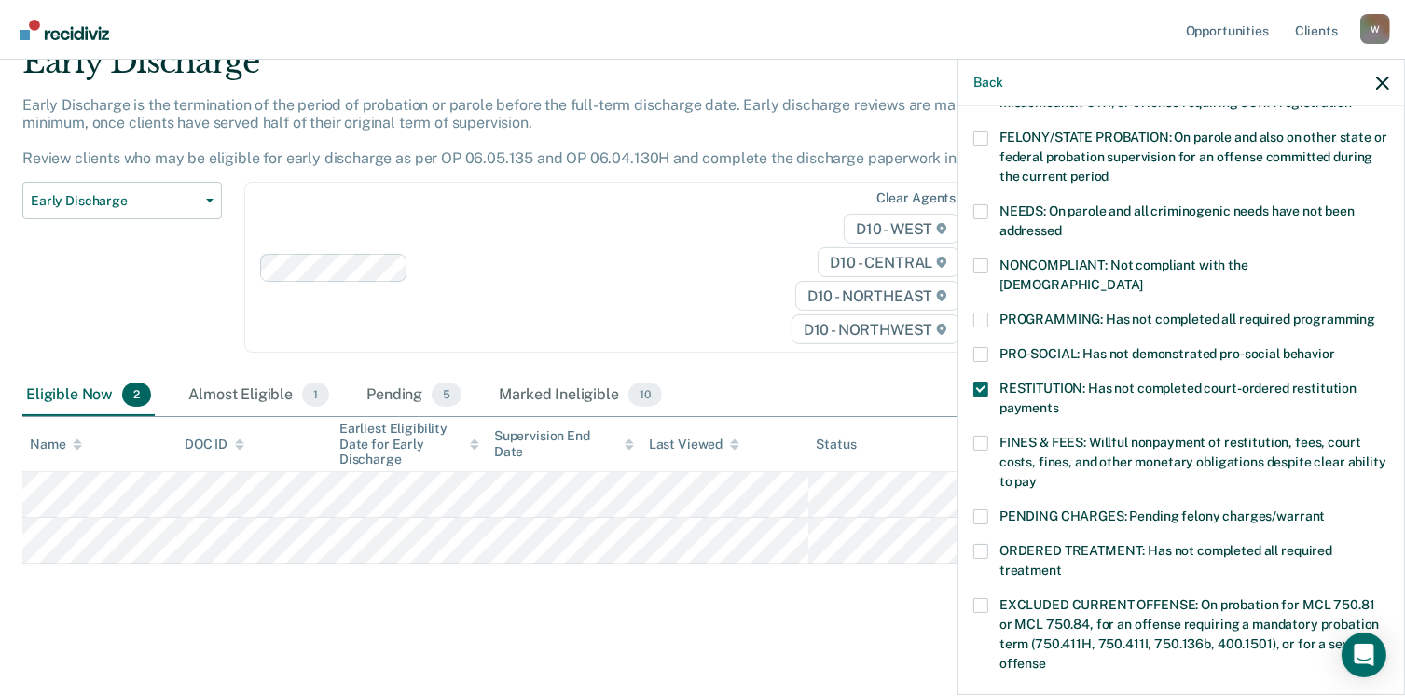
scroll to position [222, 0]
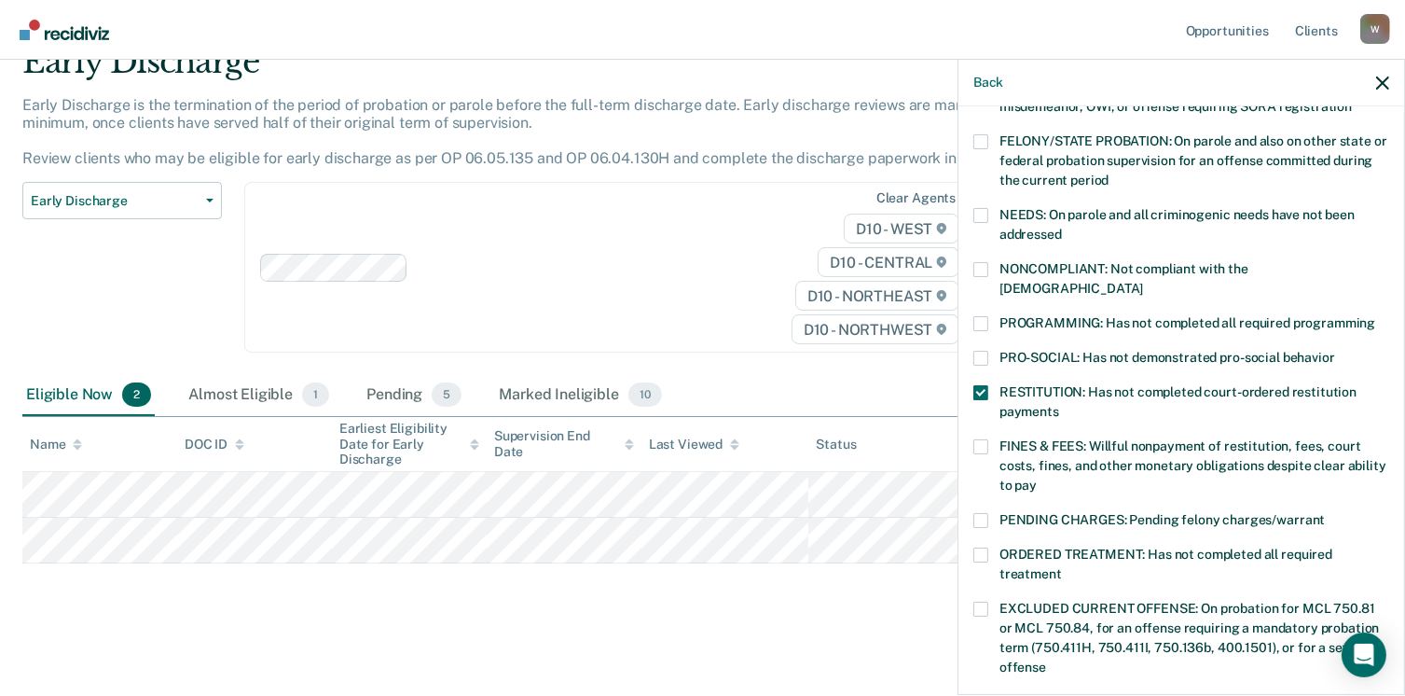
click at [978, 439] on span at bounding box center [980, 446] width 15 height 15
click at [1037, 478] on input "FINES & FEES: Willful nonpayment of restitution, fees, court costs, fines, and …" at bounding box center [1037, 478] width 0 height 0
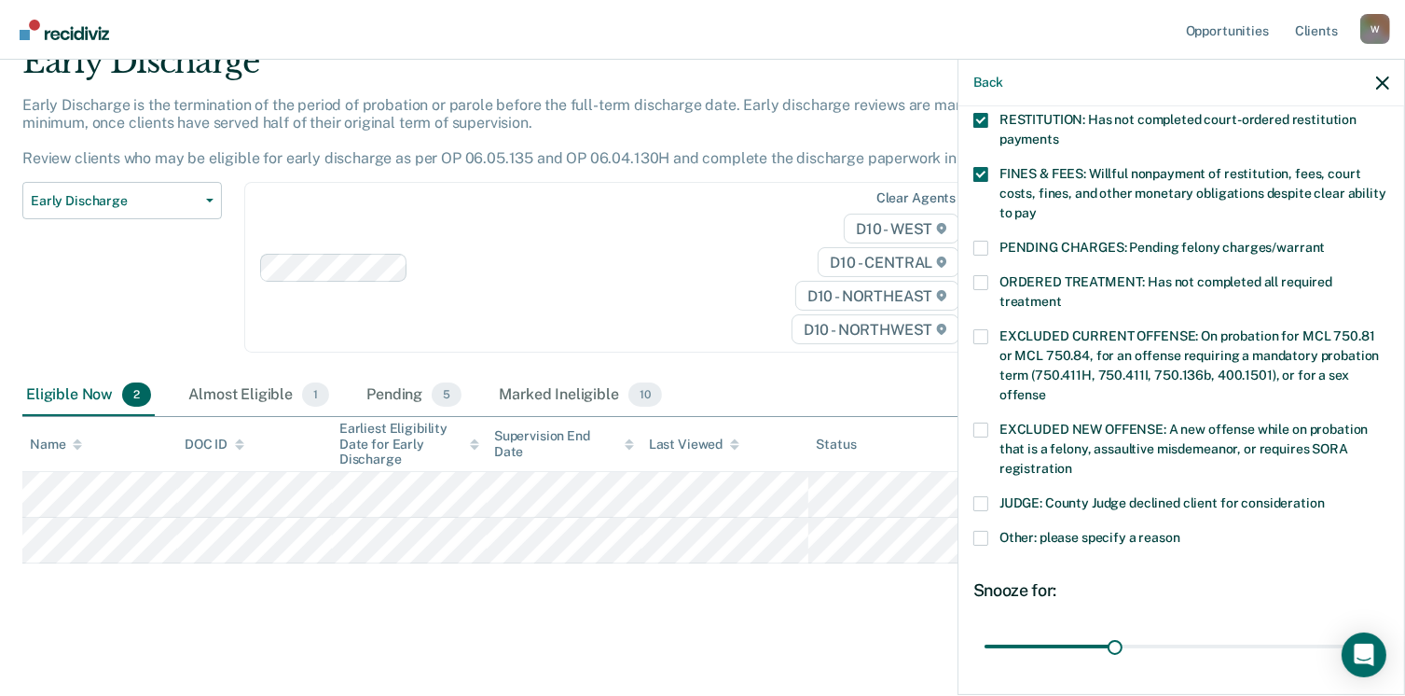
scroll to position [607, 0]
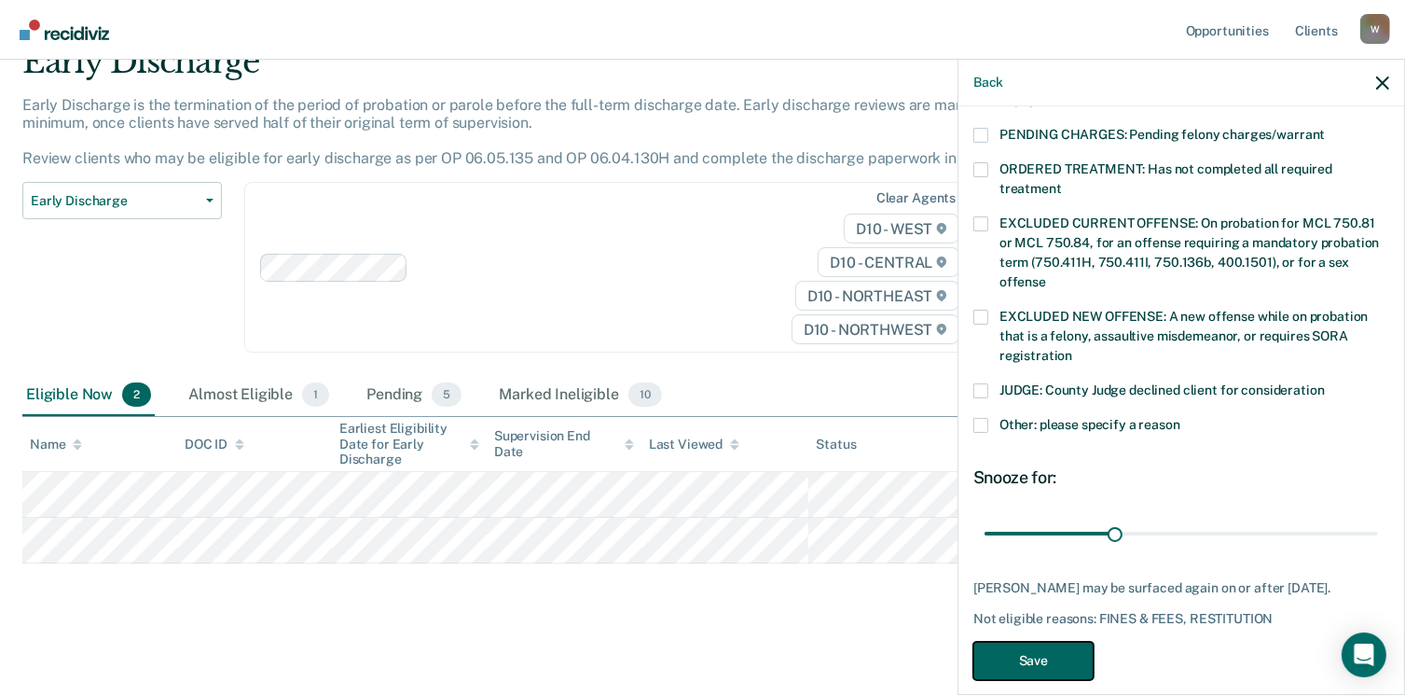
click at [1046, 641] on button "Save" at bounding box center [1033, 660] width 120 height 38
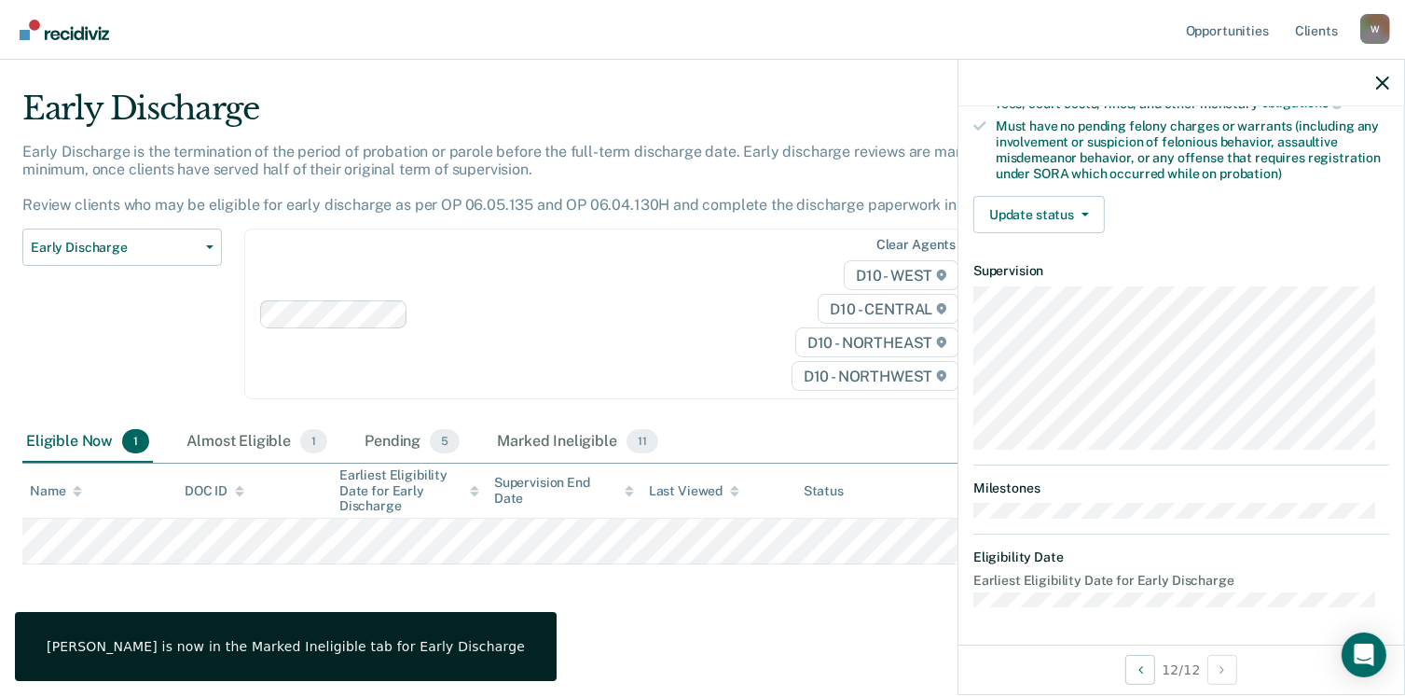
scroll to position [392, 0]
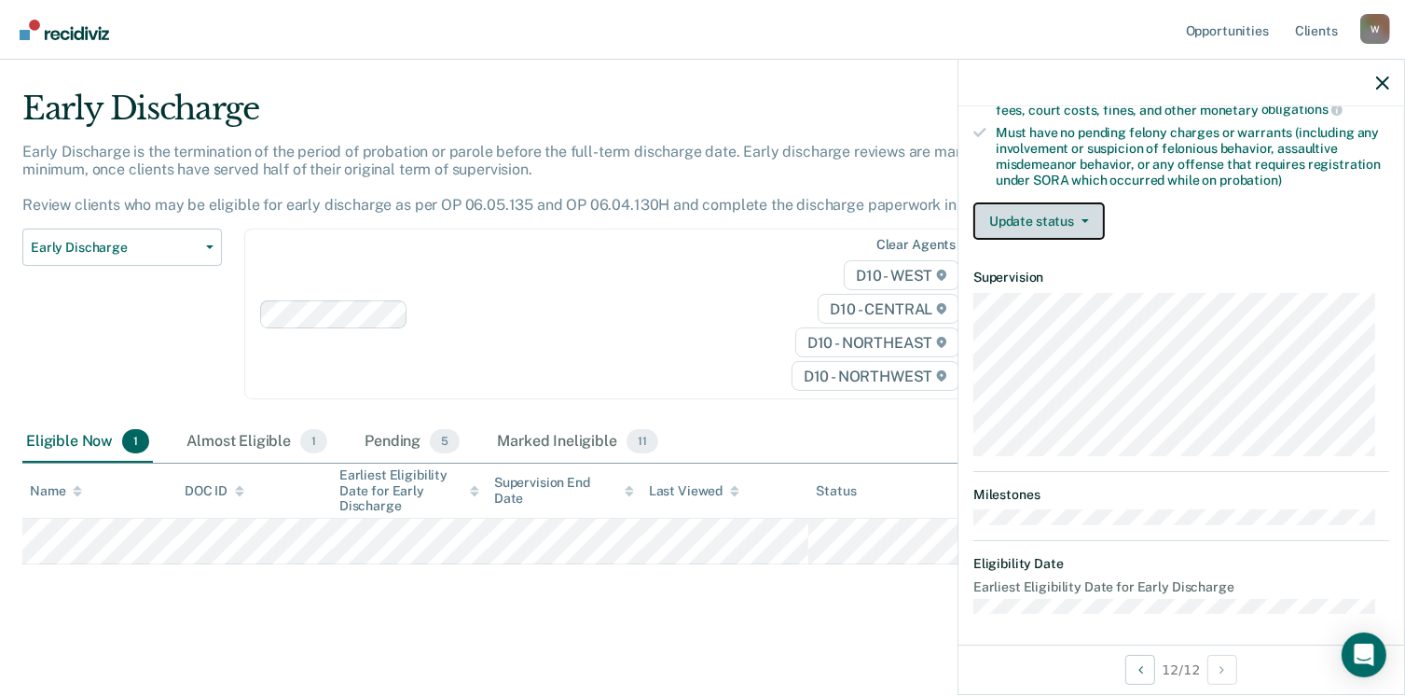
click at [1050, 211] on button "Update status" at bounding box center [1038, 220] width 131 height 37
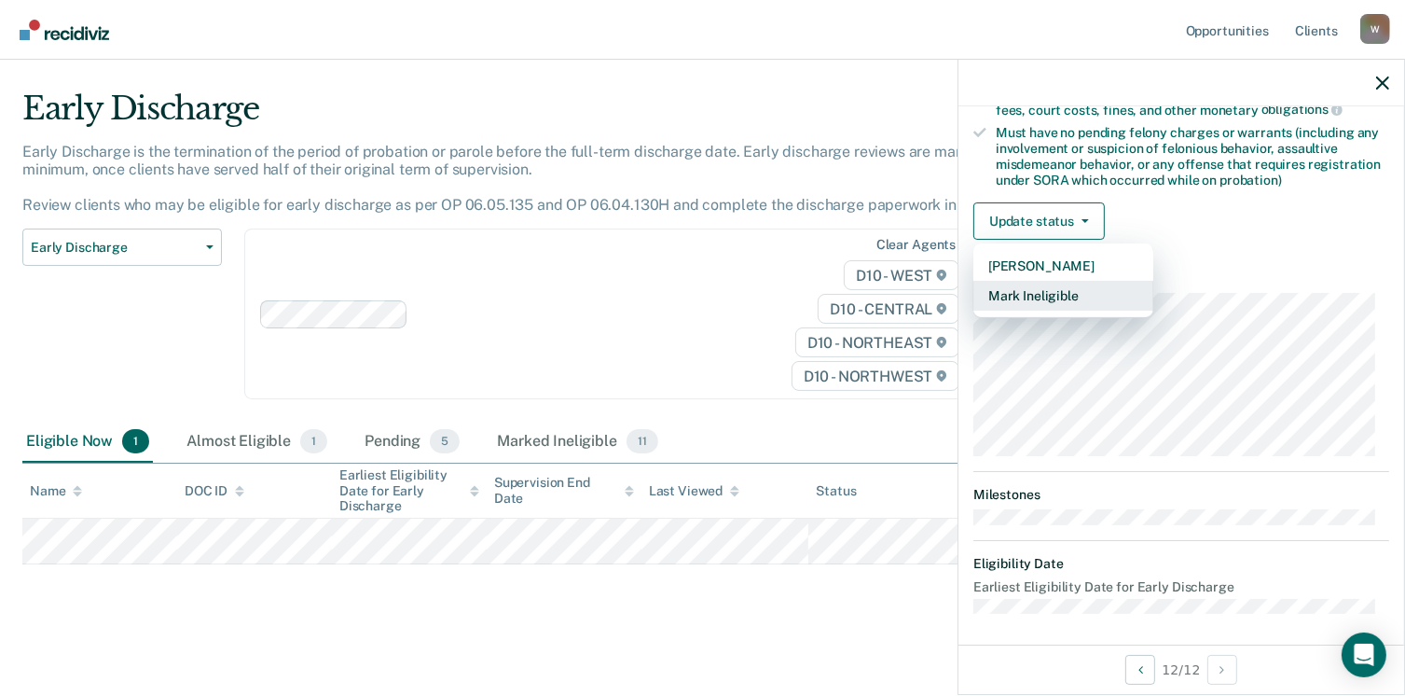
click at [1049, 288] on button "Mark Ineligible" at bounding box center [1063, 296] width 180 height 30
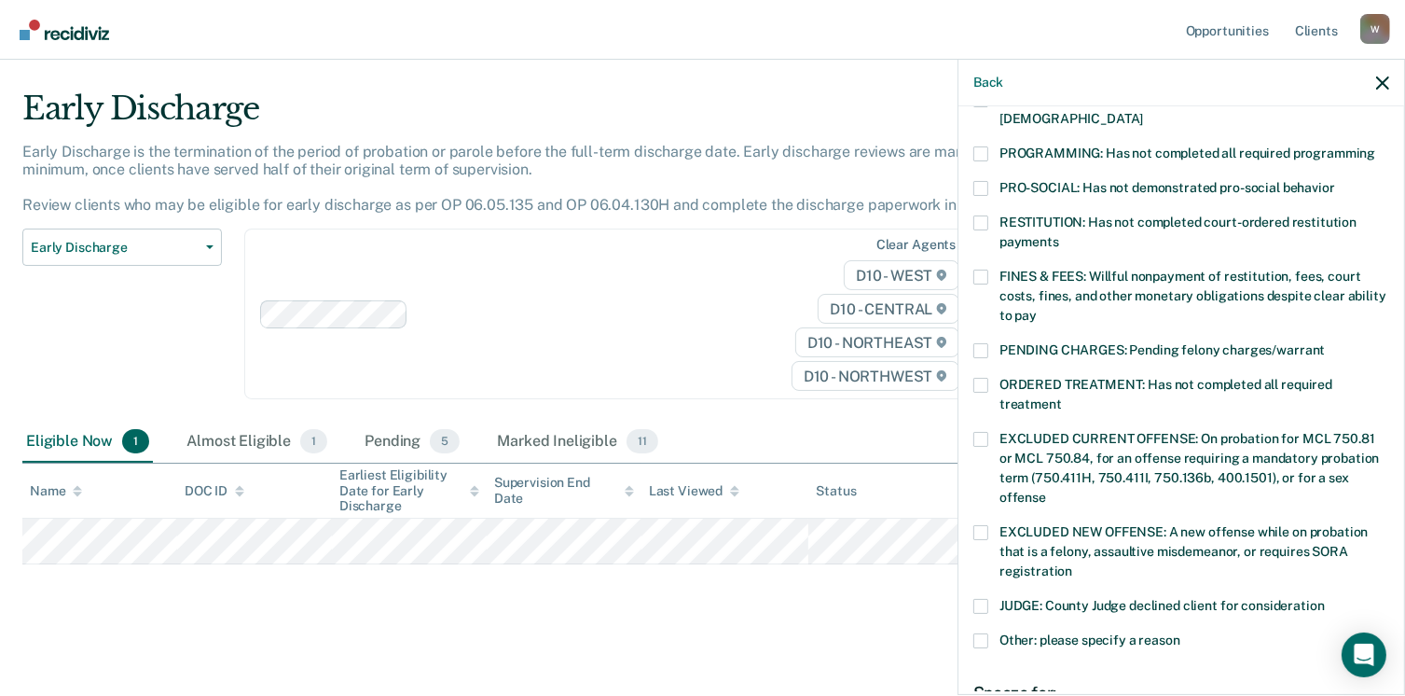
click at [985, 146] on span at bounding box center [980, 153] width 15 height 15
click at [1375, 146] on input "PROGRAMMING: Has not completed all required programming" at bounding box center [1375, 146] width 0 height 0
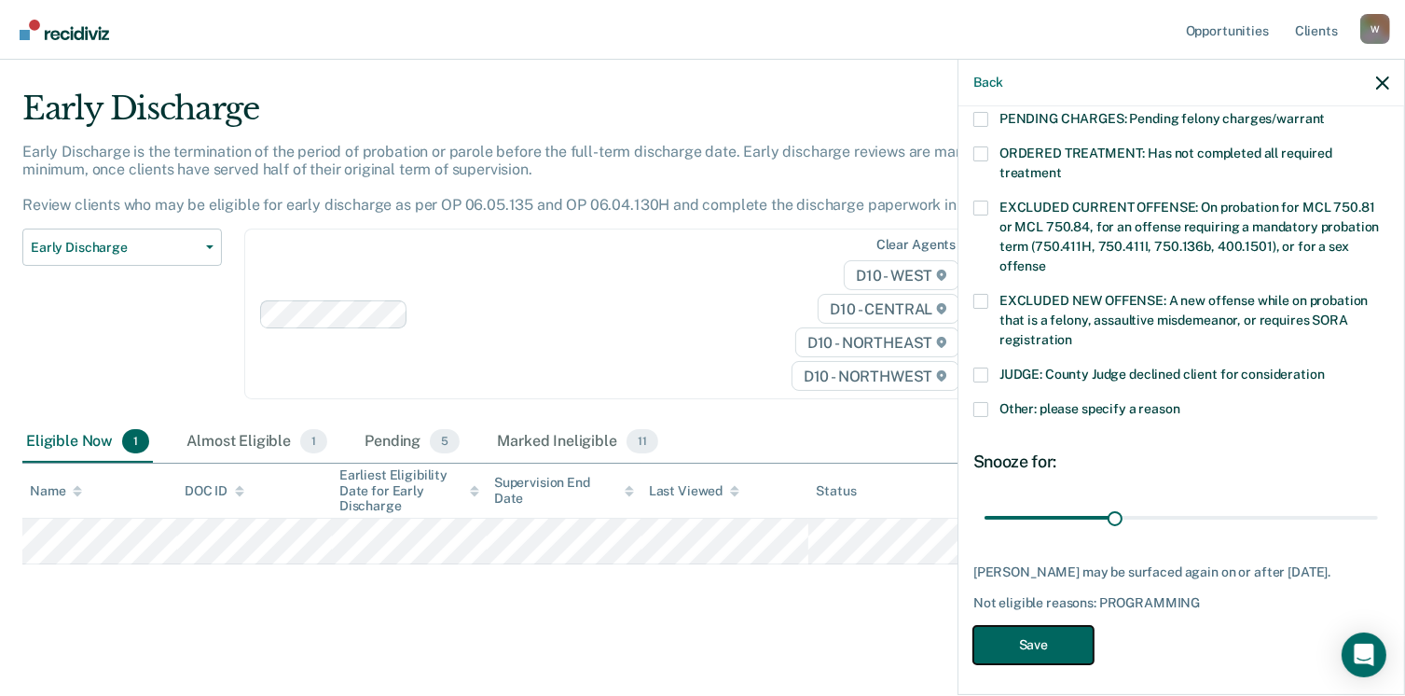
click at [1048, 626] on button "Save" at bounding box center [1033, 645] width 120 height 38
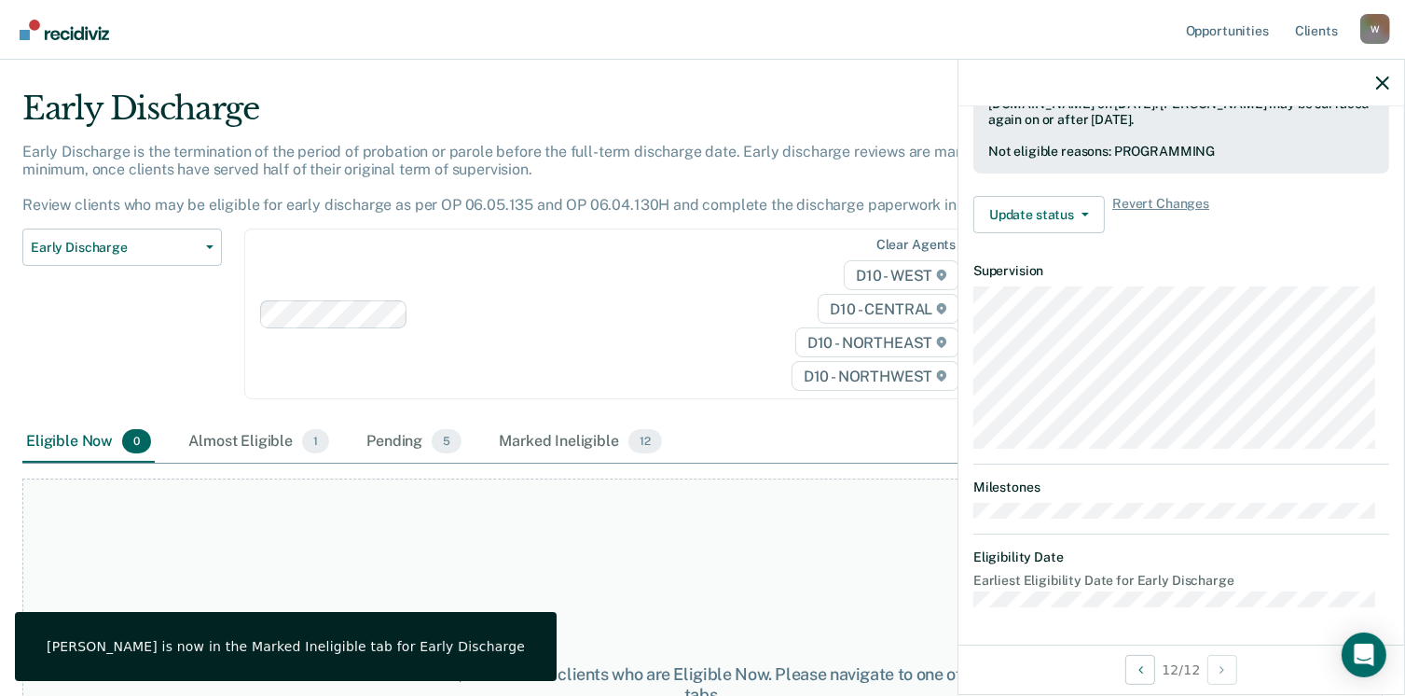
scroll to position [530, 0]
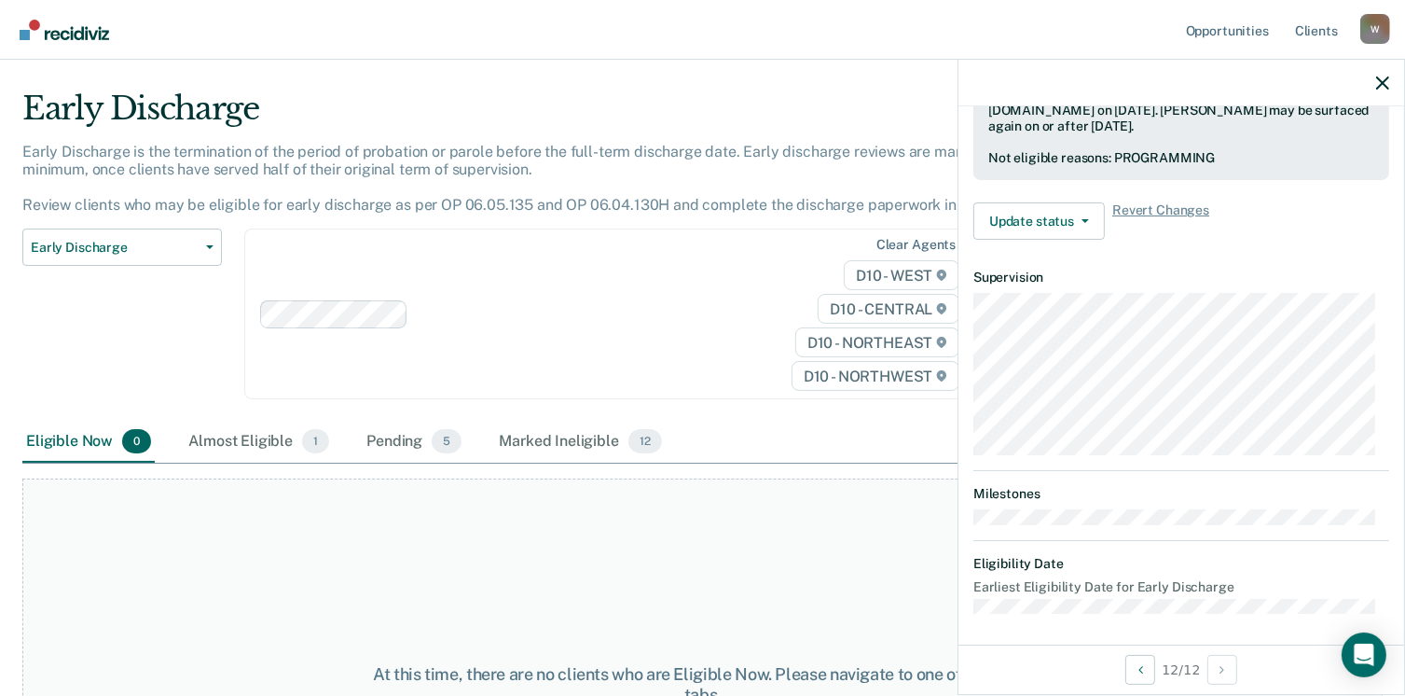
click at [56, 28] on img "Go to Recidiviz Home" at bounding box center [65, 30] width 90 height 21
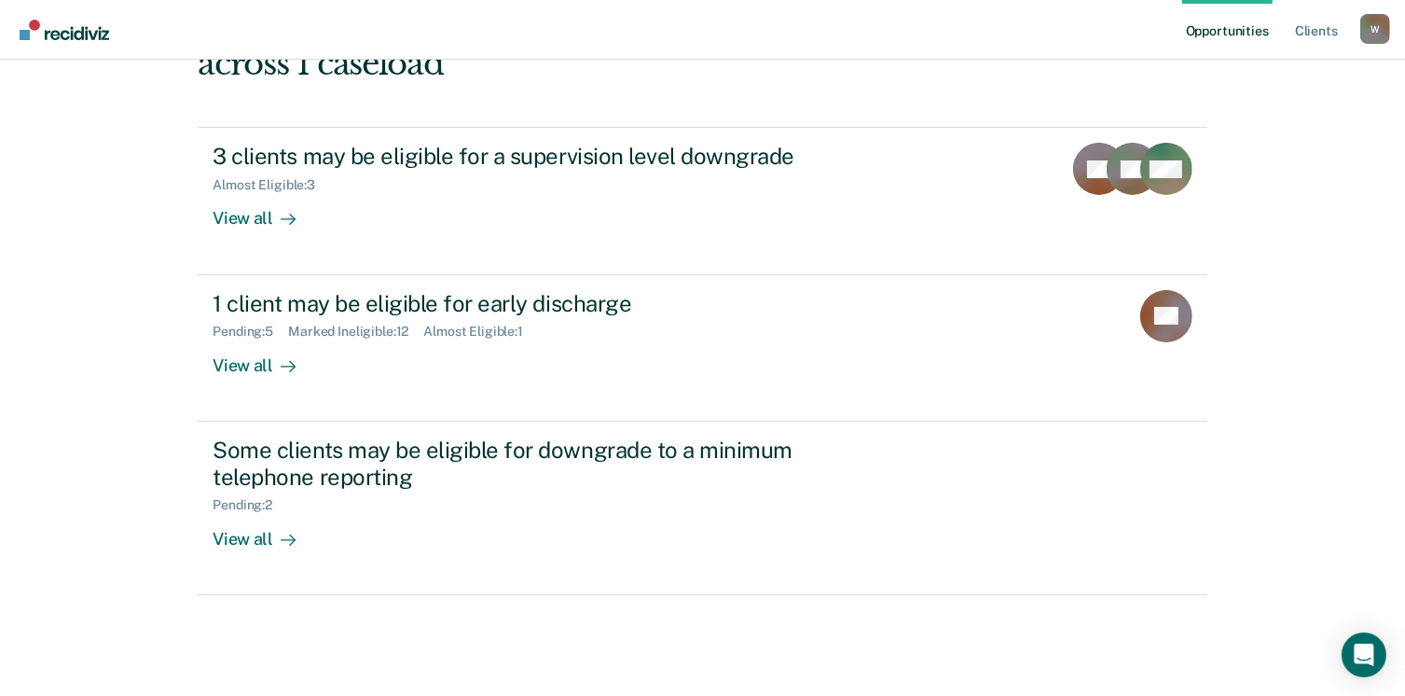
scroll to position [254, 0]
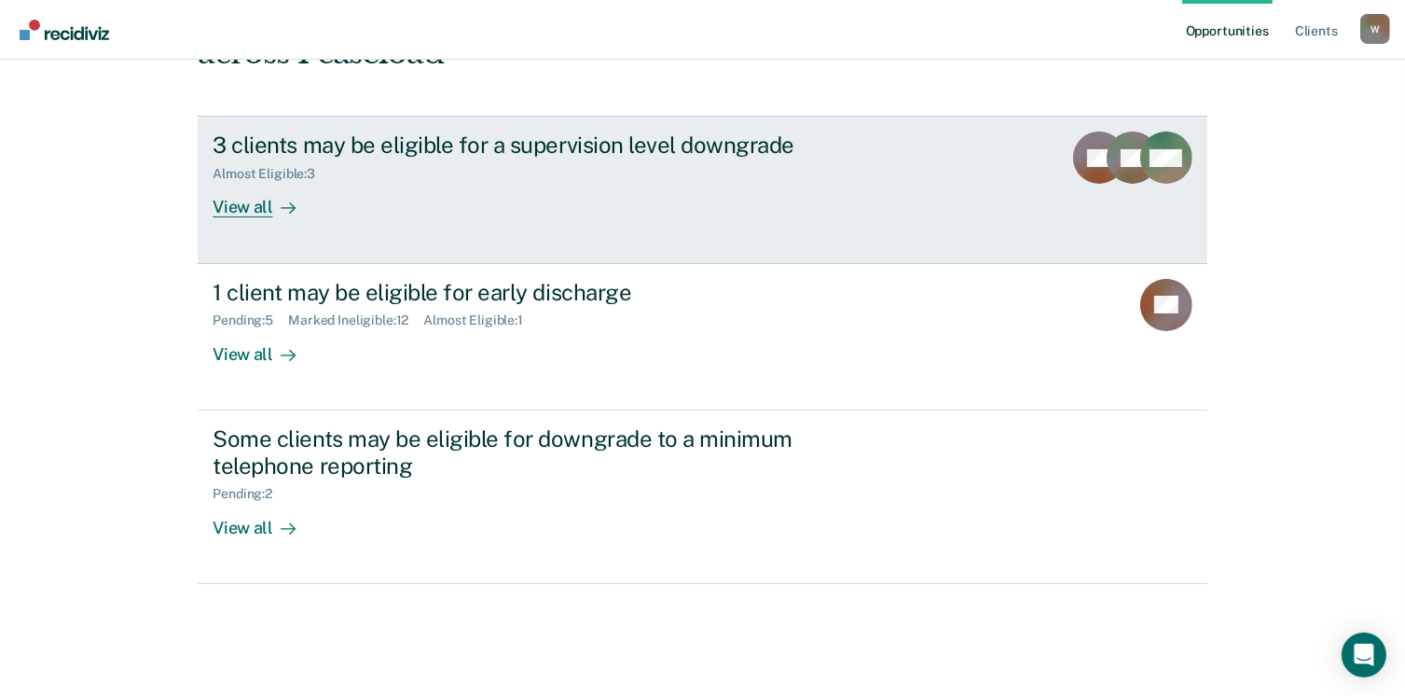
click at [255, 199] on div "View all" at bounding box center [265, 200] width 104 height 36
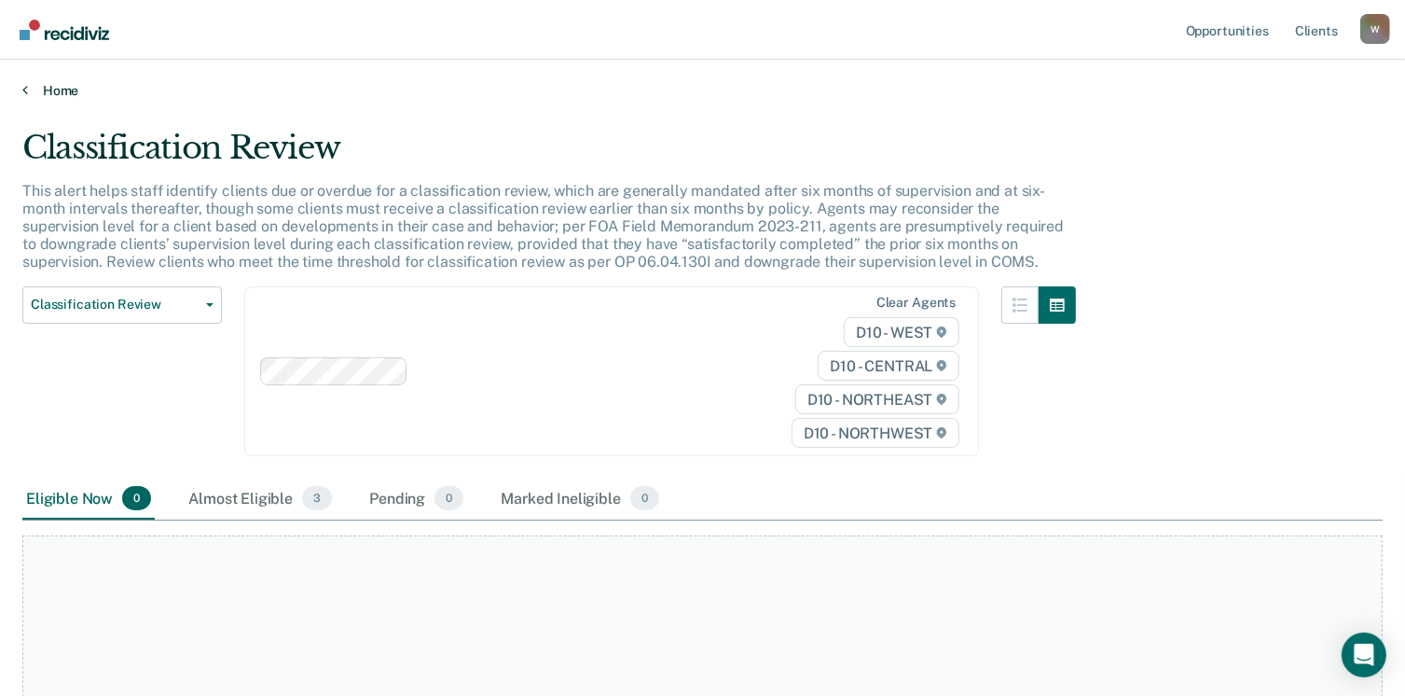
click at [51, 97] on link "Home" at bounding box center [702, 90] width 1360 height 17
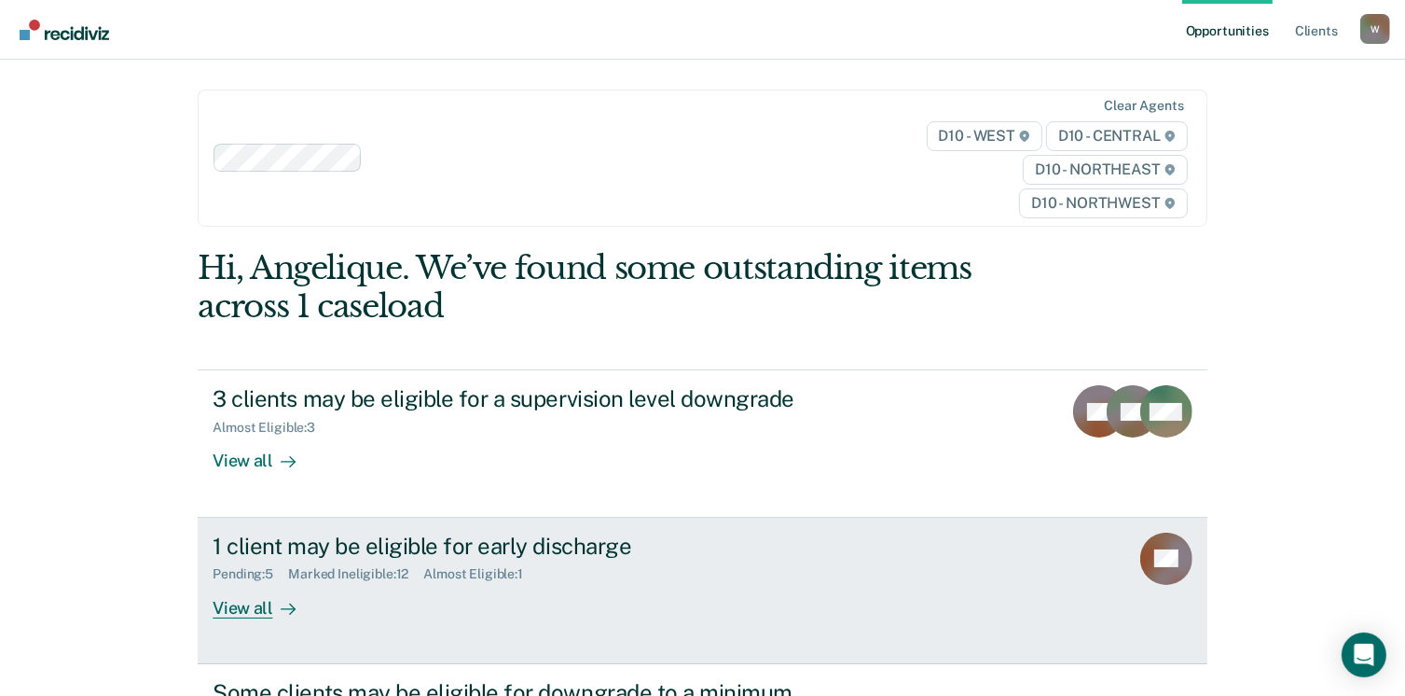
click at [428, 553] on div "1 client may be eligible for early discharge" at bounding box center [540, 545] width 655 height 27
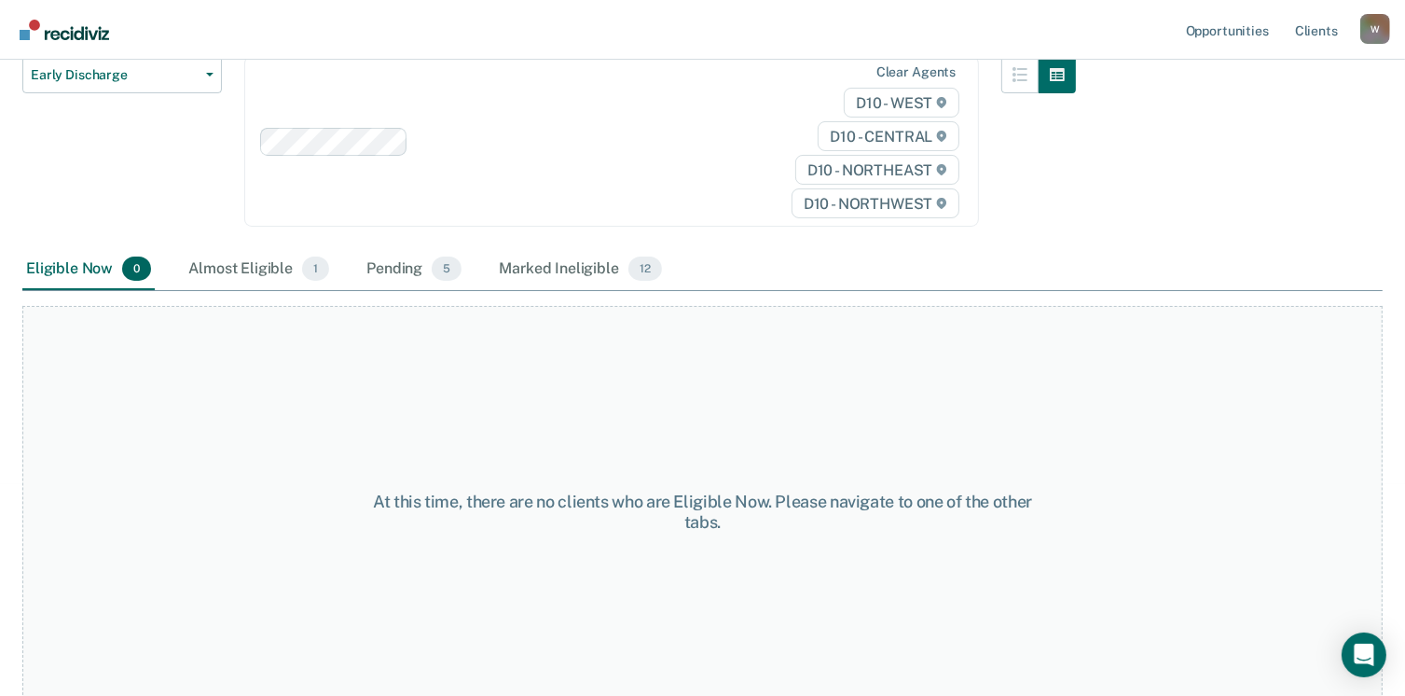
scroll to position [231, 0]
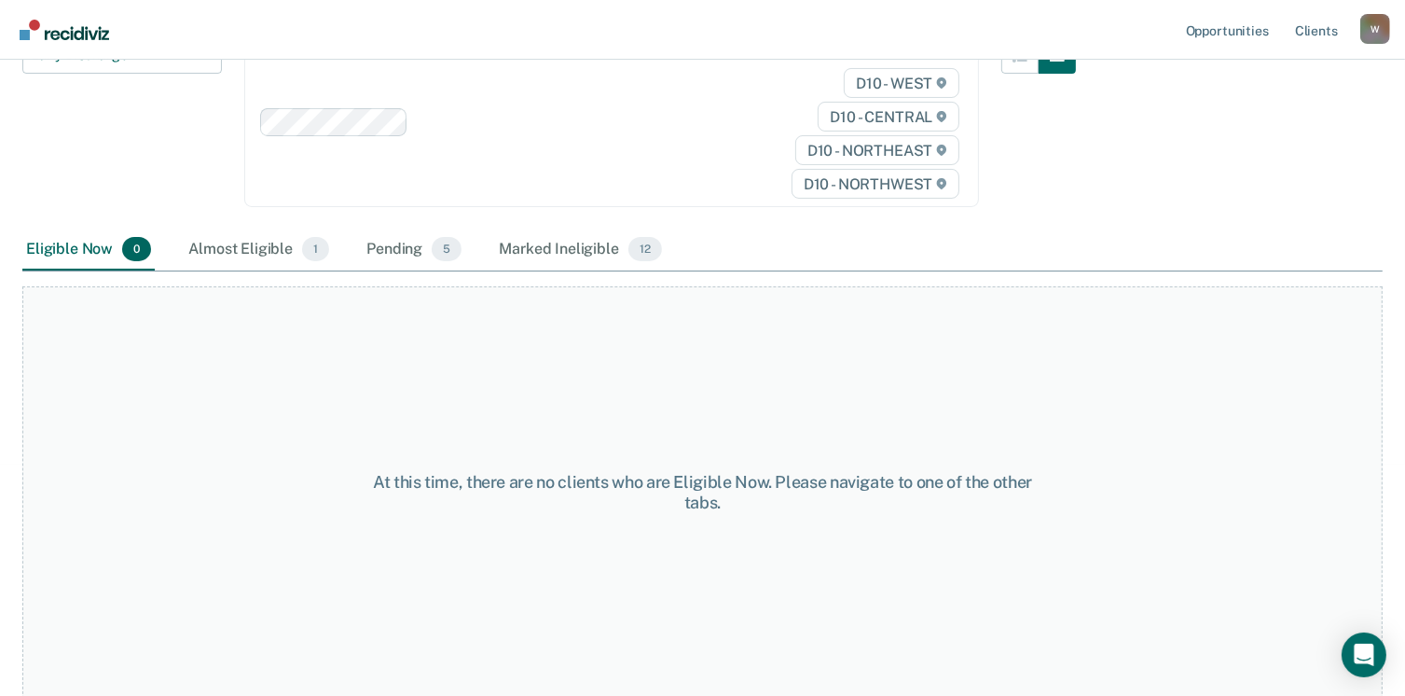
click at [92, 34] on img "Go to Recidiviz Home" at bounding box center [65, 30] width 90 height 21
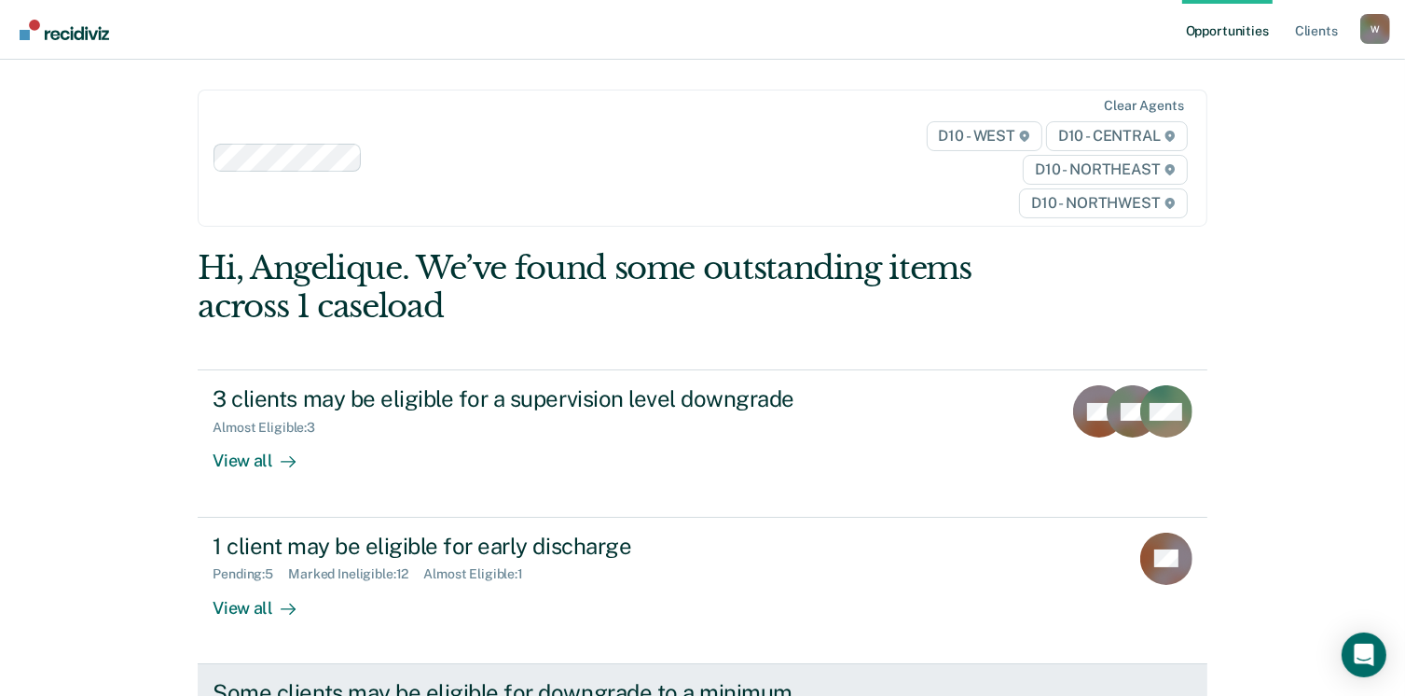
click at [434, 683] on div "Some clients may be eligible for downgrade to a minimum telephone reporting" at bounding box center [540, 706] width 655 height 54
